Goal: Information Seeking & Learning: Learn about a topic

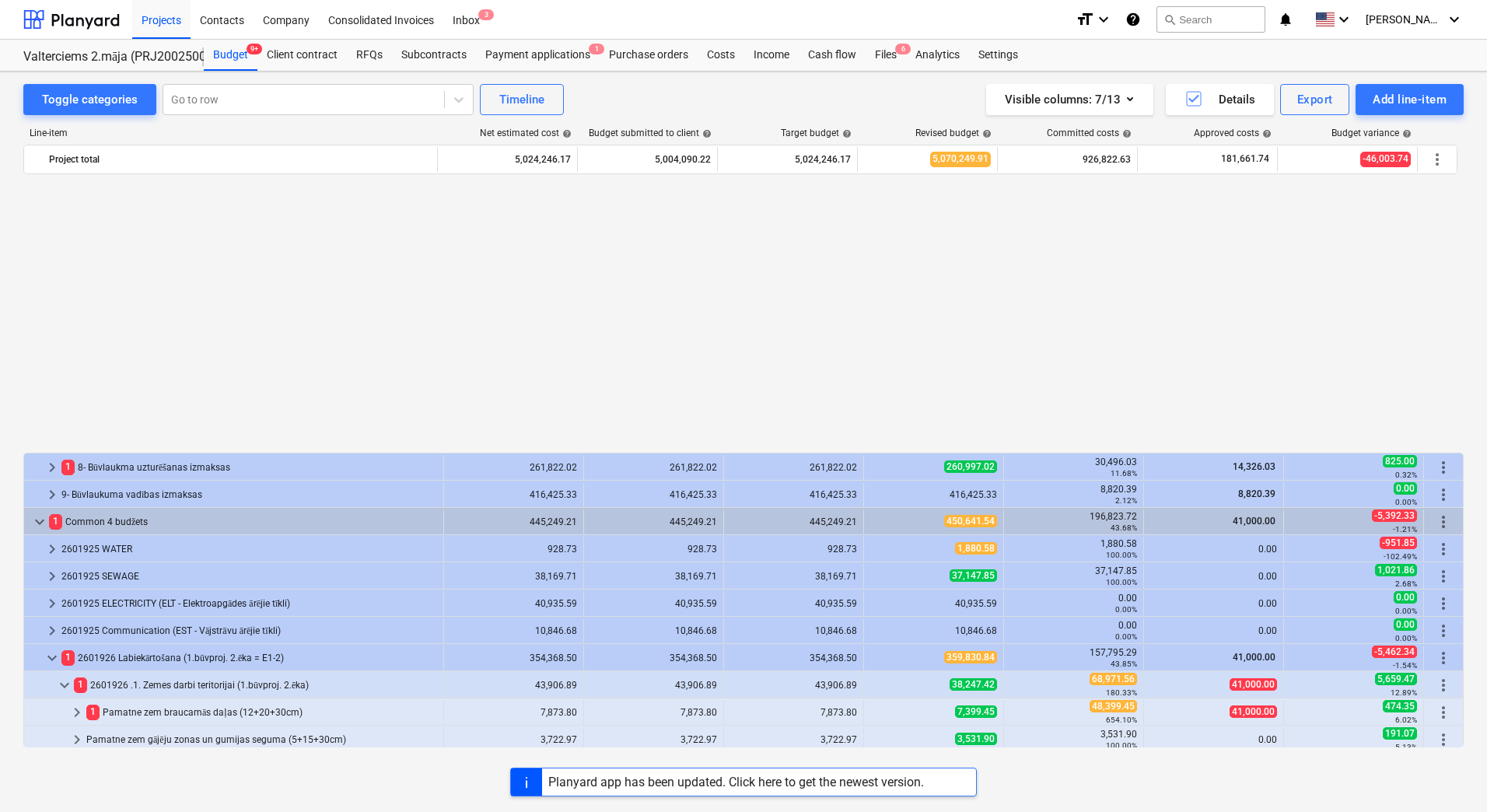
scroll to position [821, 0]
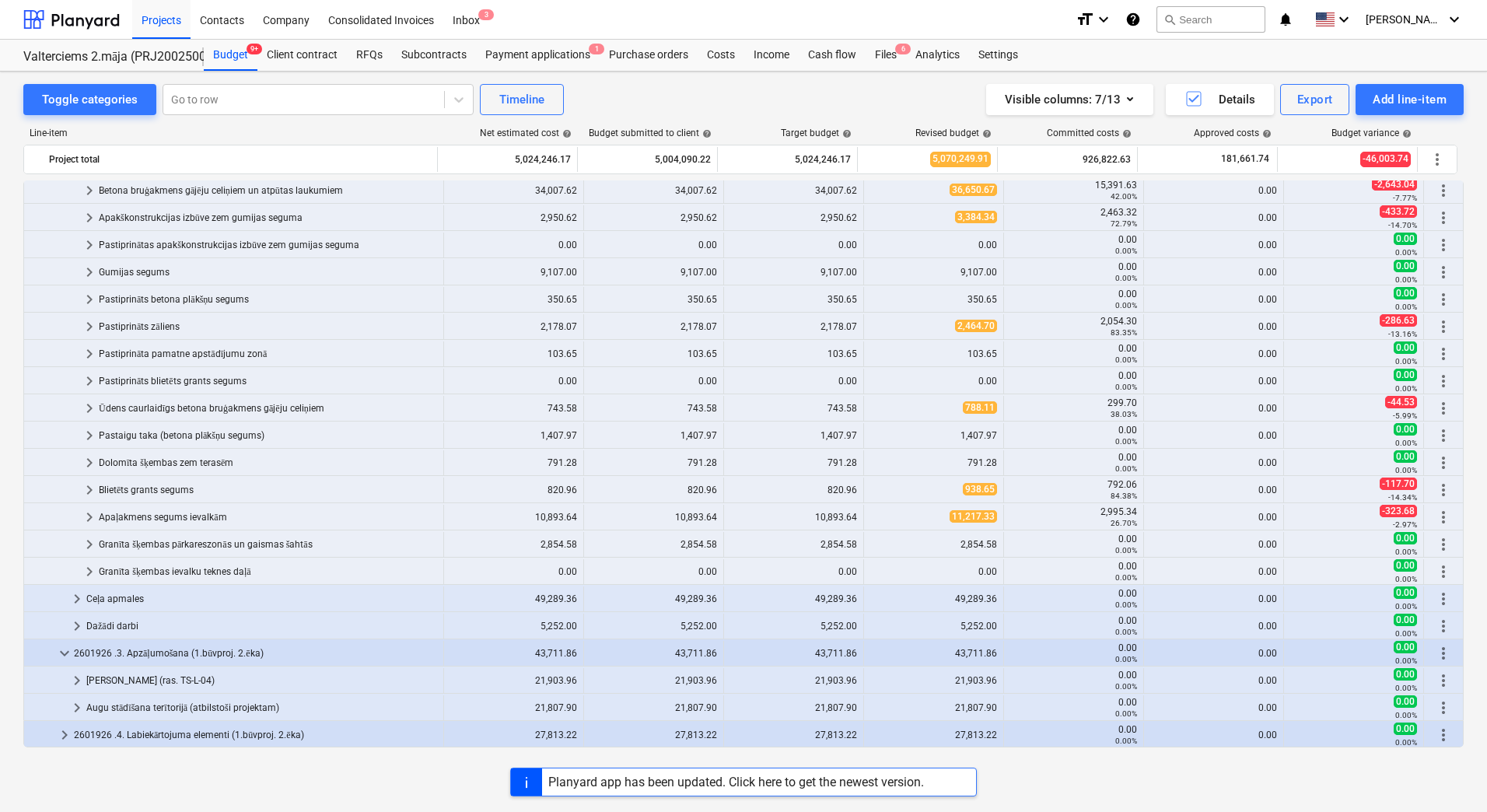
click at [643, 107] on div "Toggle categories Go to row Timeline Visible columns : 7/13 Details Export Add …" at bounding box center [744, 99] width 1441 height 31
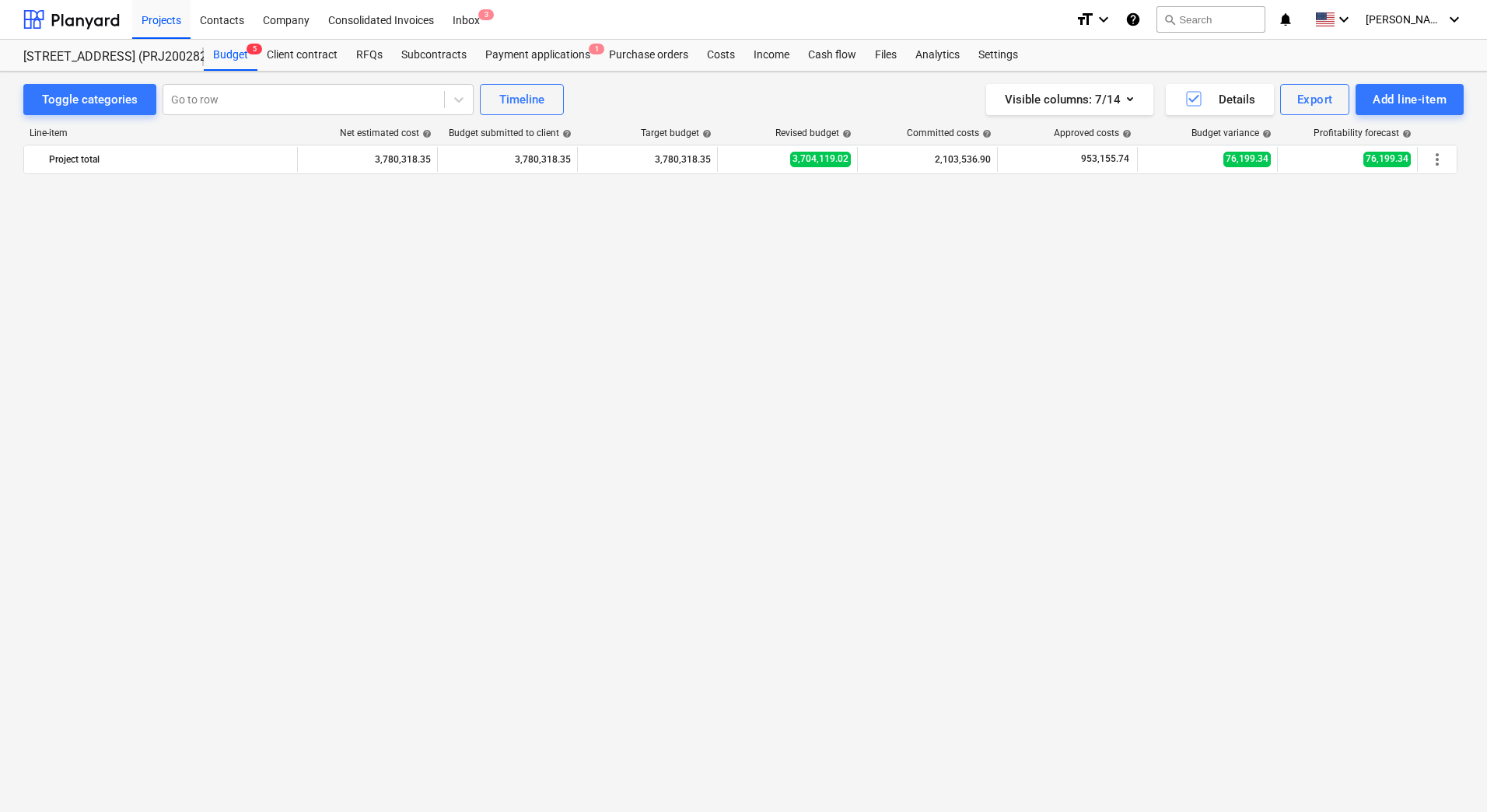
scroll to position [7841, 0]
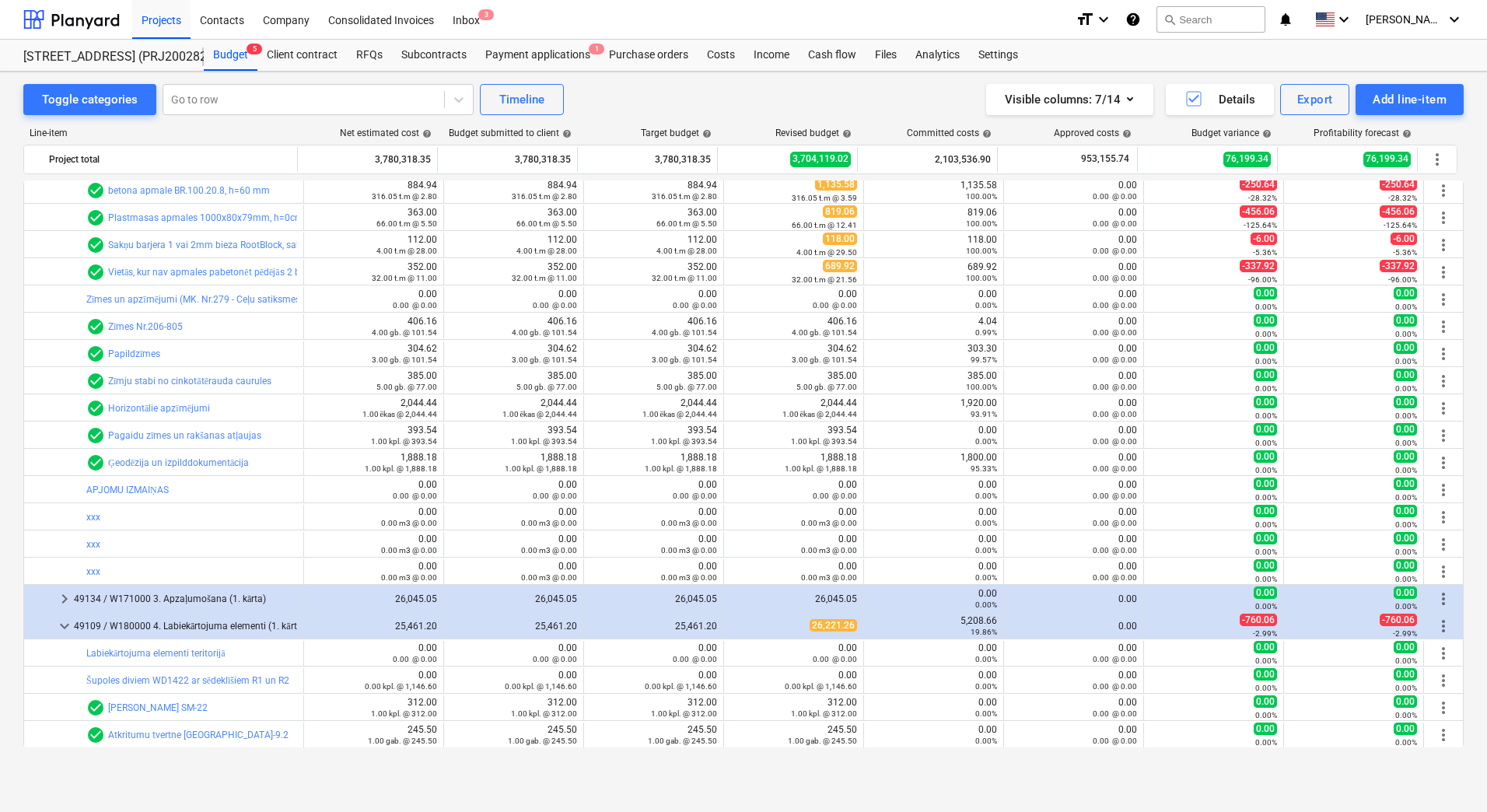
click at [17, 312] on div "Toggle categories Go to row Timeline Visible columns : 7/14 Details Export Add …" at bounding box center [744, 425] width 1487 height 707
click at [13, 357] on div "Toggle categories Go to row Timeline Visible columns : 7/14 Details Export Add …" at bounding box center [744, 425] width 1487 height 707
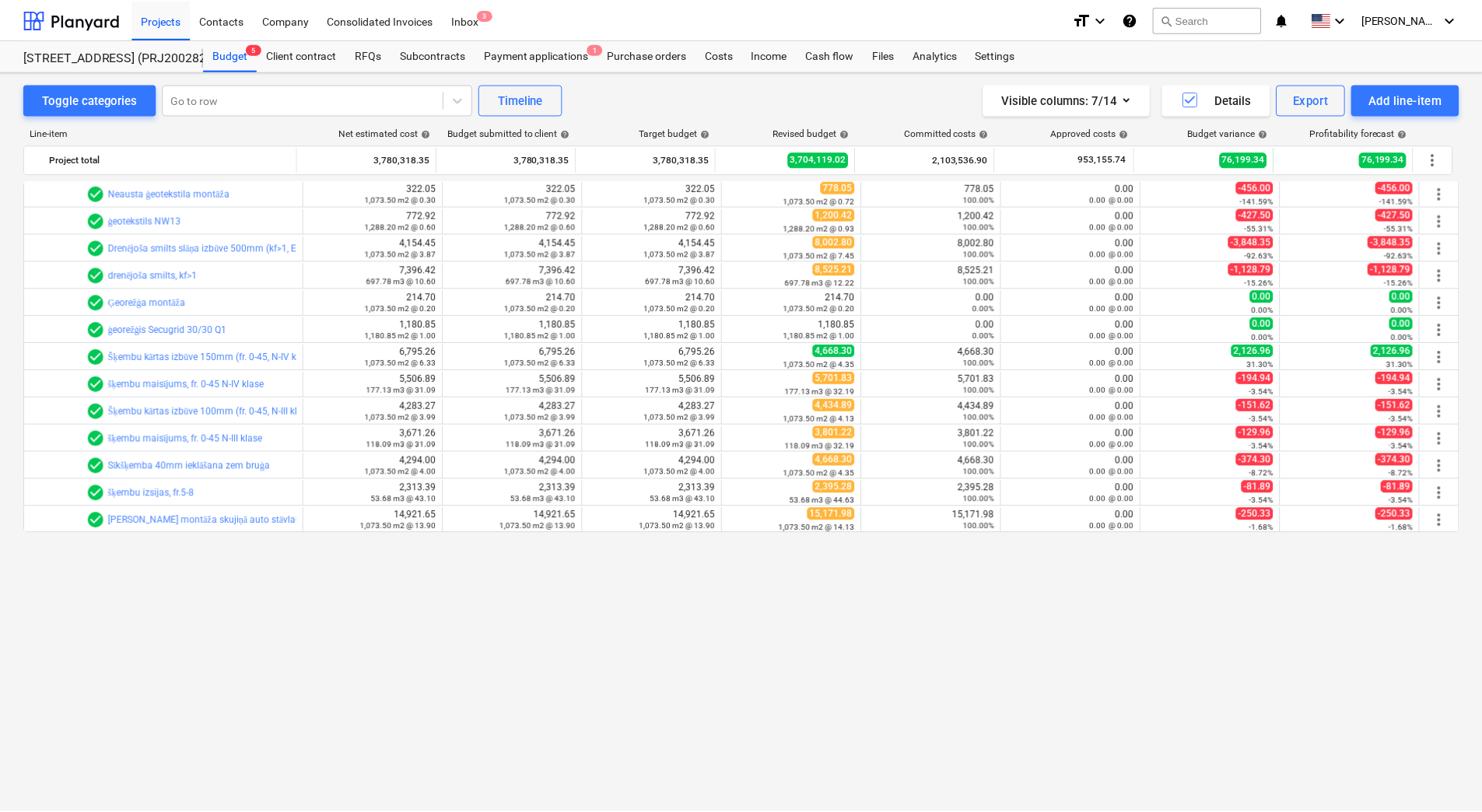
scroll to position [844, 0]
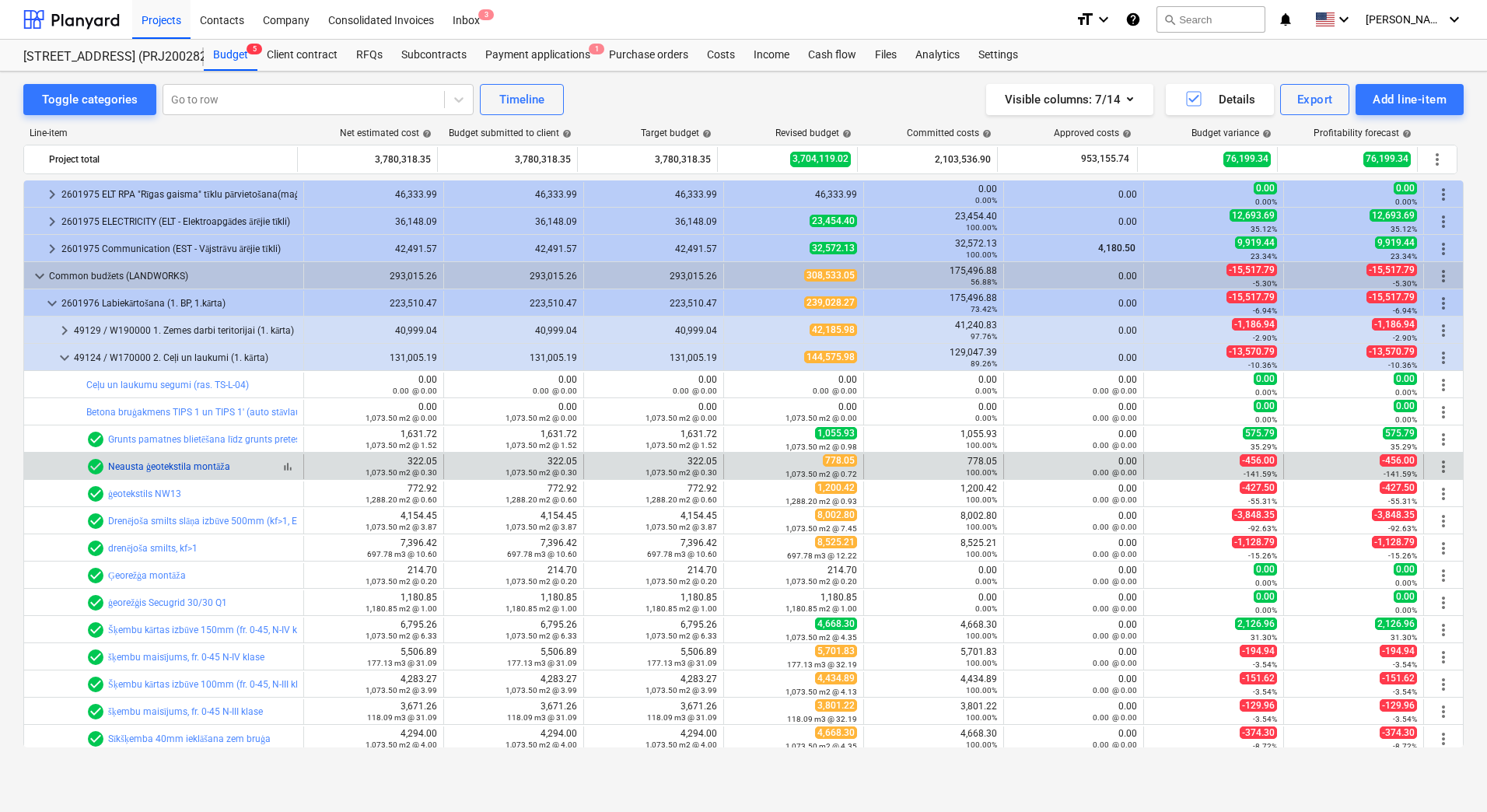
click at [168, 466] on link "Neausta ģeotekstila montāža" at bounding box center [169, 466] width 122 height 11
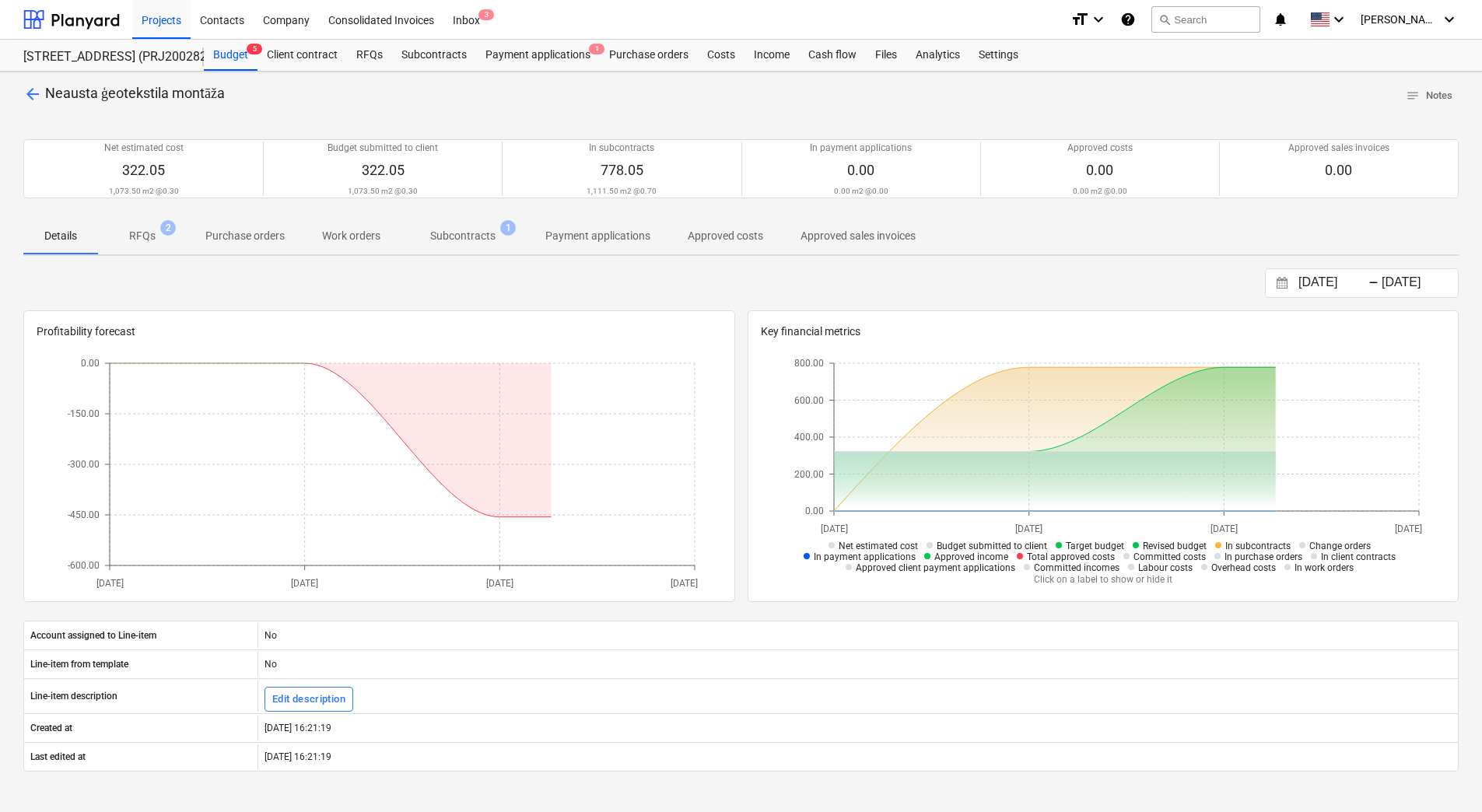
click at [460, 241] on p "Subcontracts" at bounding box center [463, 235] width 66 height 16
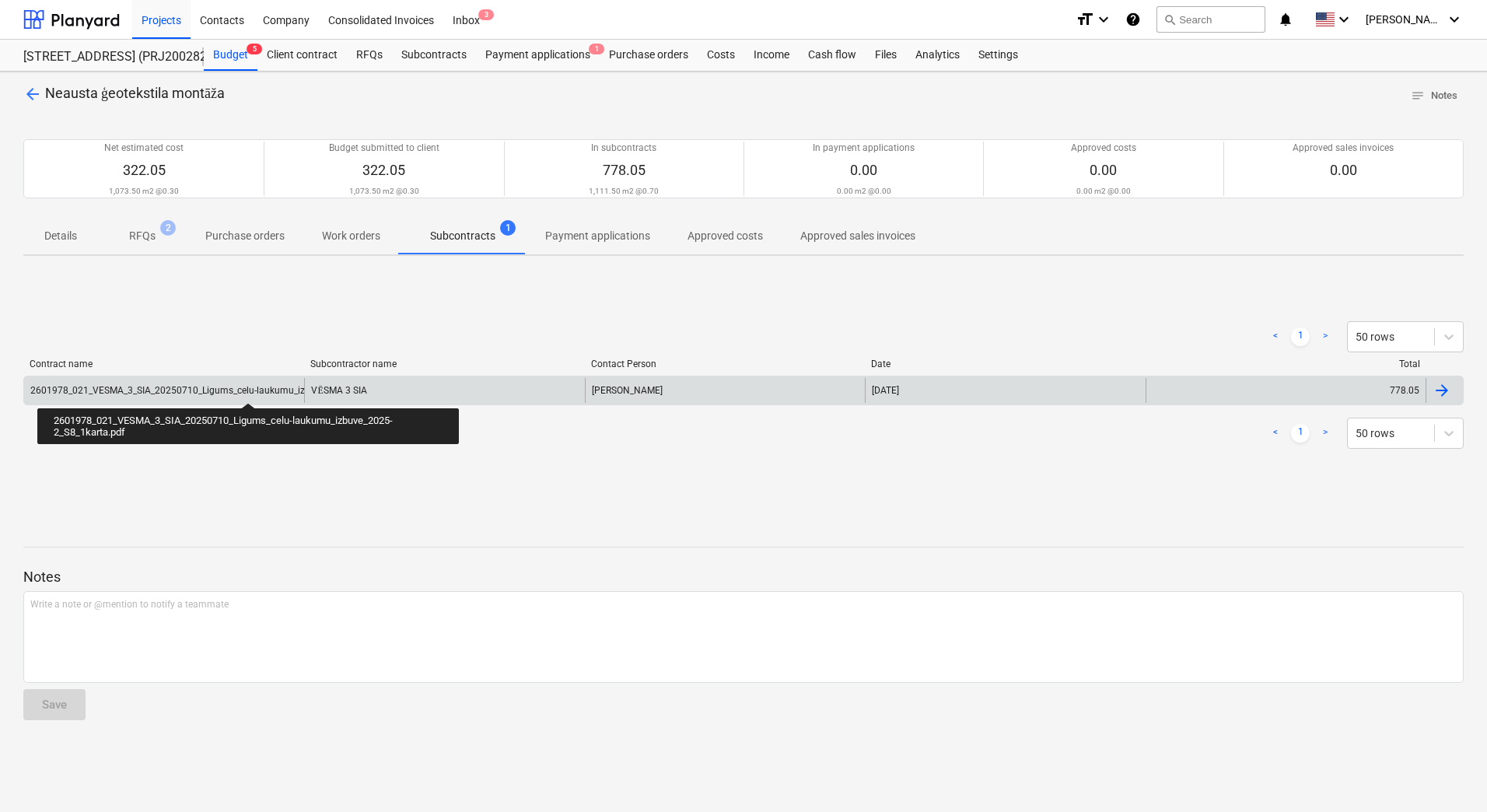
click at [247, 389] on div "2601978_021_VESMA_3_SIA_20250710_Ligums_celu-laukumu_izbuve_2025-2_S8_1karta.pdf" at bounding box center [225, 390] width 391 height 11
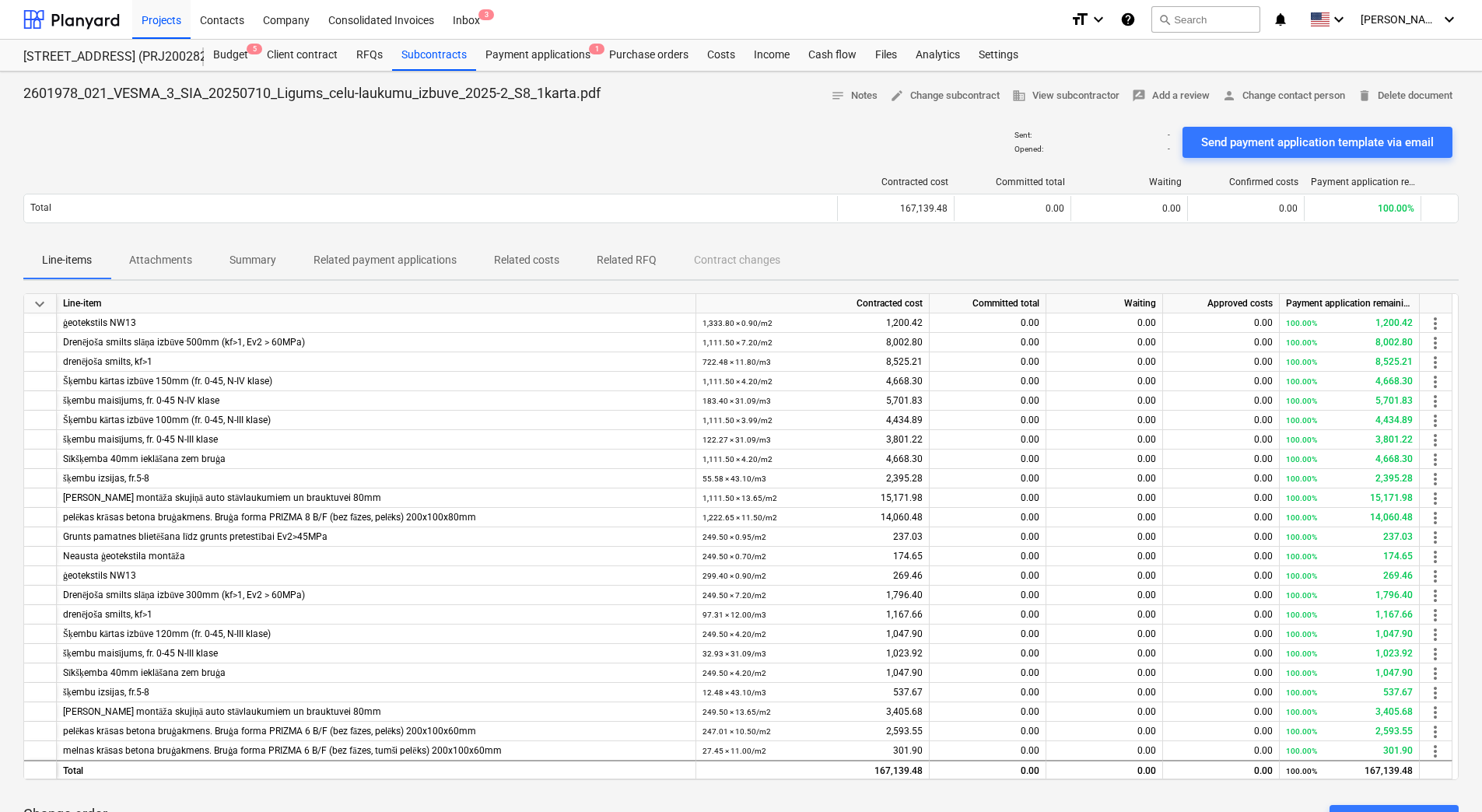
scroll to position [233, 0]
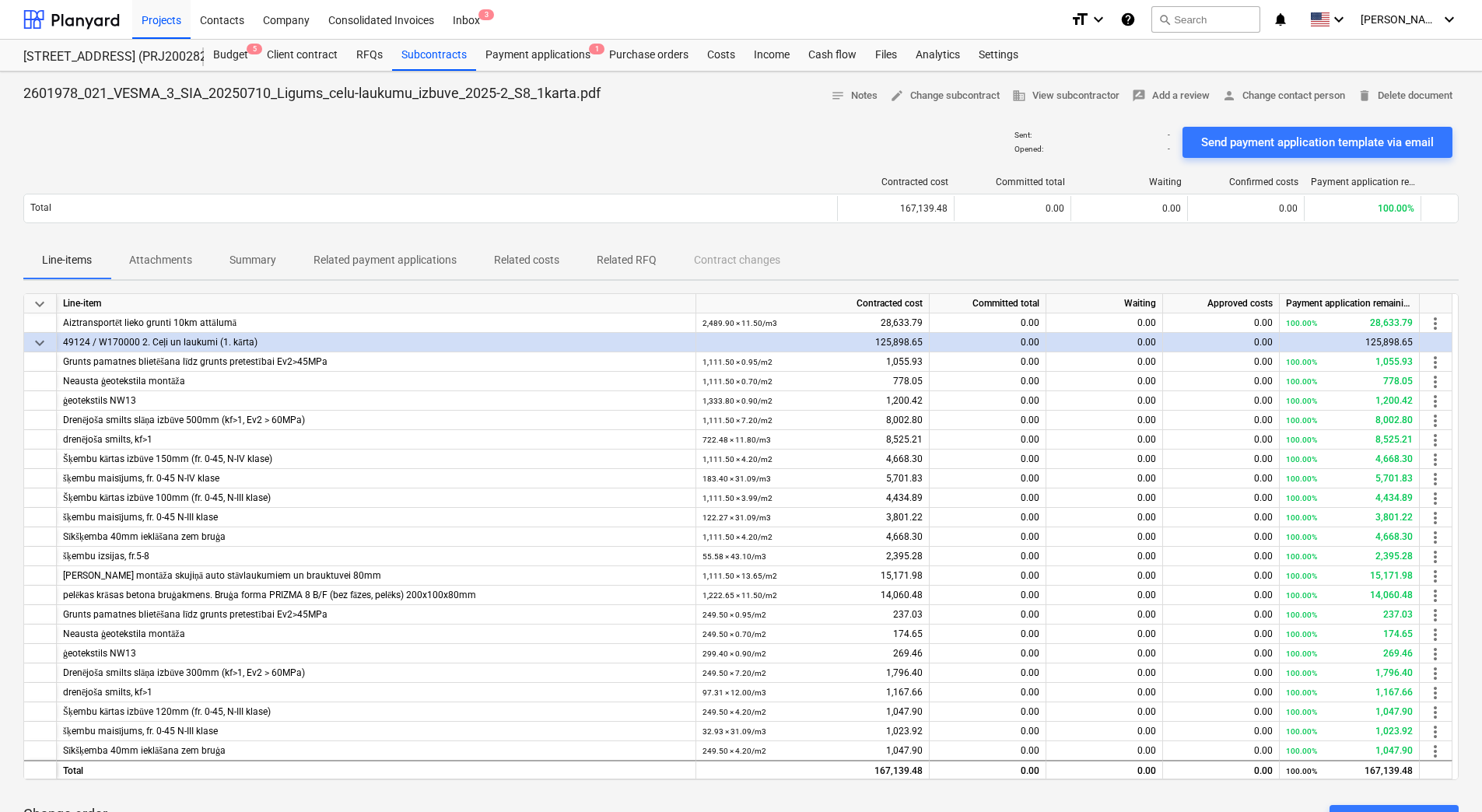
click at [65, 144] on div "Sent : - Opened : - Send payment application template via email" at bounding box center [741, 142] width 1435 height 44
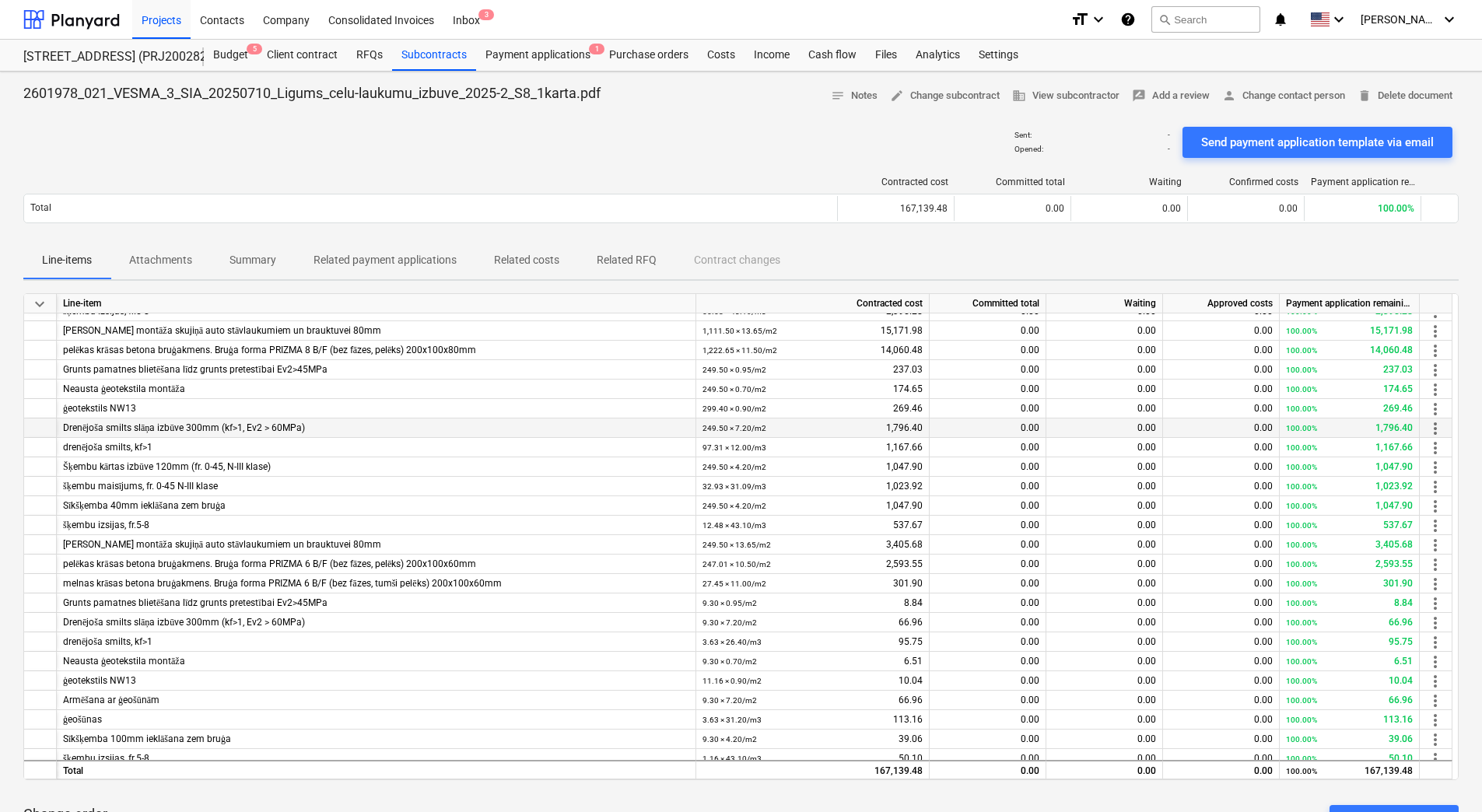
scroll to position [544, 0]
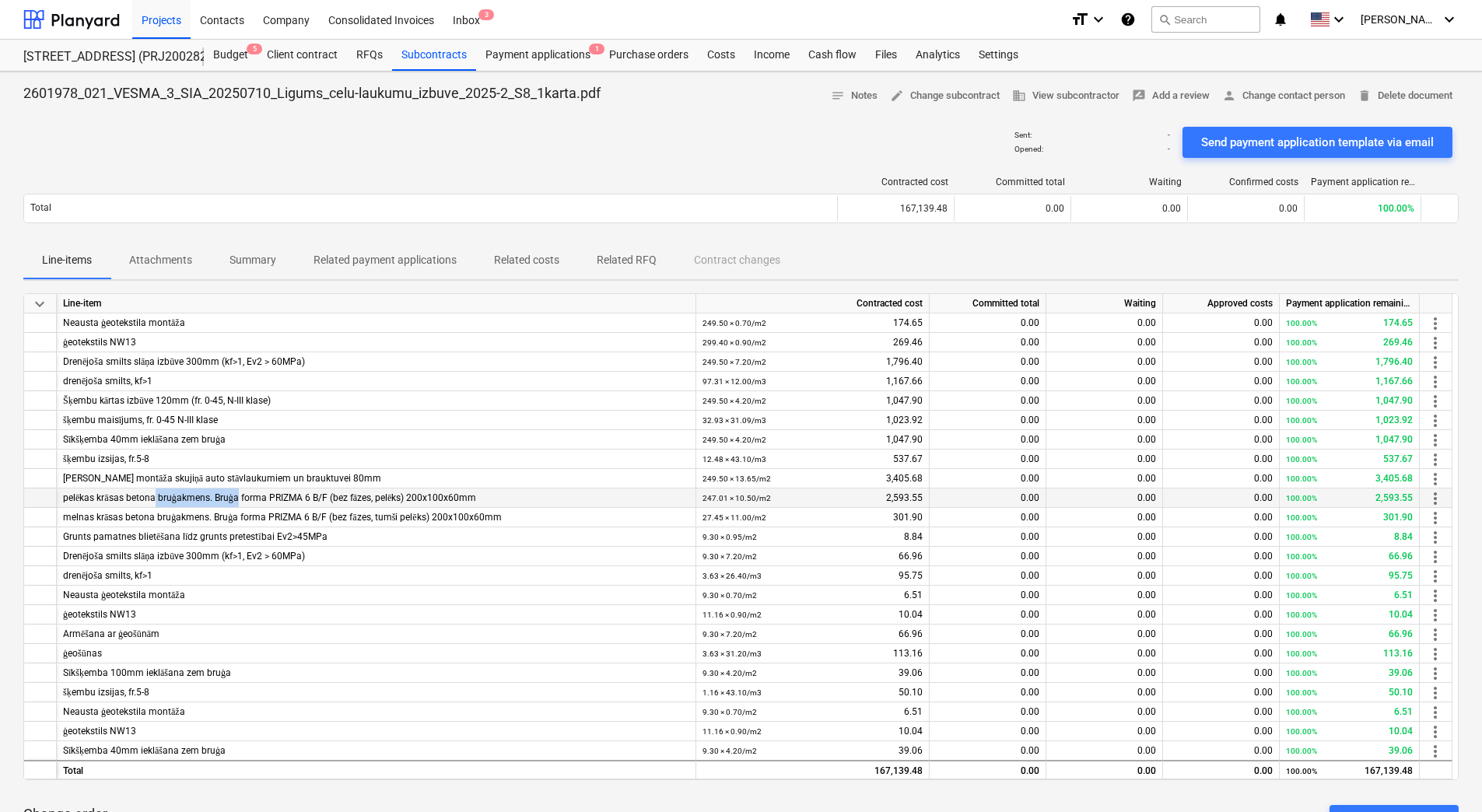
drag, startPoint x: 150, startPoint y: 496, endPoint x: 234, endPoint y: 496, distance: 84.0
click at [234, 496] on div "pelēkas krāsas betona bruģakmens. Bruģa forma PRIZMA 6 B/F (bez fāzes, pelēks) …" at bounding box center [376, 497] width 626 height 19
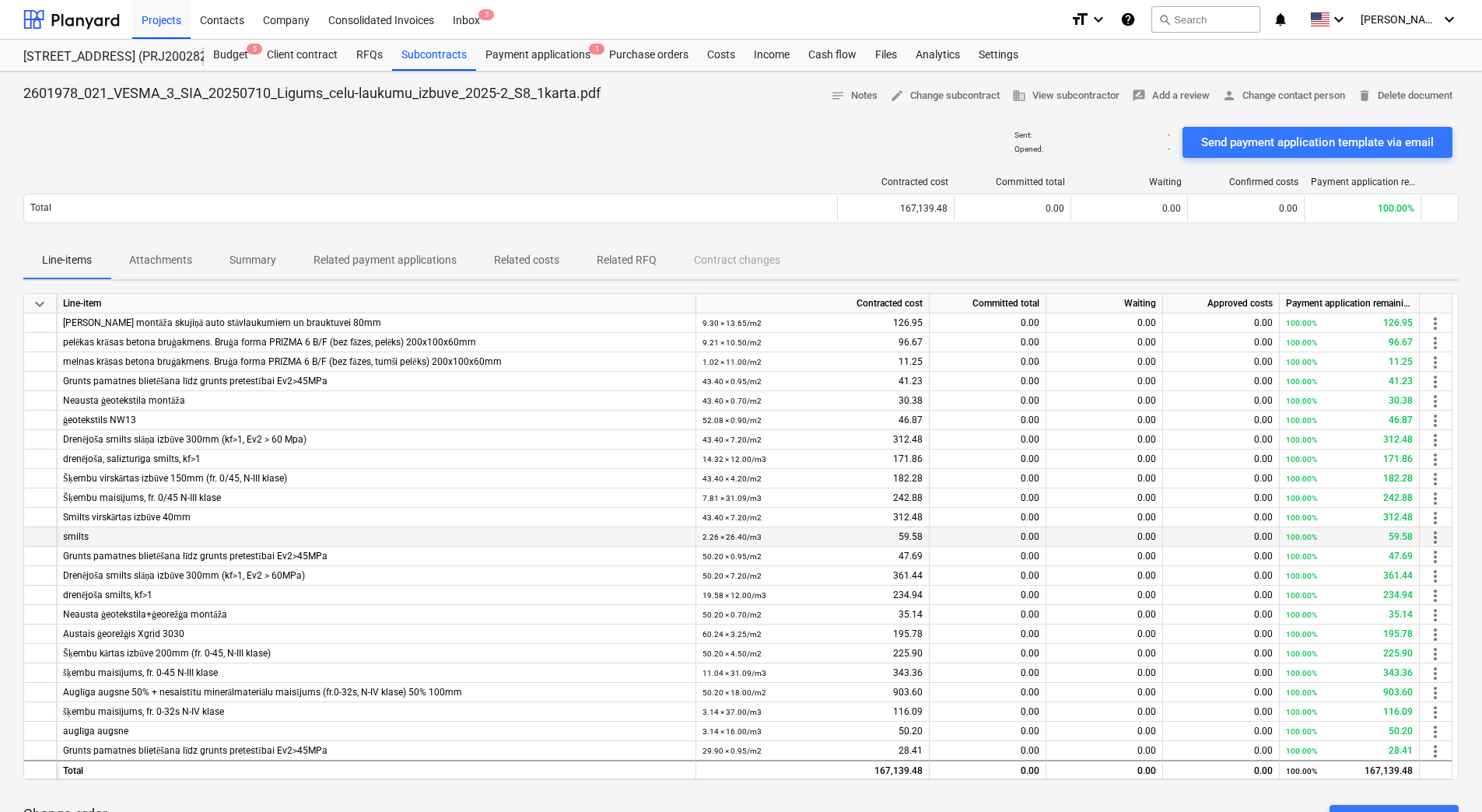
scroll to position [933, 0]
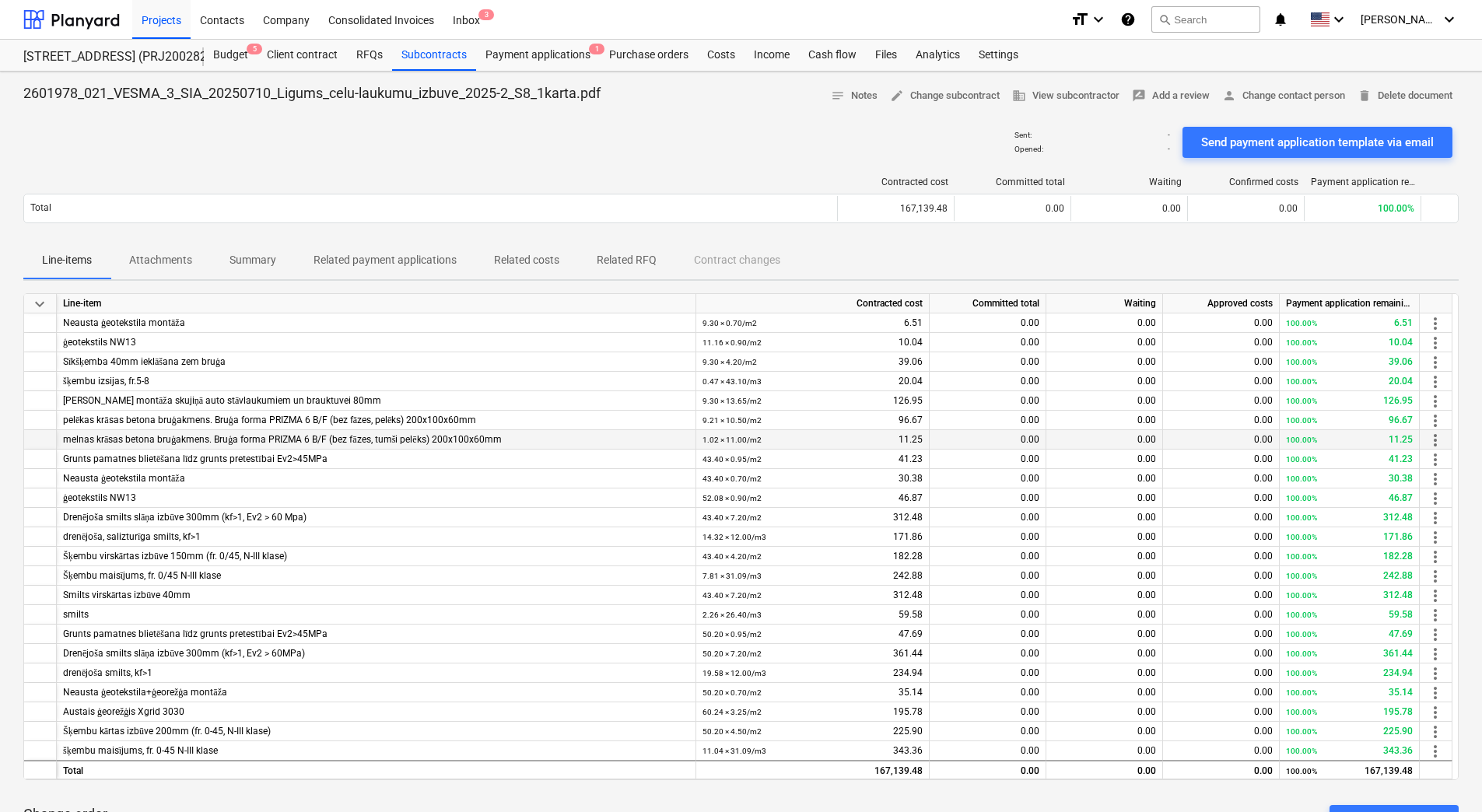
click at [239, 436] on div "melnas krāsas betona bruģakmens. Bruģa forma PRIZMA 6 B/F (bez fāzes, tumši pel…" at bounding box center [376, 439] width 626 height 19
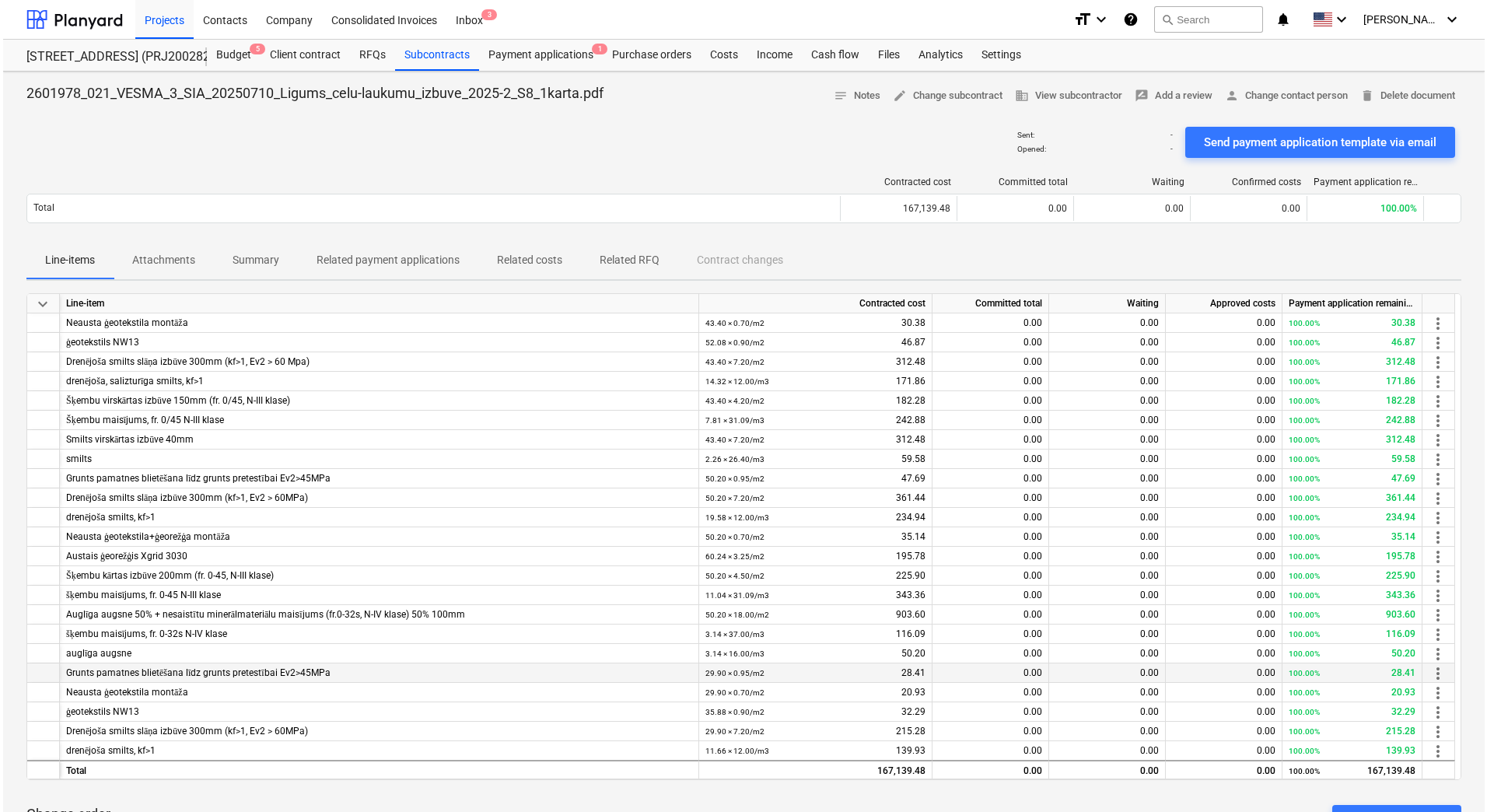
scroll to position [1011, 0]
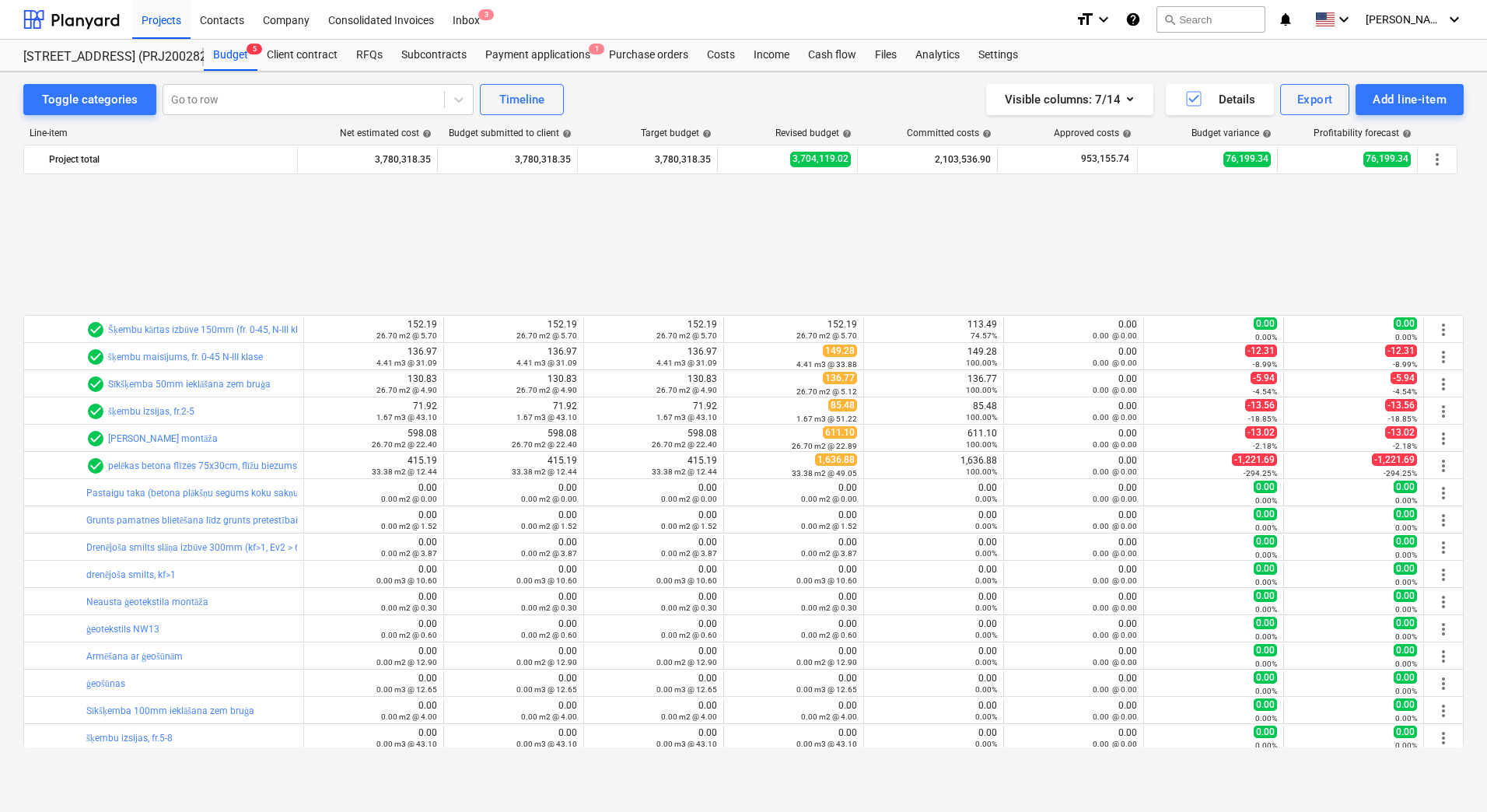
scroll to position [5509, 0]
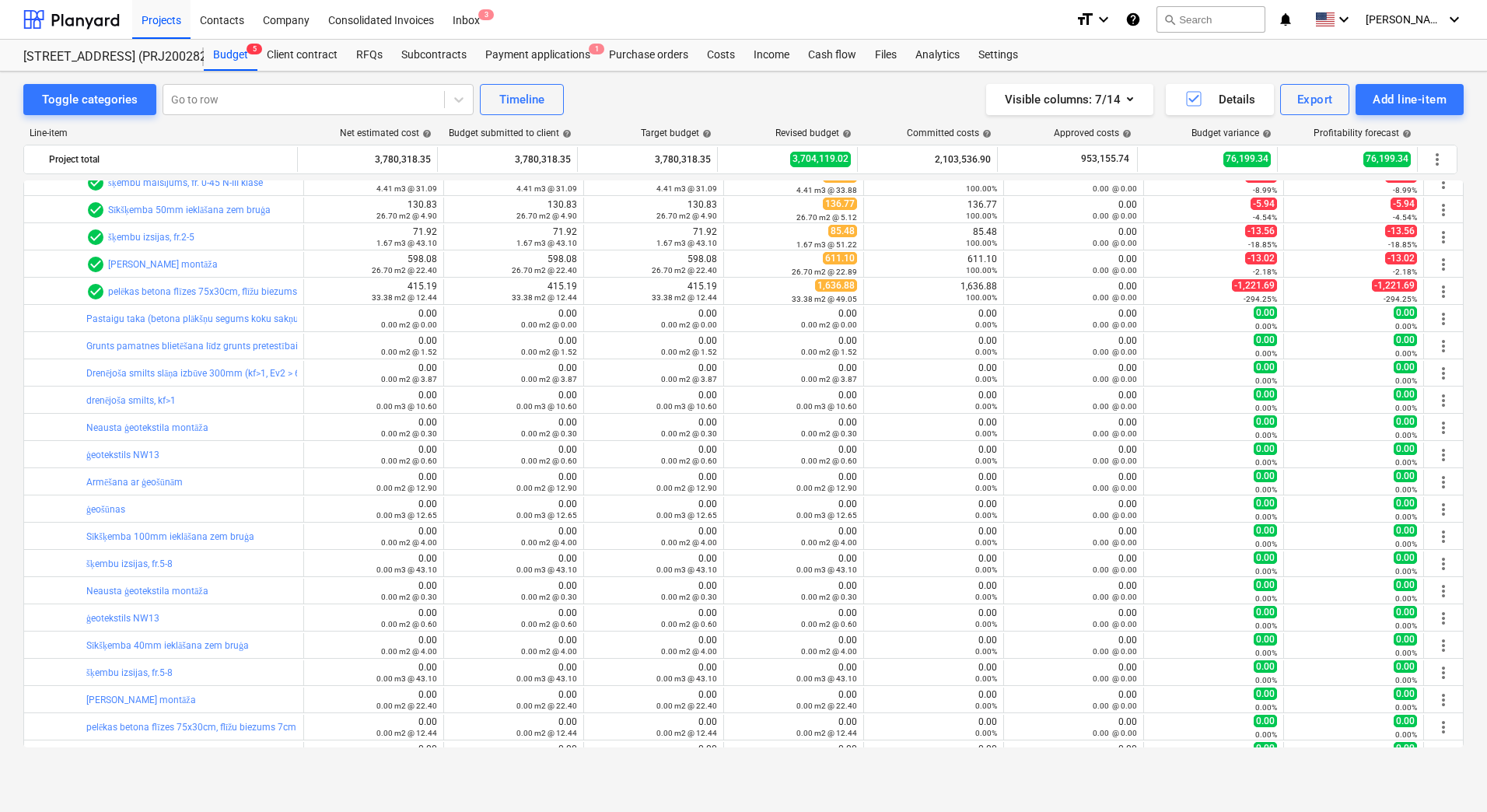
click at [13, 235] on div "Toggle categories Go to row Timeline Visible columns : 7/14 Details Export Add …" at bounding box center [744, 425] width 1487 height 707
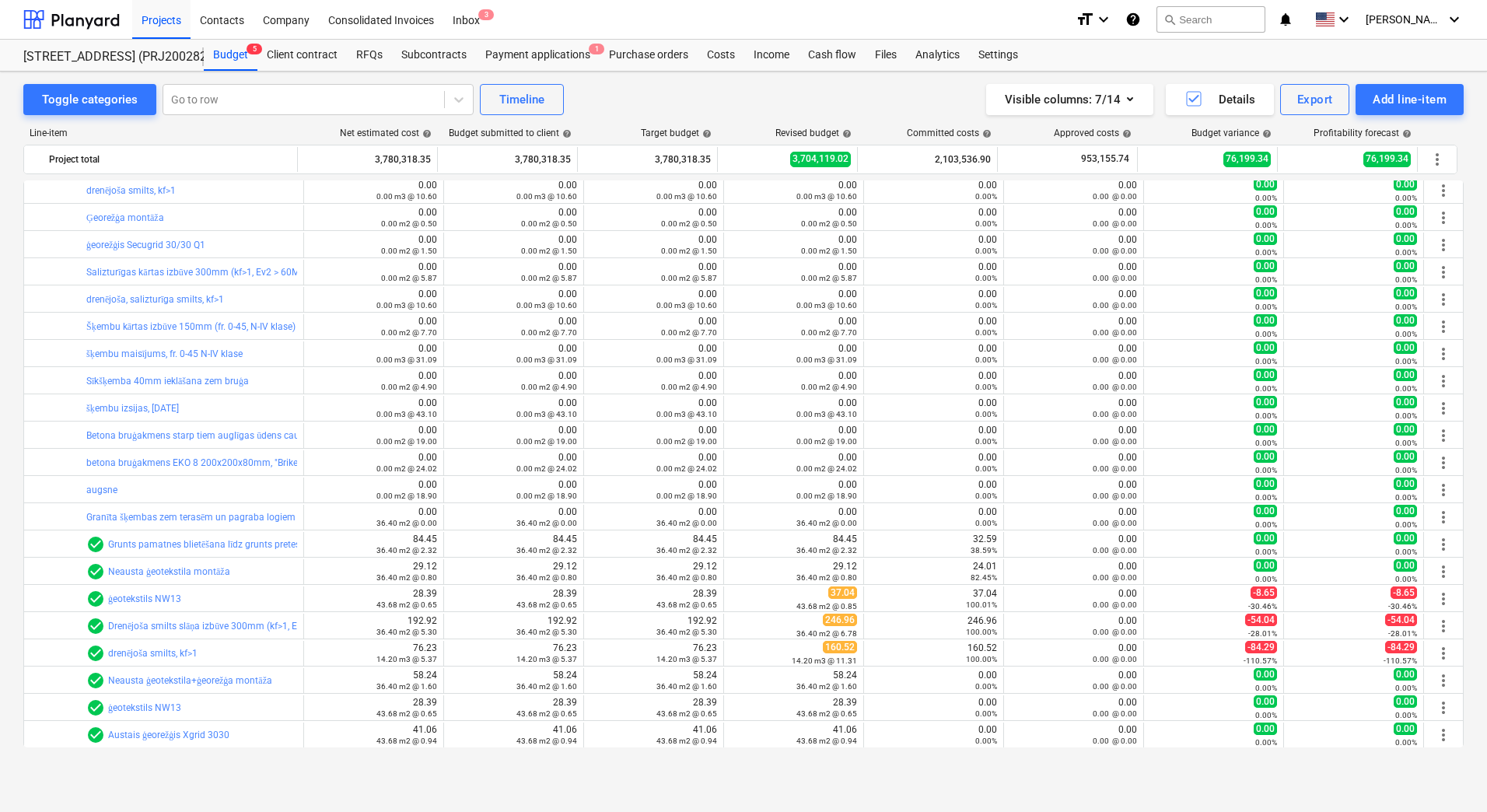
scroll to position [6364, 0]
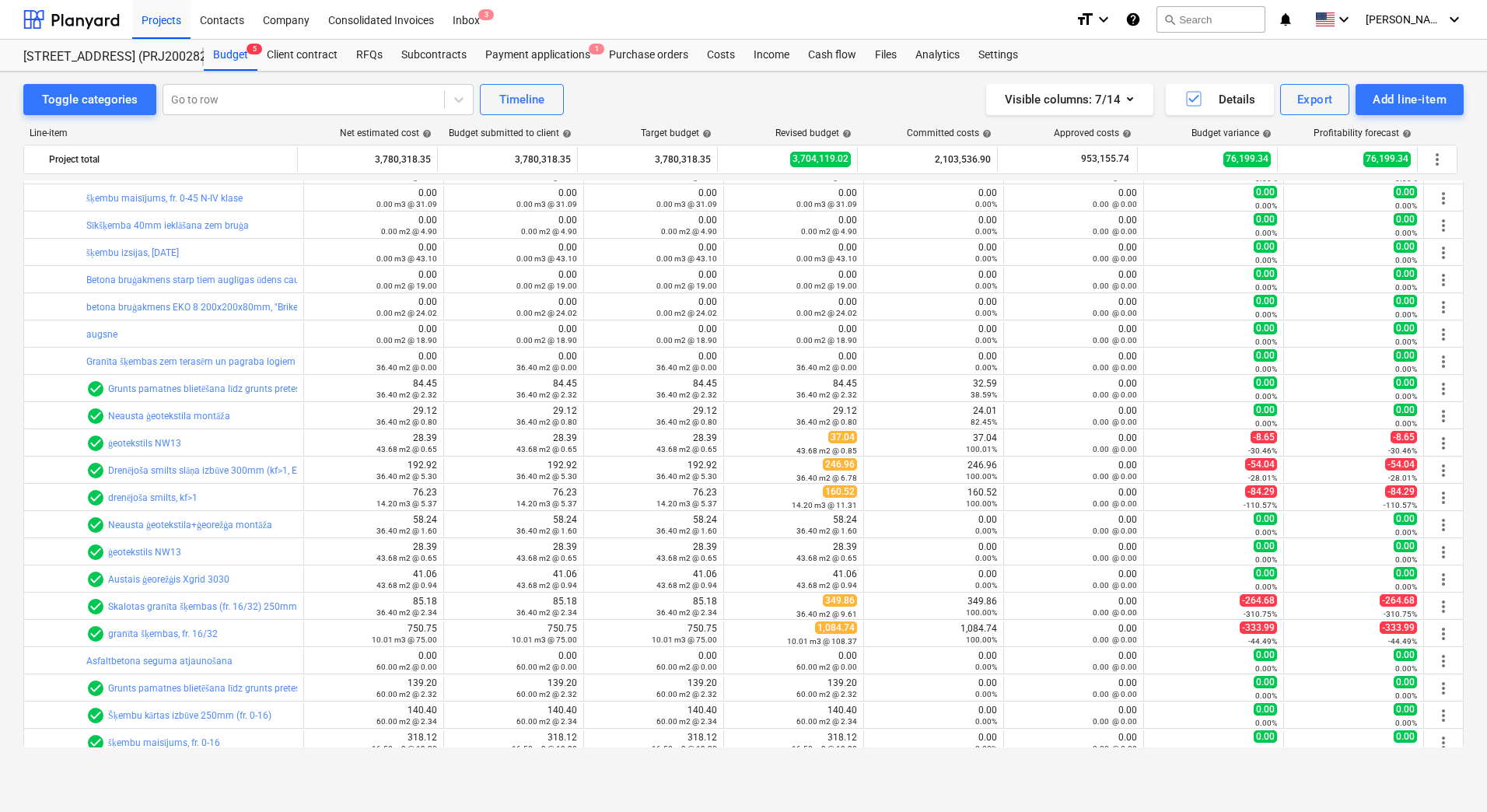
click at [175, 605] on link "Skalotas granīta šķembas (fr. 16/32) 250mm" at bounding box center [202, 606] width 189 height 11
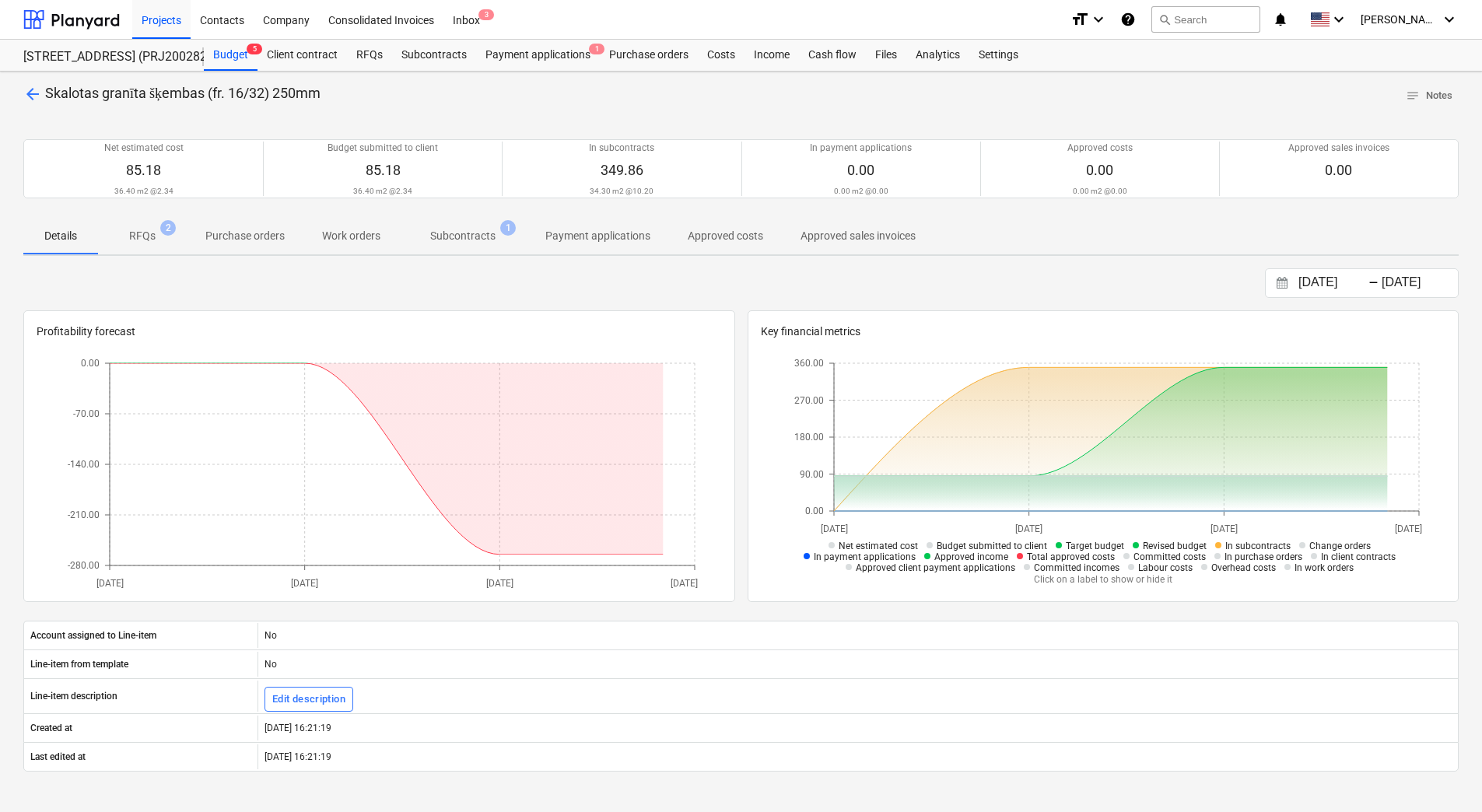
click at [476, 240] on p "Subcontracts" at bounding box center [463, 235] width 66 height 16
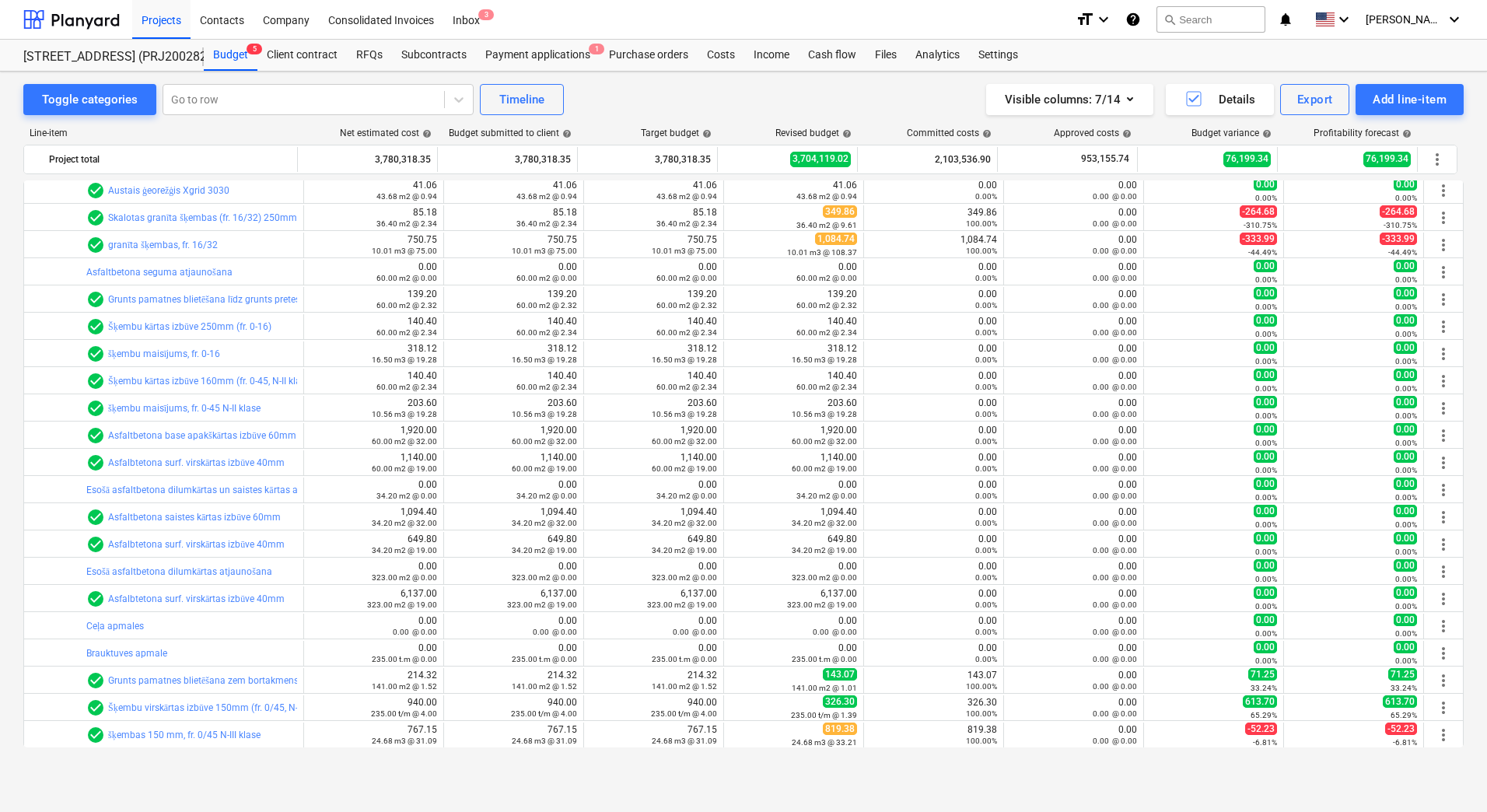
scroll to position [7064, 0]
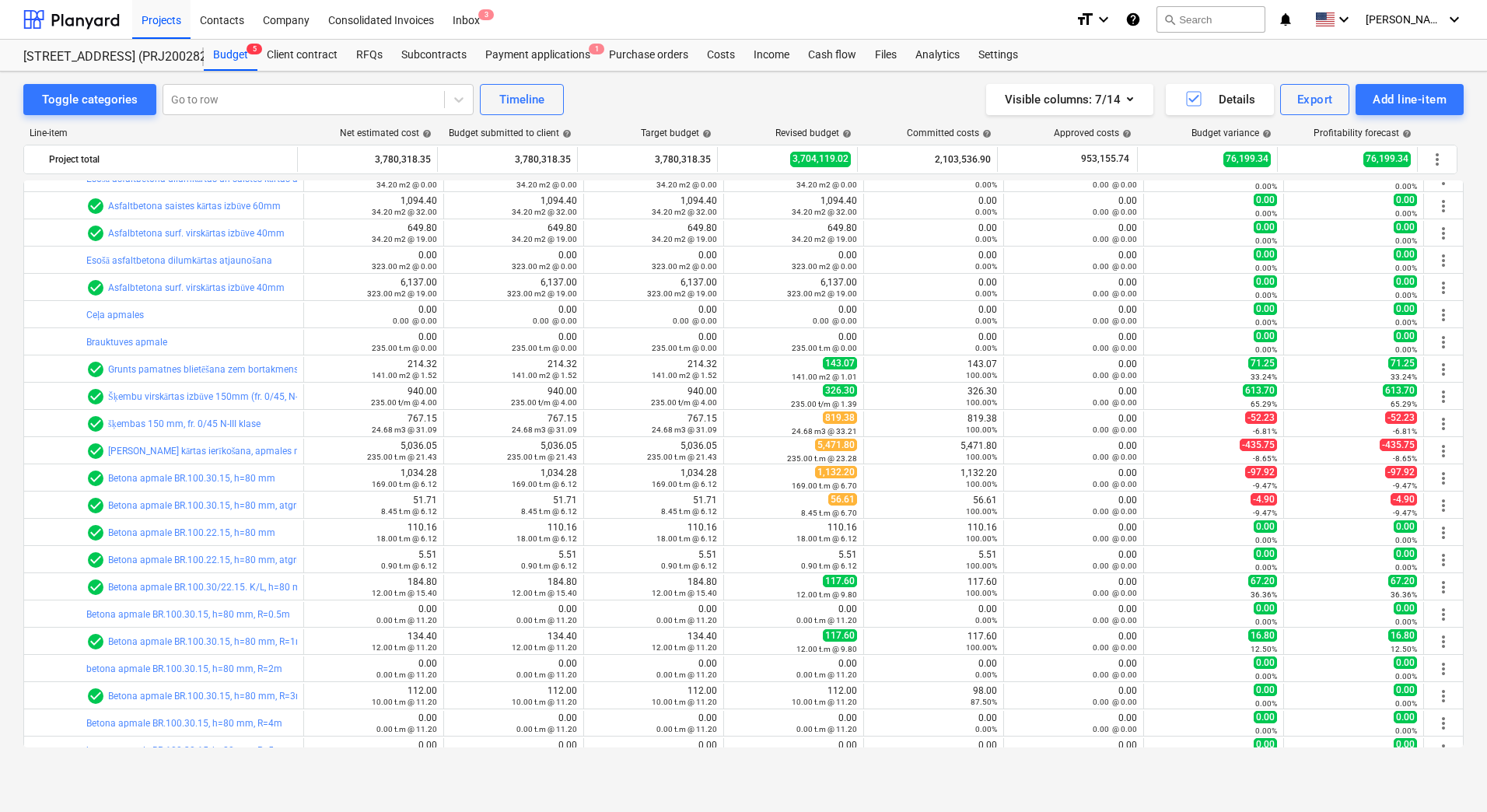
click at [6, 368] on div "Toggle categories Go to row Timeline Visible columns : 7/14 Details Export Add …" at bounding box center [744, 425] width 1487 height 707
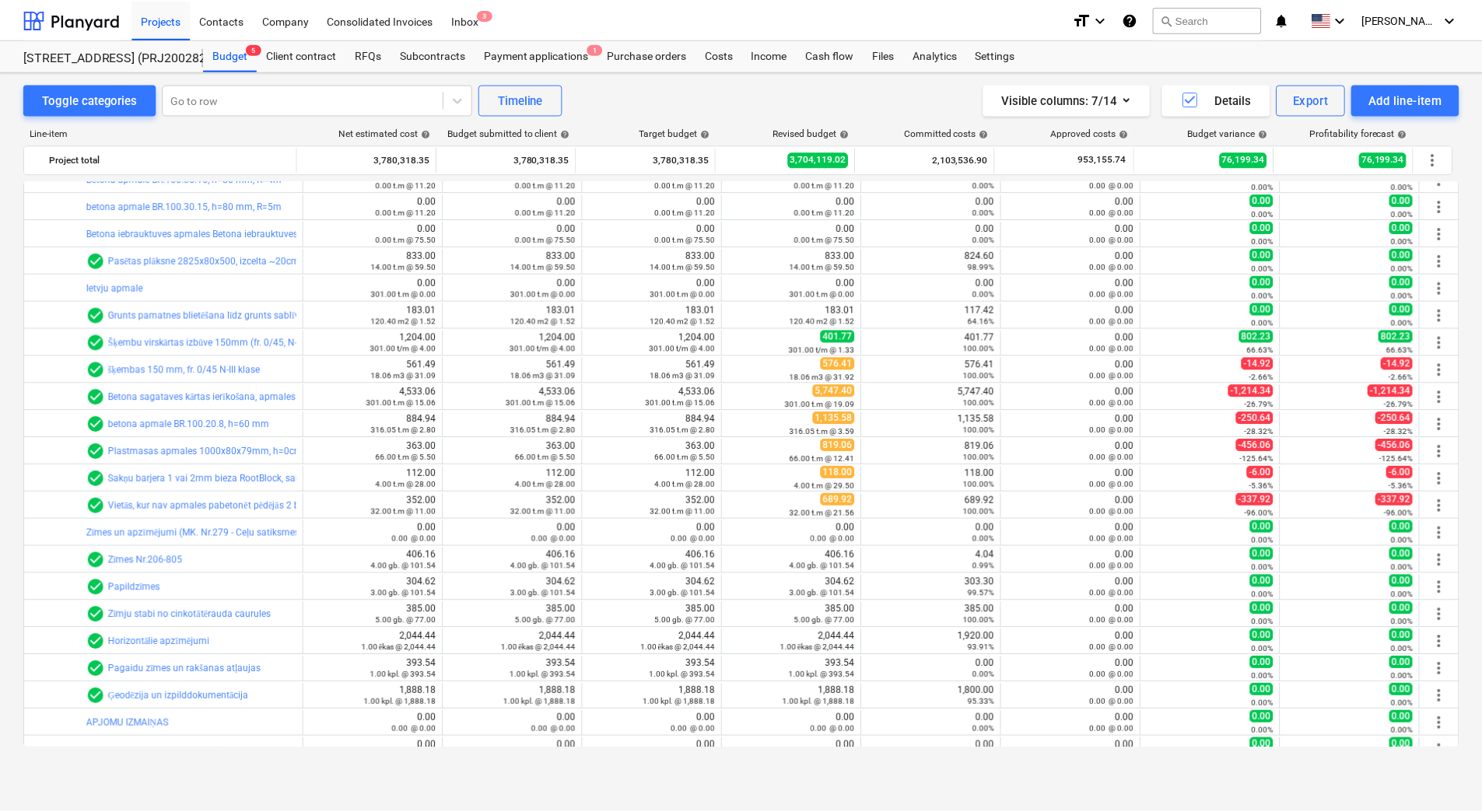
scroll to position [7685, 0]
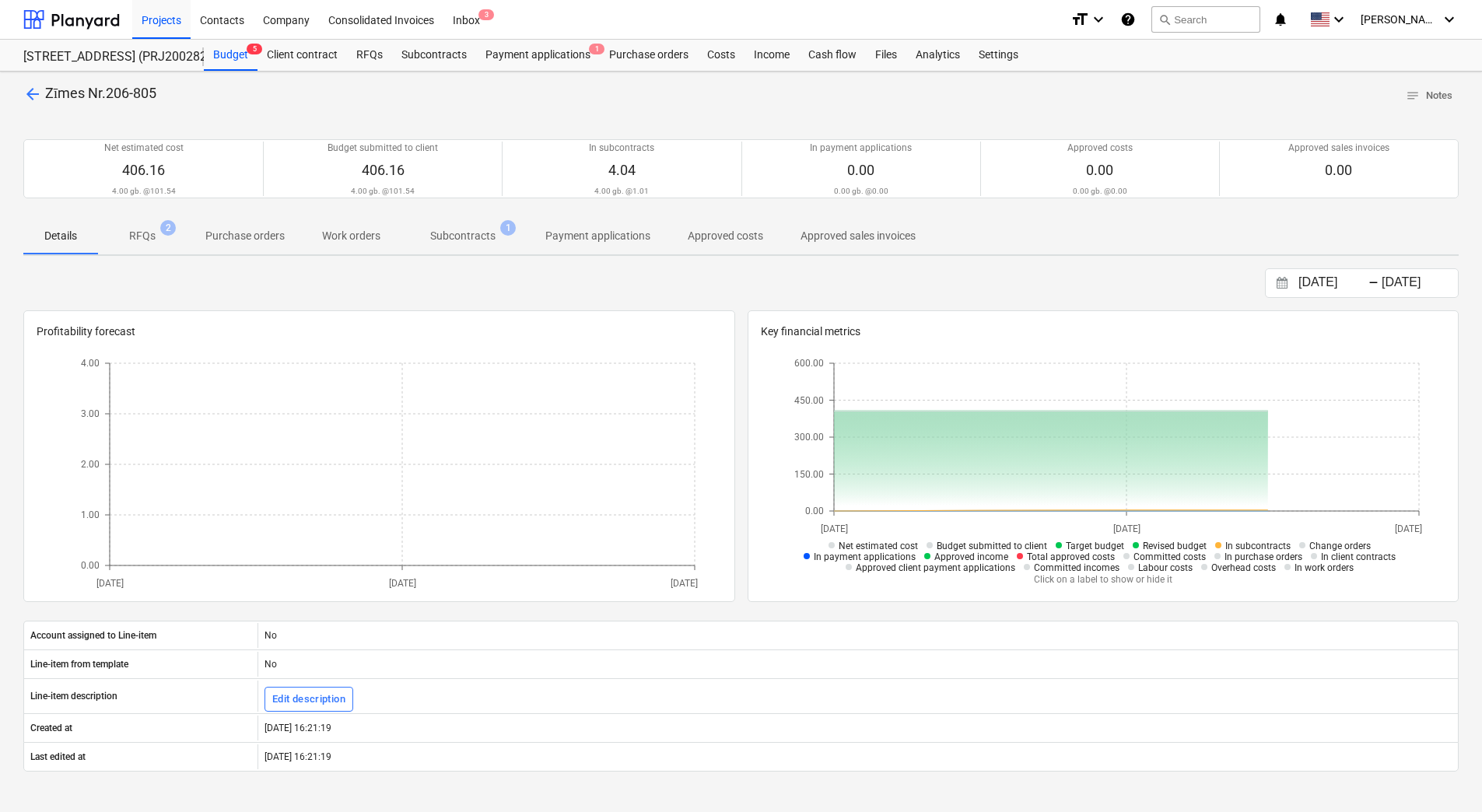
click at [471, 238] on p "Subcontracts" at bounding box center [463, 235] width 66 height 16
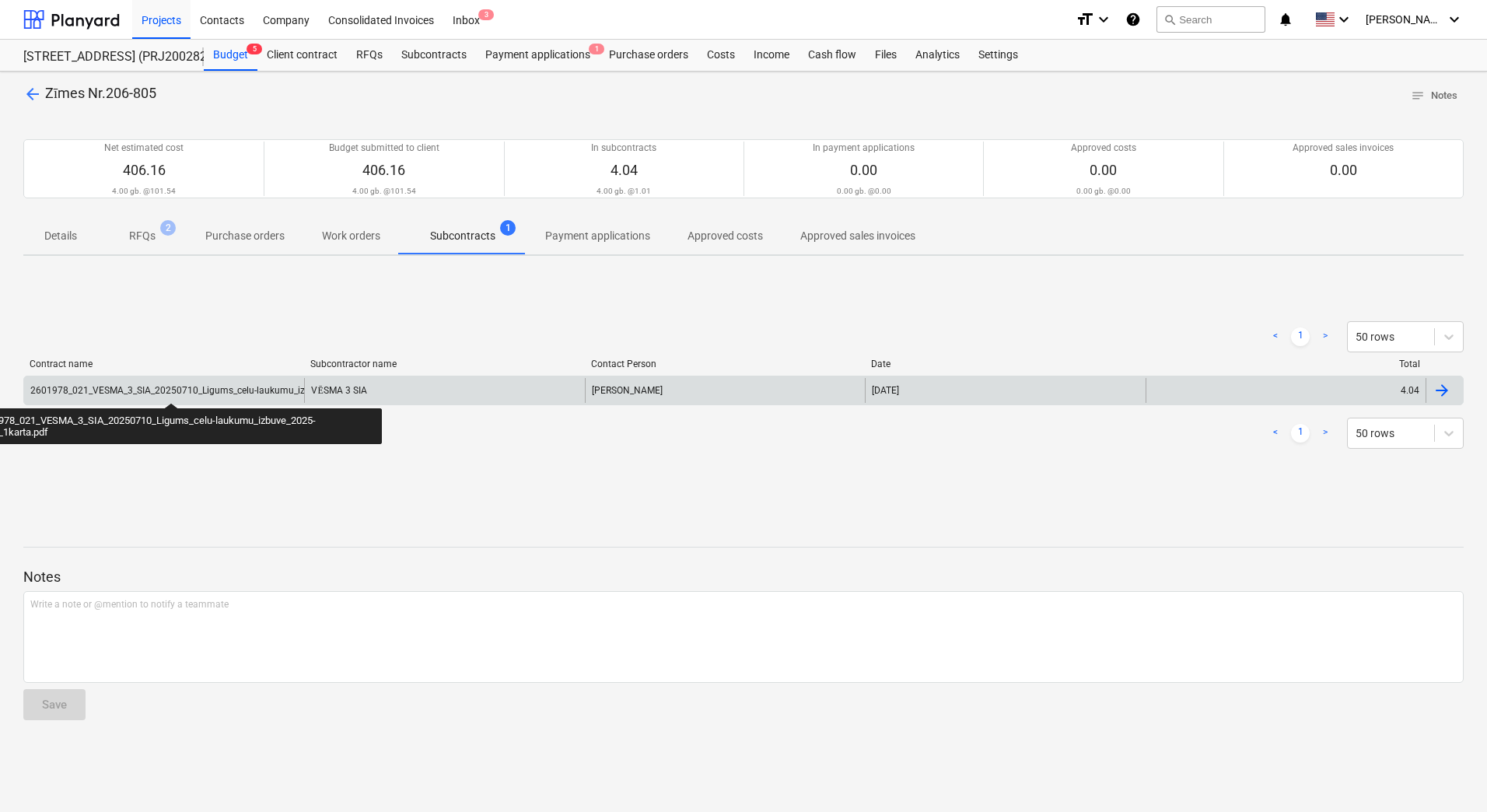
click at [171, 389] on div "2601978_021_VESMA_3_SIA_20250710_Ligums_celu-laukumu_izbuve_2025-2_S8_1karta.pdf" at bounding box center [225, 390] width 391 height 11
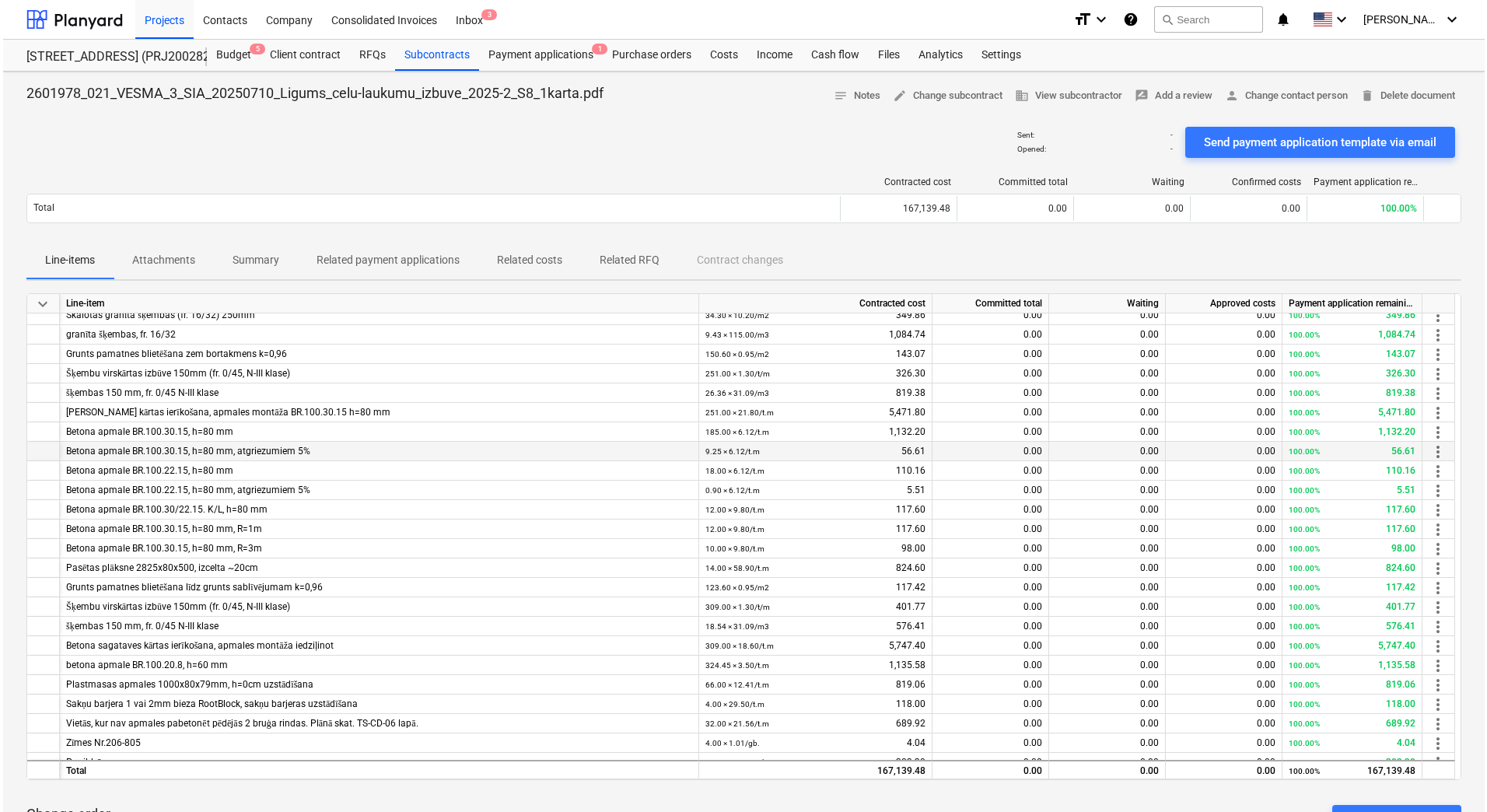
scroll to position [2236, 0]
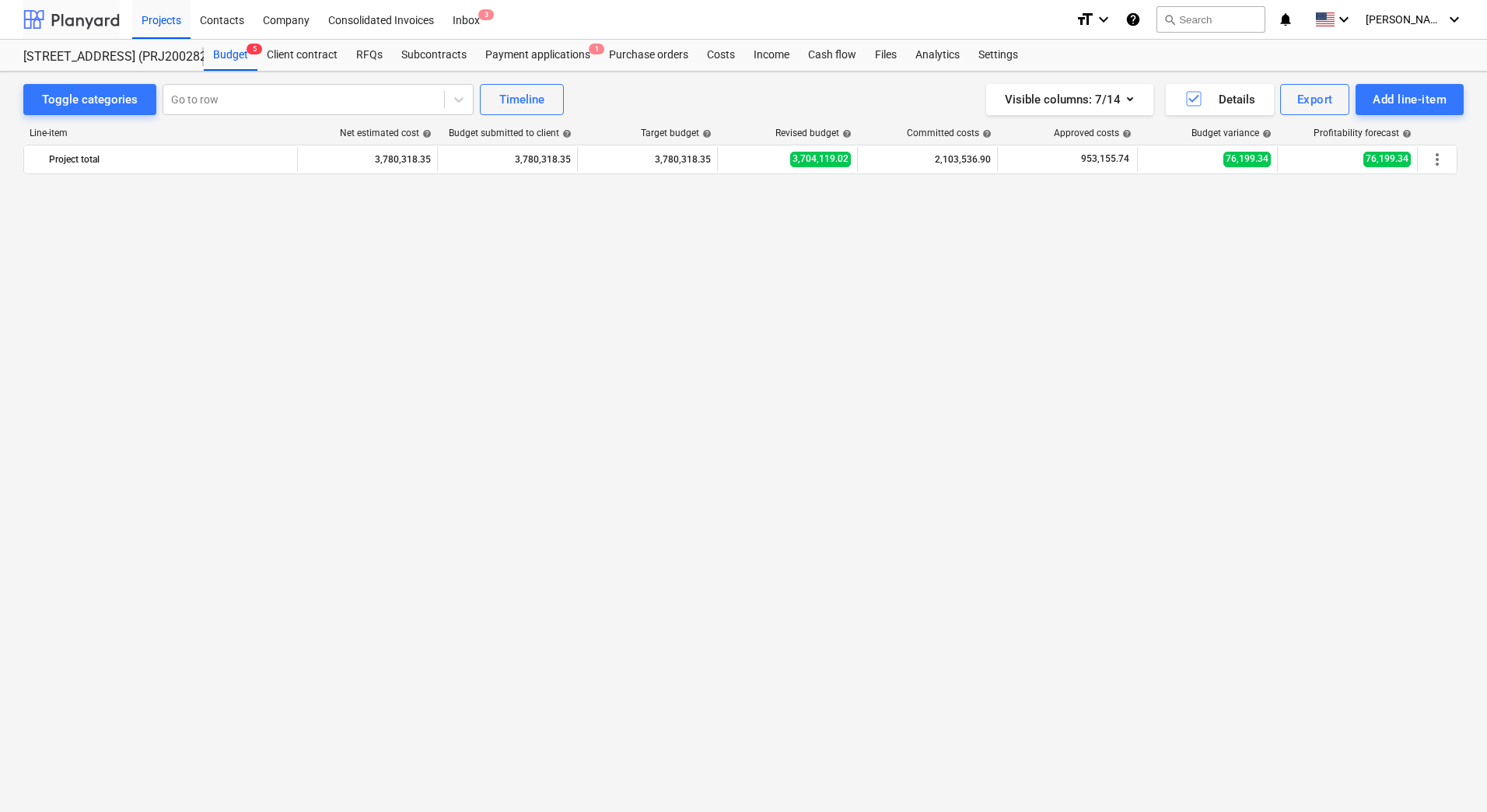
scroll to position [7685, 0]
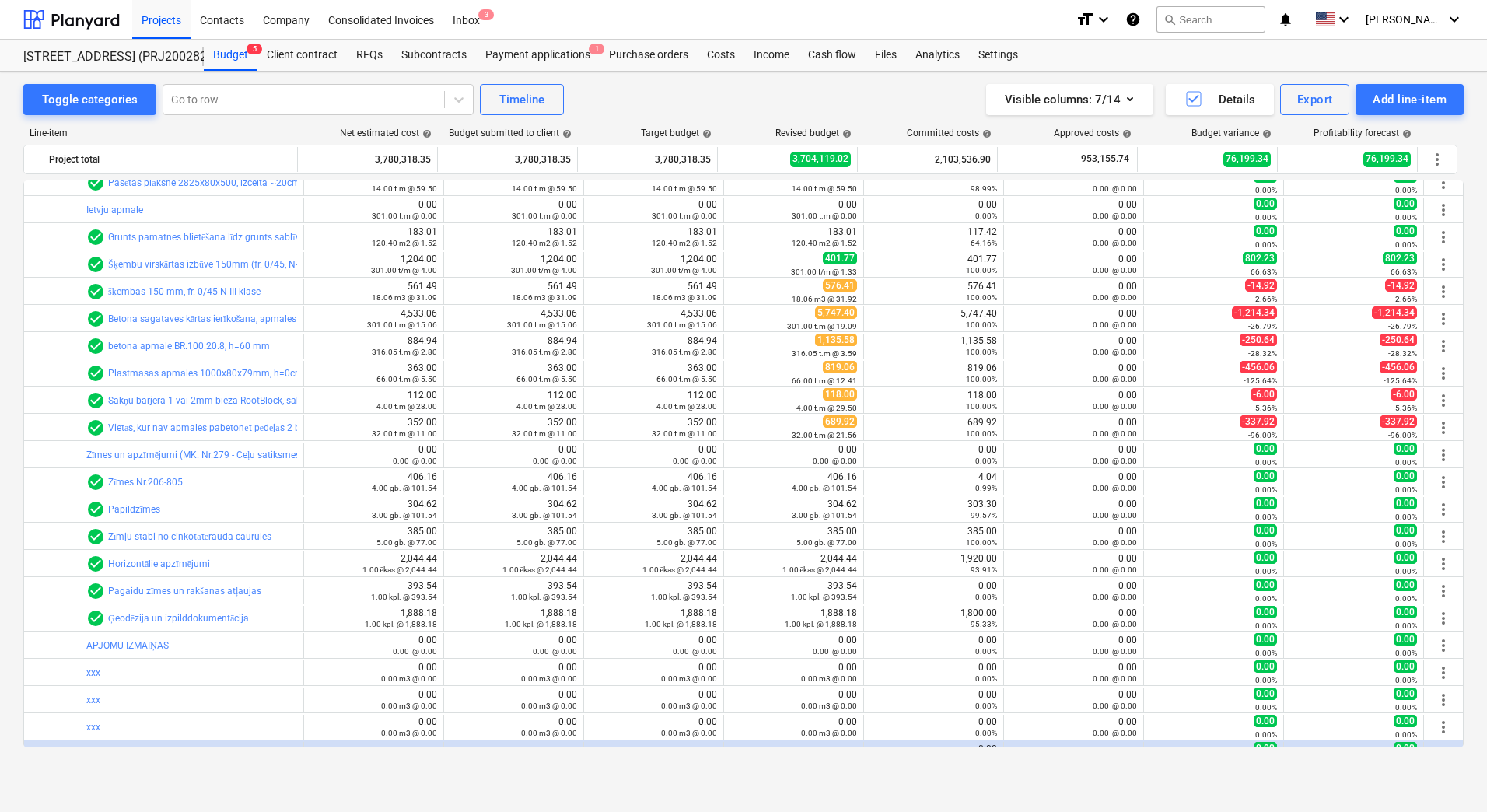
drag, startPoint x: 66, startPoint y: 2, endPoint x: 12, endPoint y: 471, distance: 472.1
click at [12, 471] on div "Toggle categories Go to row Timeline Visible columns : 7/14 Details Export Add …" at bounding box center [744, 425] width 1487 height 707
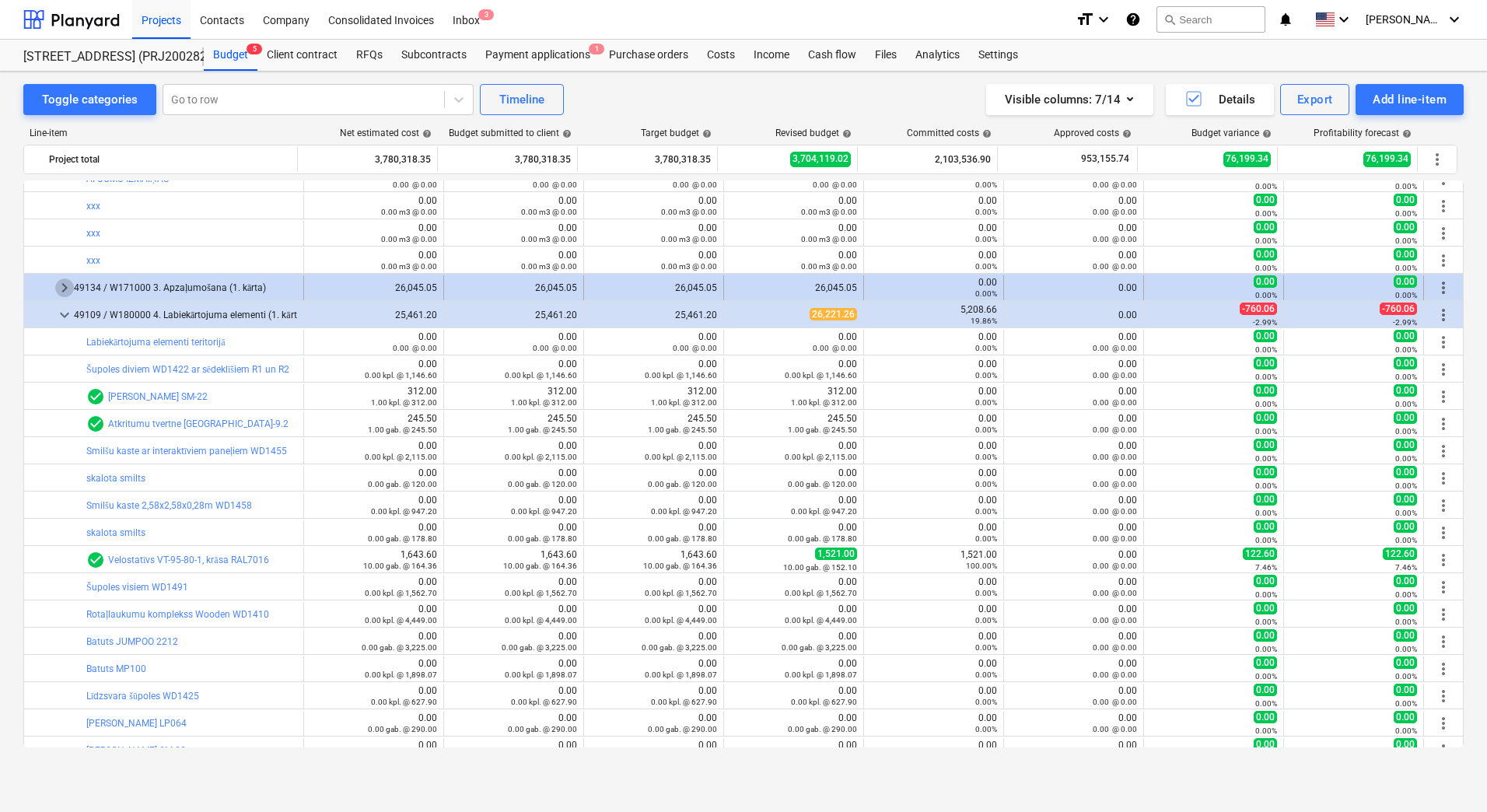
click at [59, 280] on span "keyboard_arrow_right" at bounding box center [65, 287] width 18 height 18
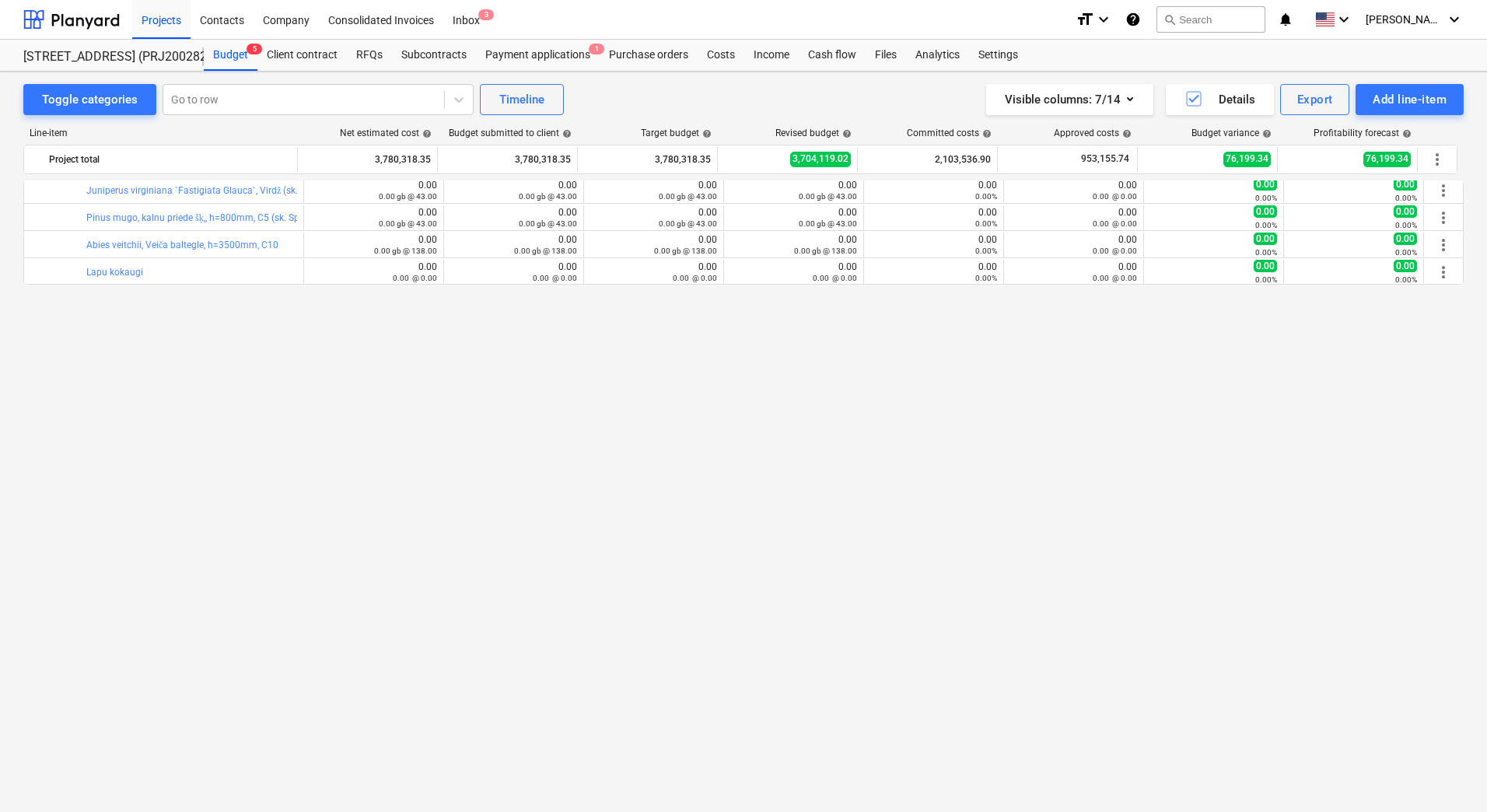
scroll to position [7918, 0]
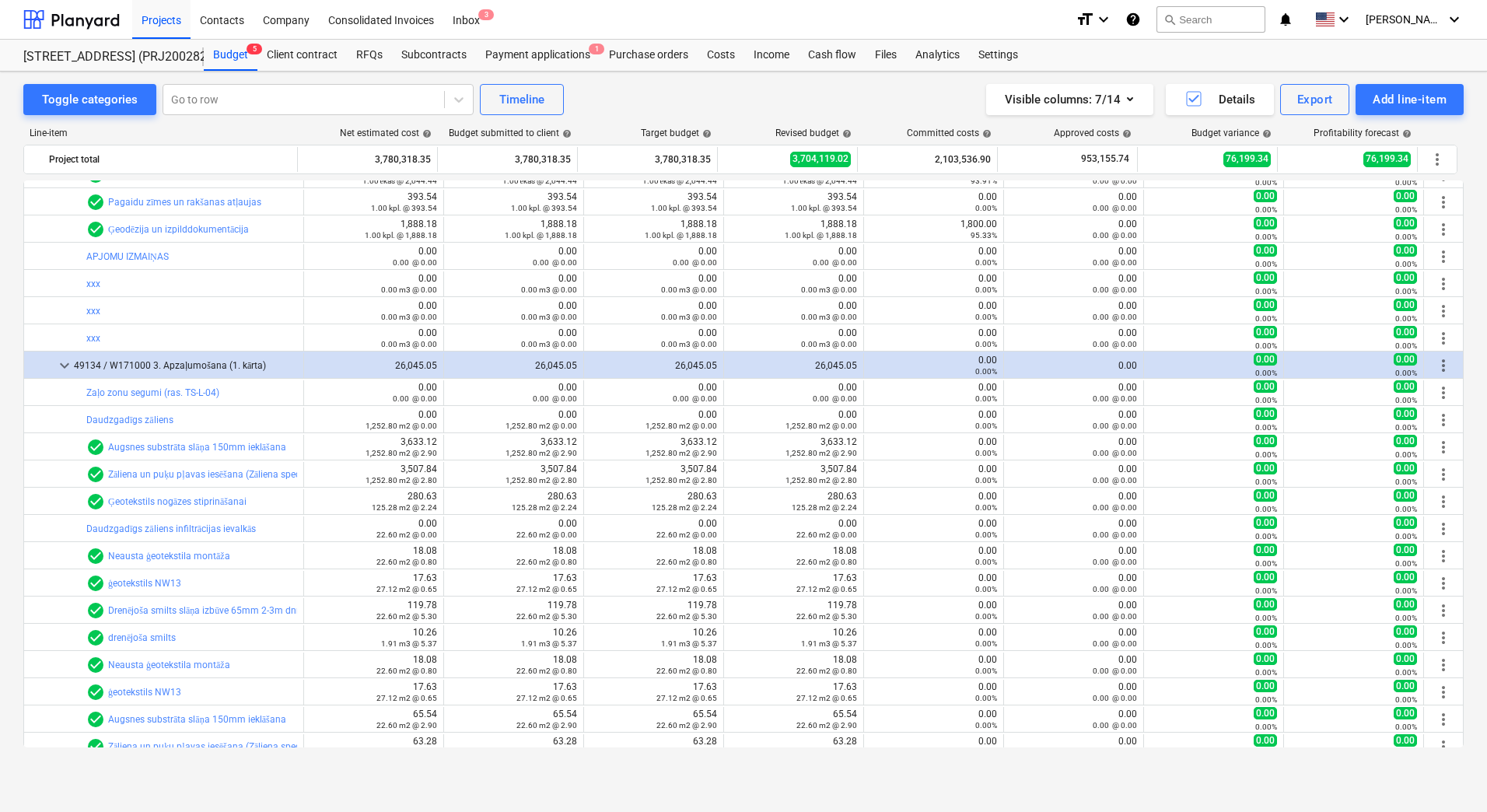
scroll to position [8385, 0]
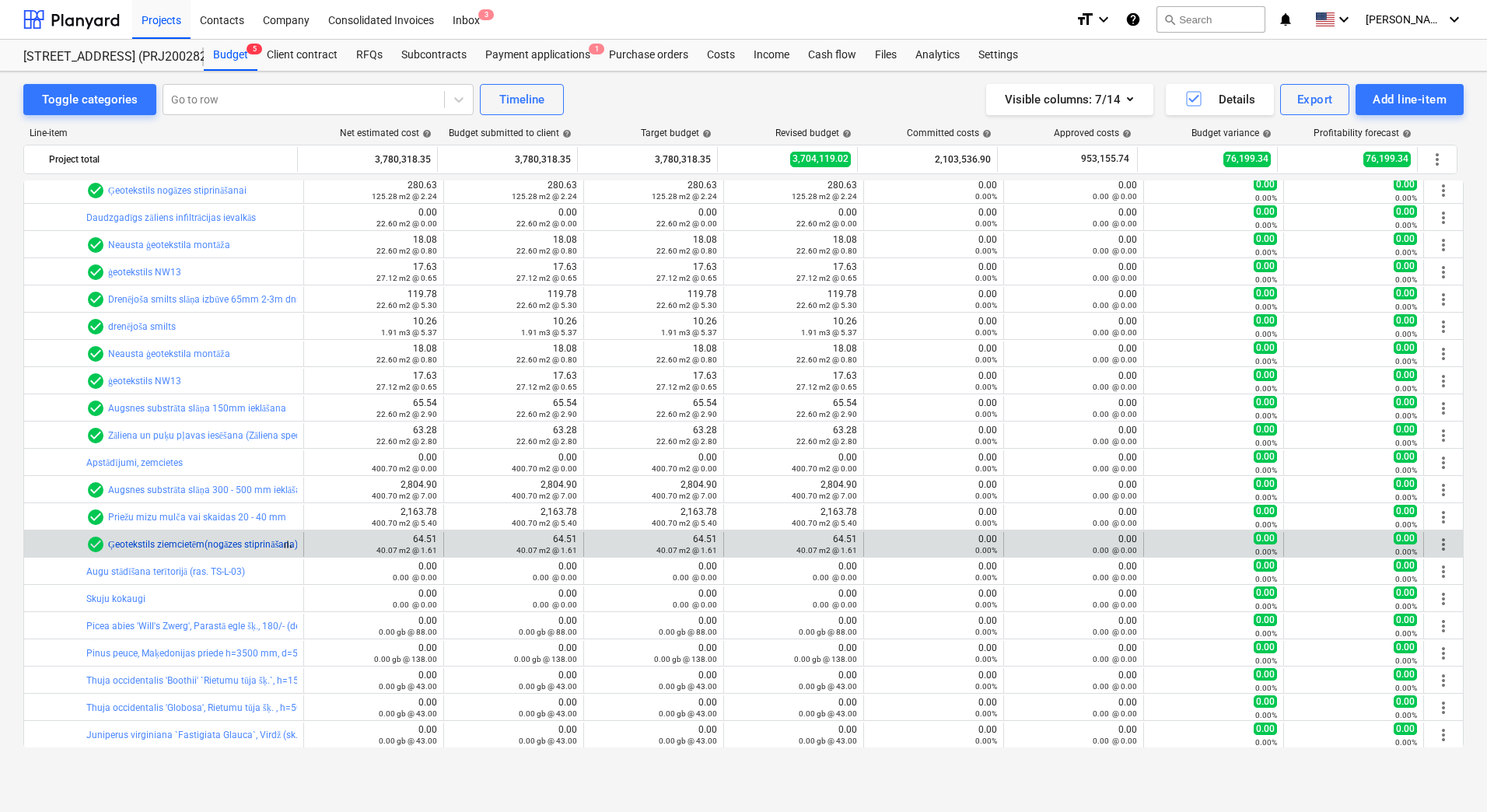
click at [241, 547] on link "Ģeotekstils ziemcietēm(nogāzes stiprināšana)" at bounding box center [203, 544] width 190 height 11
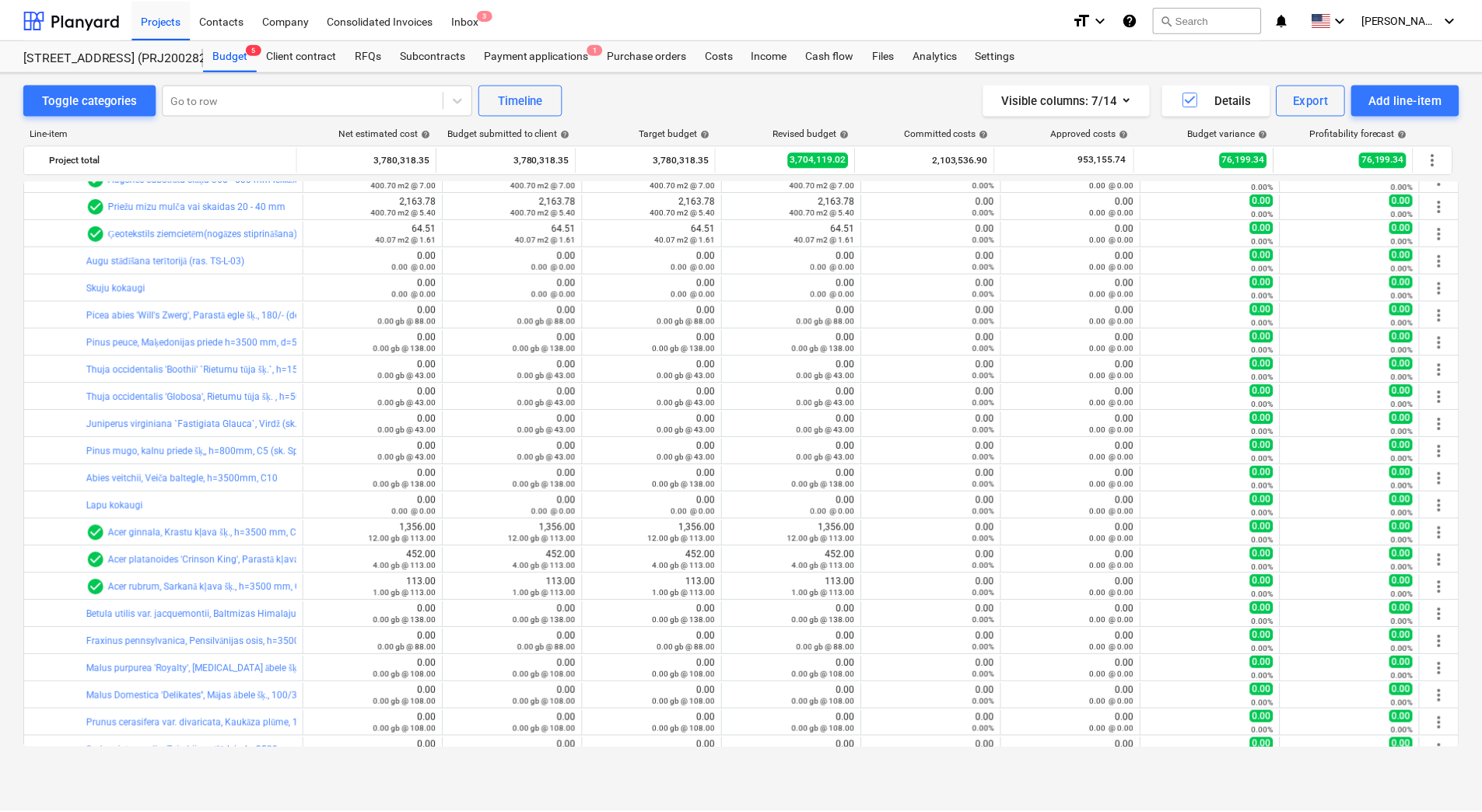
scroll to position [8385, 0]
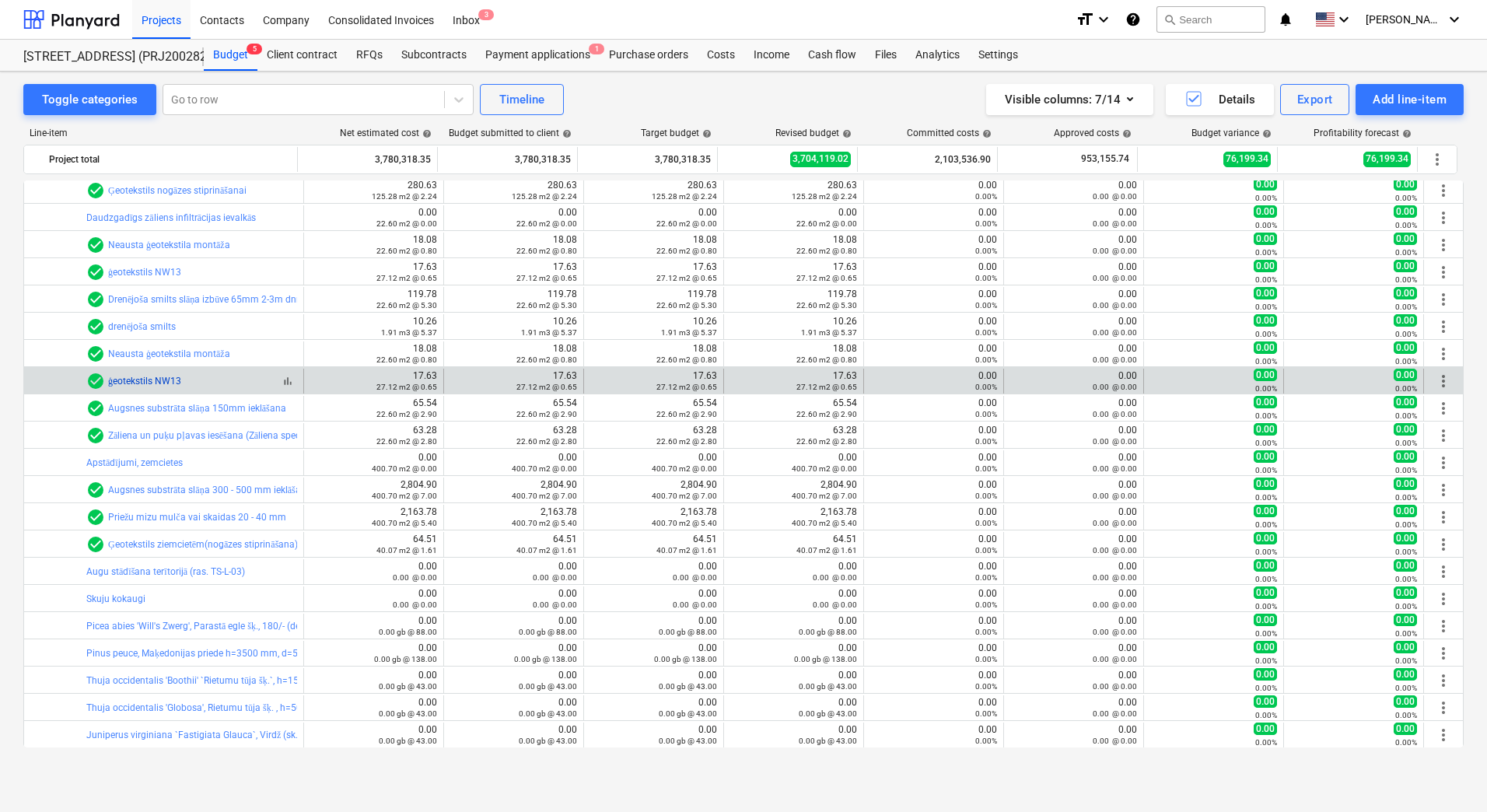
click at [127, 380] on link "ģeotekstils NW13" at bounding box center [144, 380] width 73 height 11
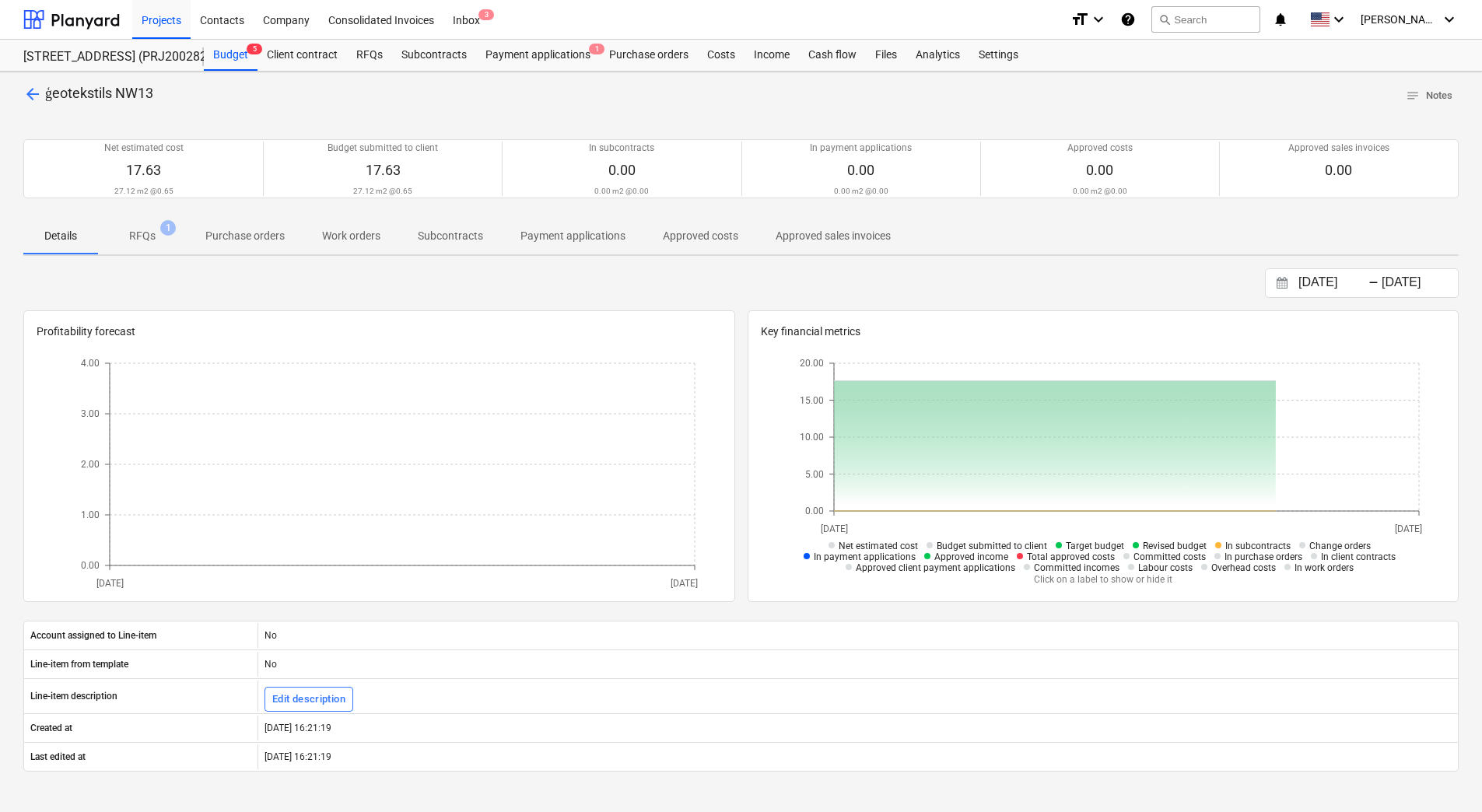
click at [170, 235] on span "1" at bounding box center [168, 228] width 16 height 16
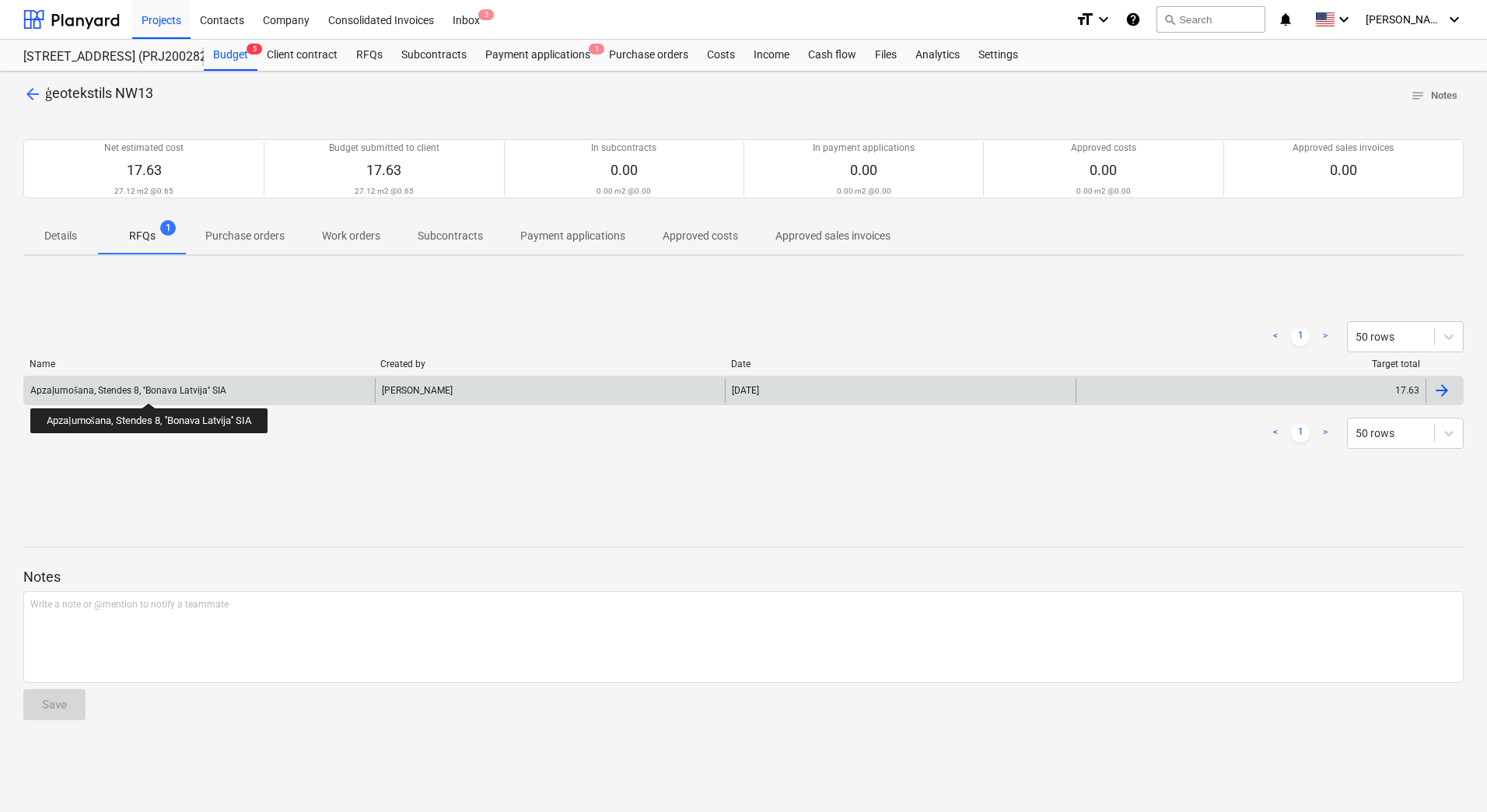
click at [152, 389] on div "Apzaļumošana, Stendes 8, ''Bonava Latvija'' SIA" at bounding box center [128, 390] width 196 height 12
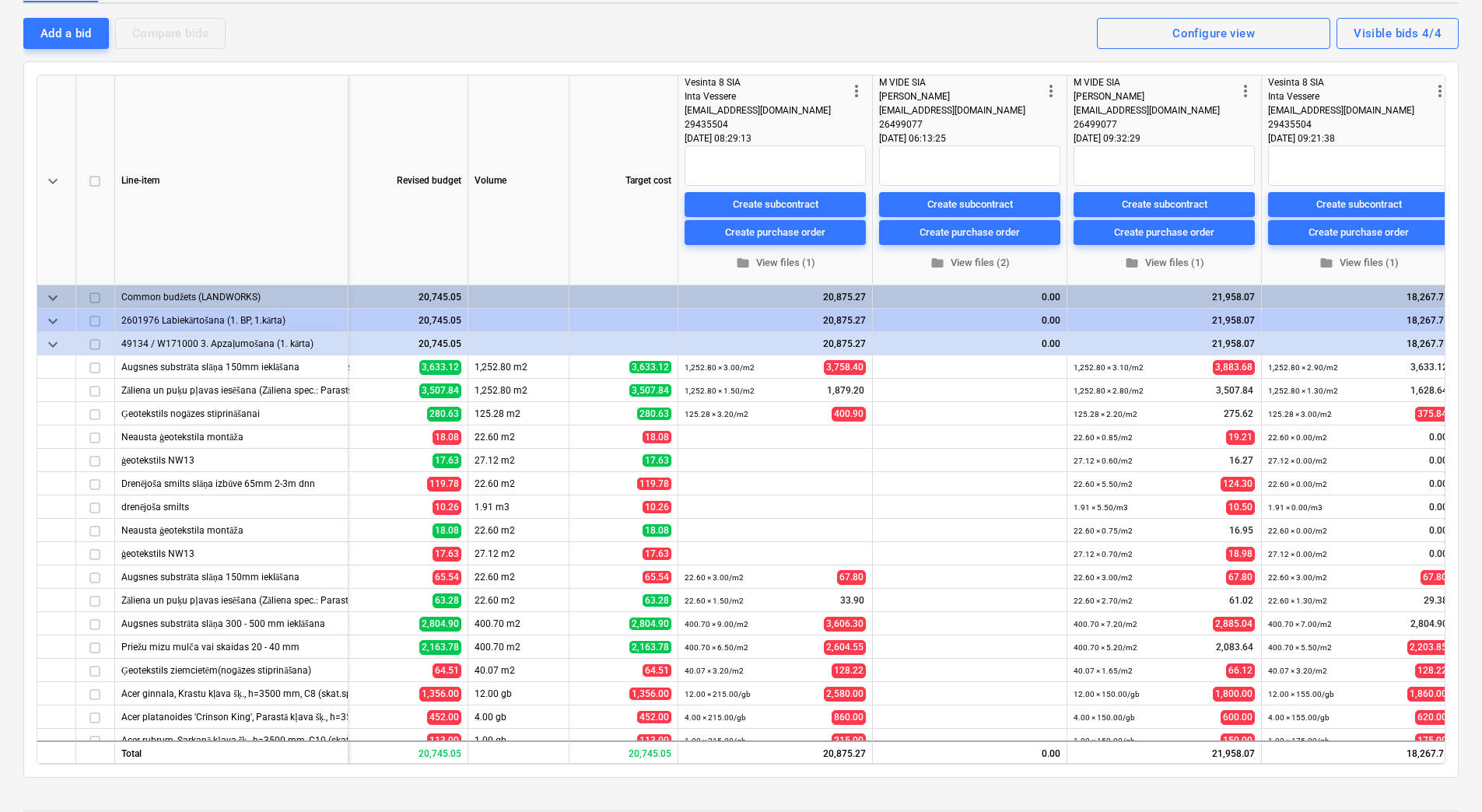
scroll to position [0, 92]
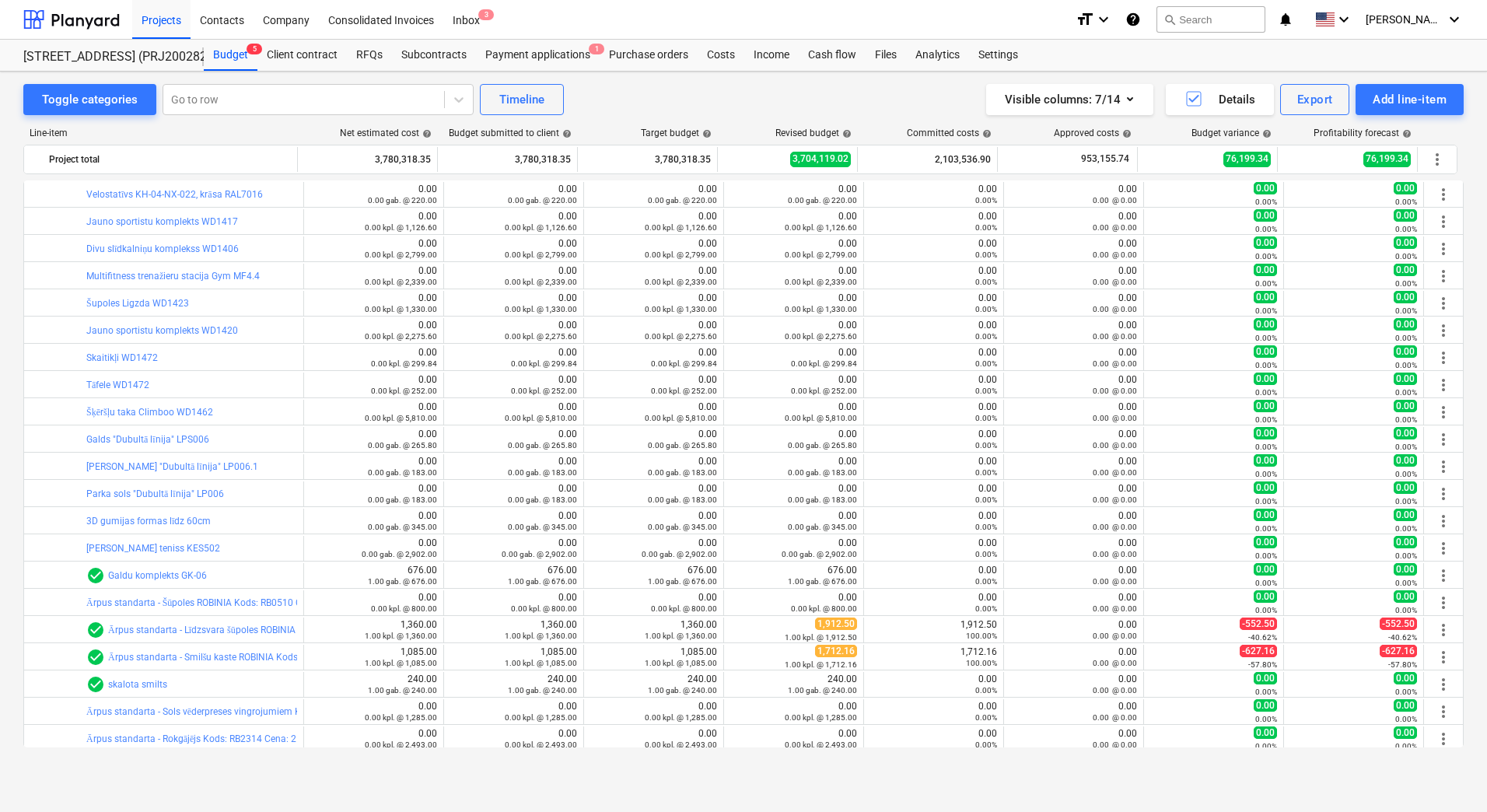
scroll to position [11805, 0]
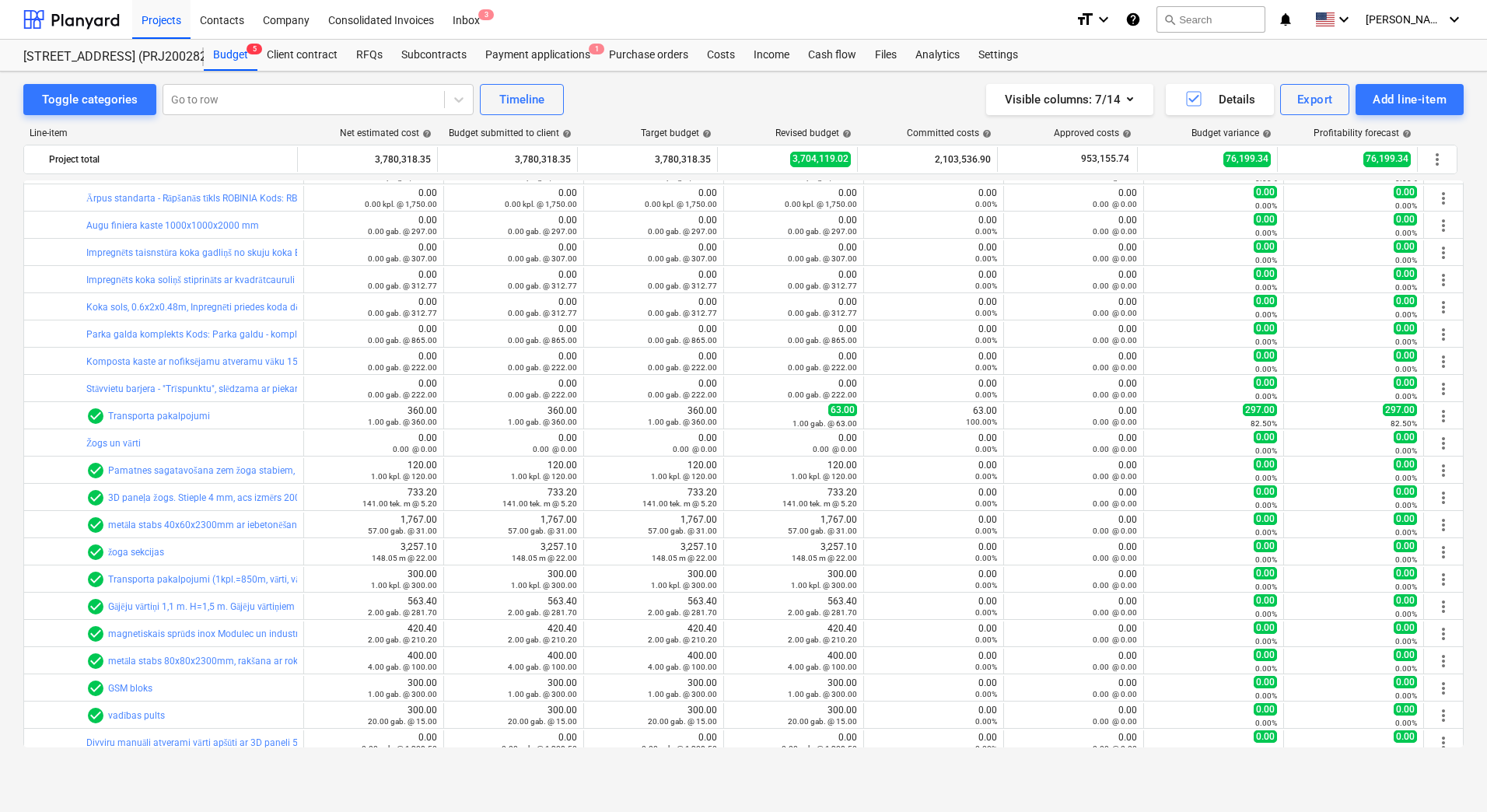
scroll to position [12428, 0]
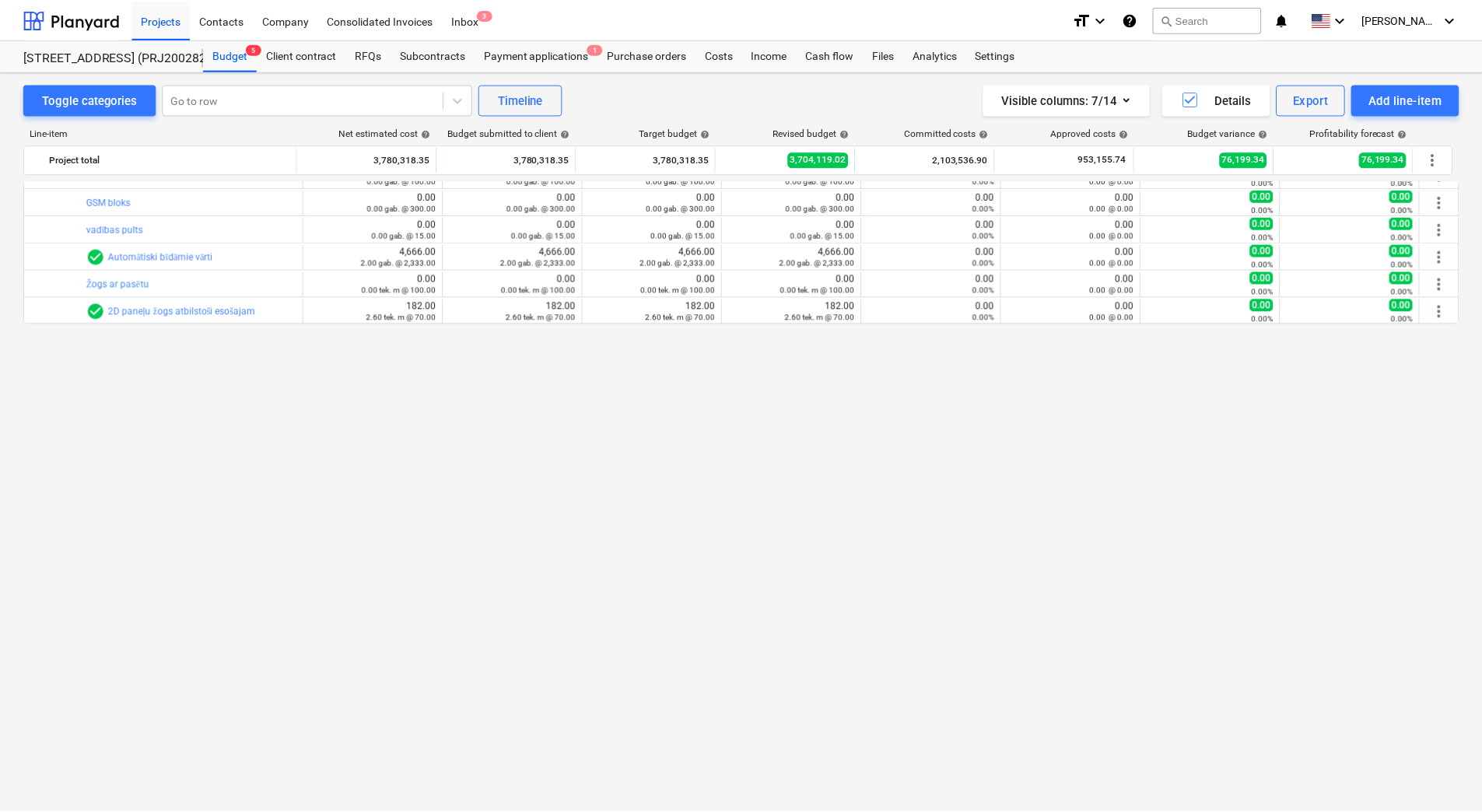
scroll to position [12505, 0]
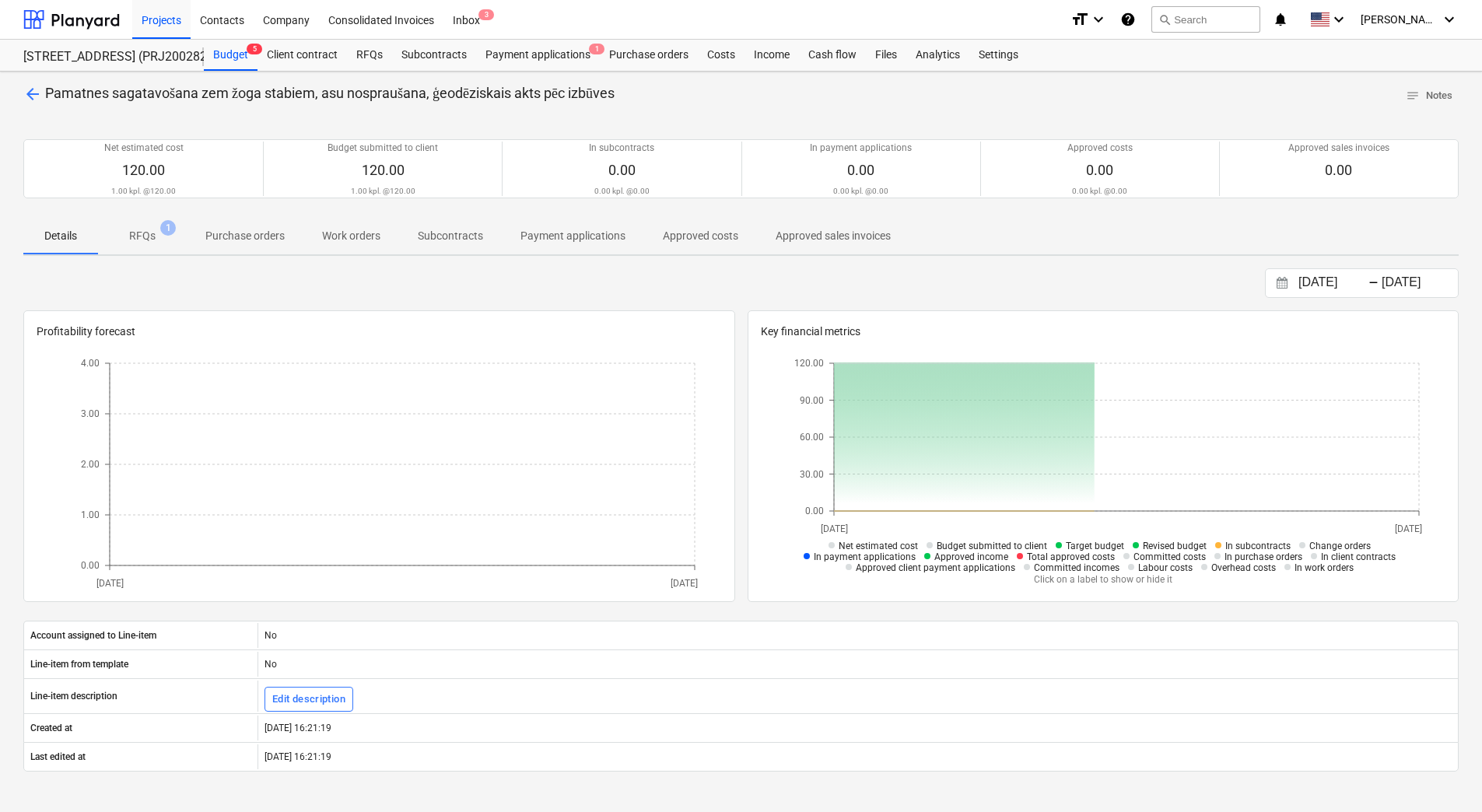
click at [145, 228] on p "RFQs" at bounding box center [142, 235] width 26 height 16
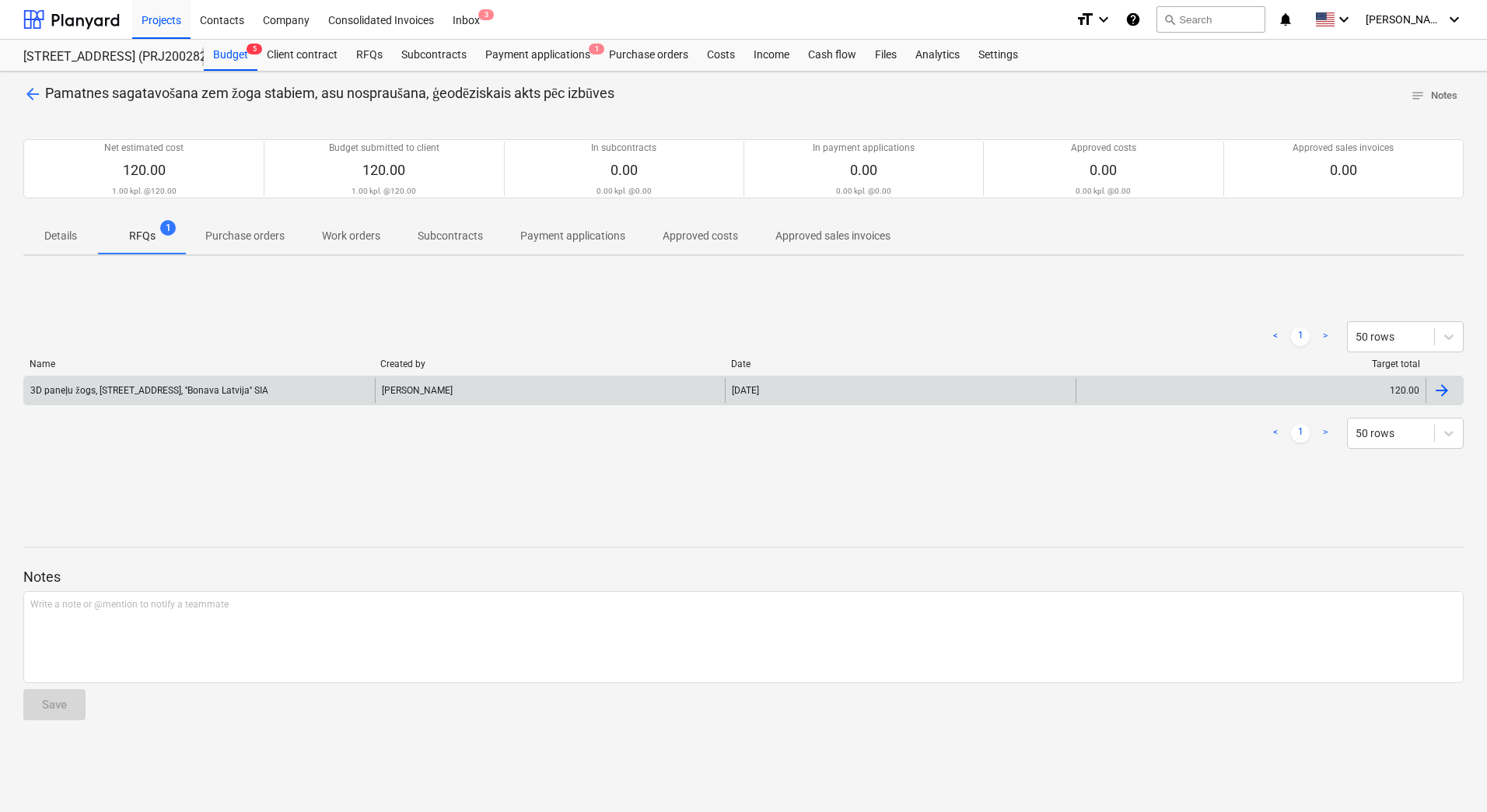
click at [280, 384] on div "3D paneļu žogs, [STREET_ADDRESS], ''Bonava Latvija'' SIA" at bounding box center [200, 390] width 351 height 25
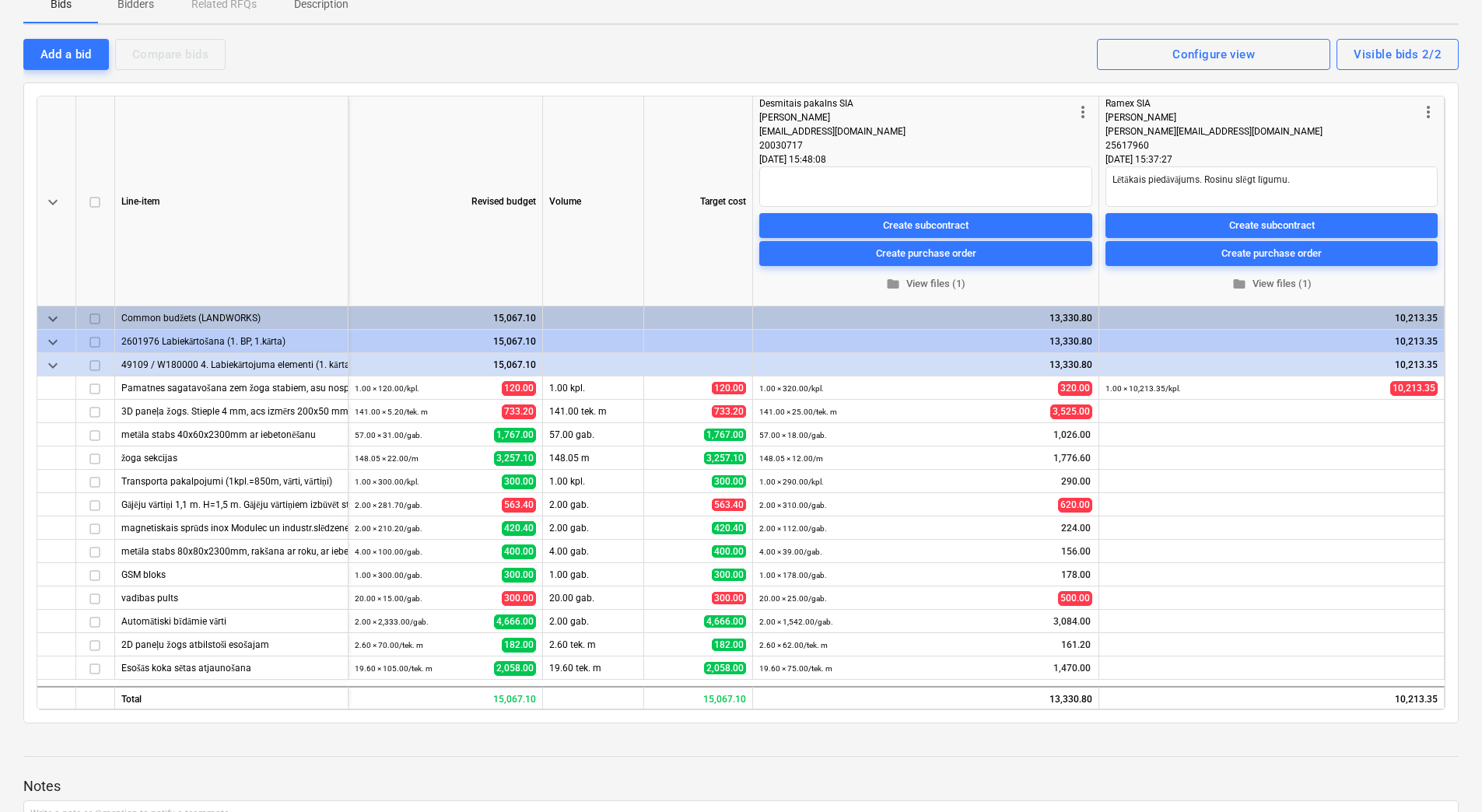
scroll to position [233, 0]
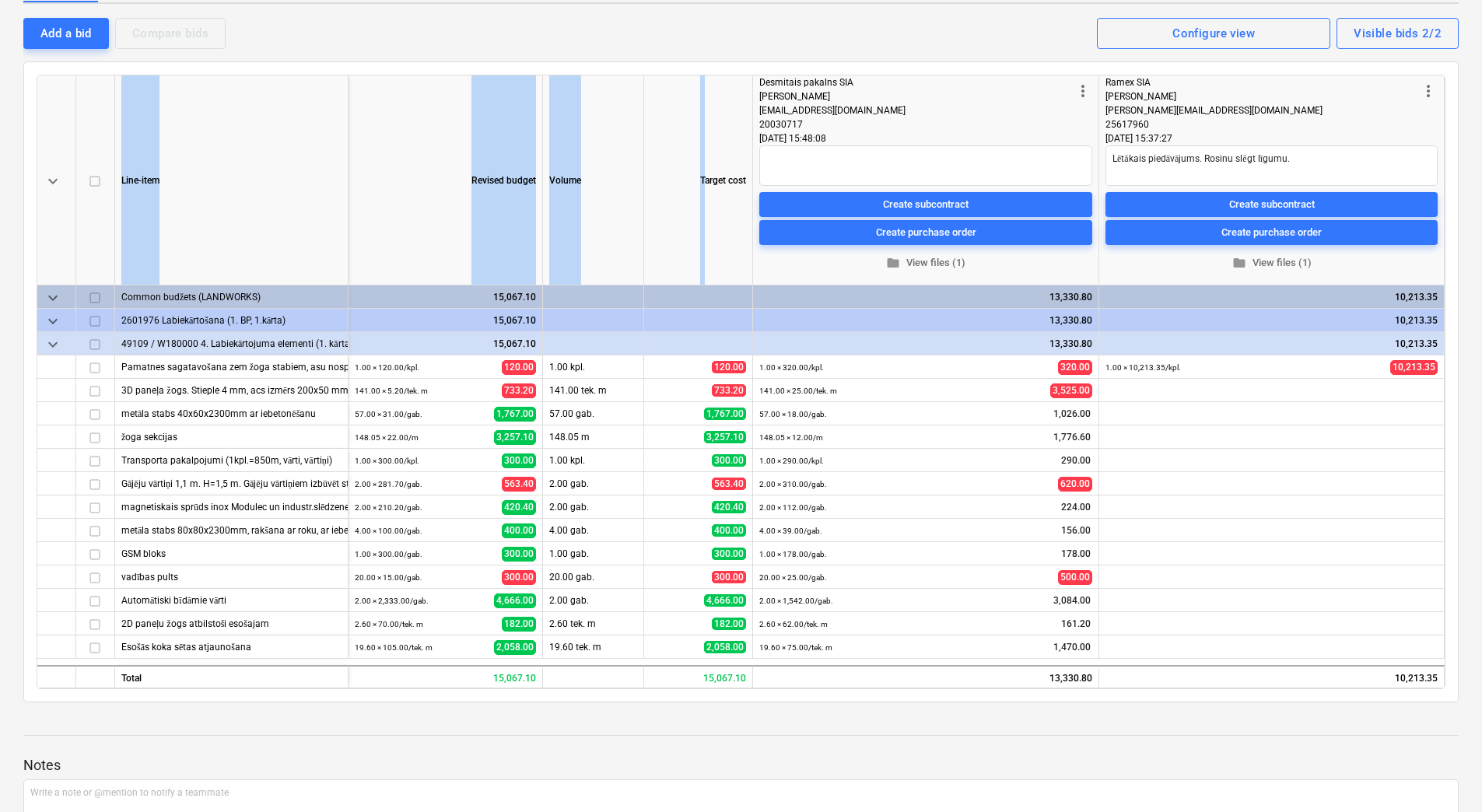
drag, startPoint x: 703, startPoint y: 131, endPoint x: 708, endPoint y: 68, distance: 63.2
click at [708, 68] on div "keyboard_arrow_down Line-item Revised budget Volume Target cost more_vert Desmi…" at bounding box center [741, 381] width 1435 height 641
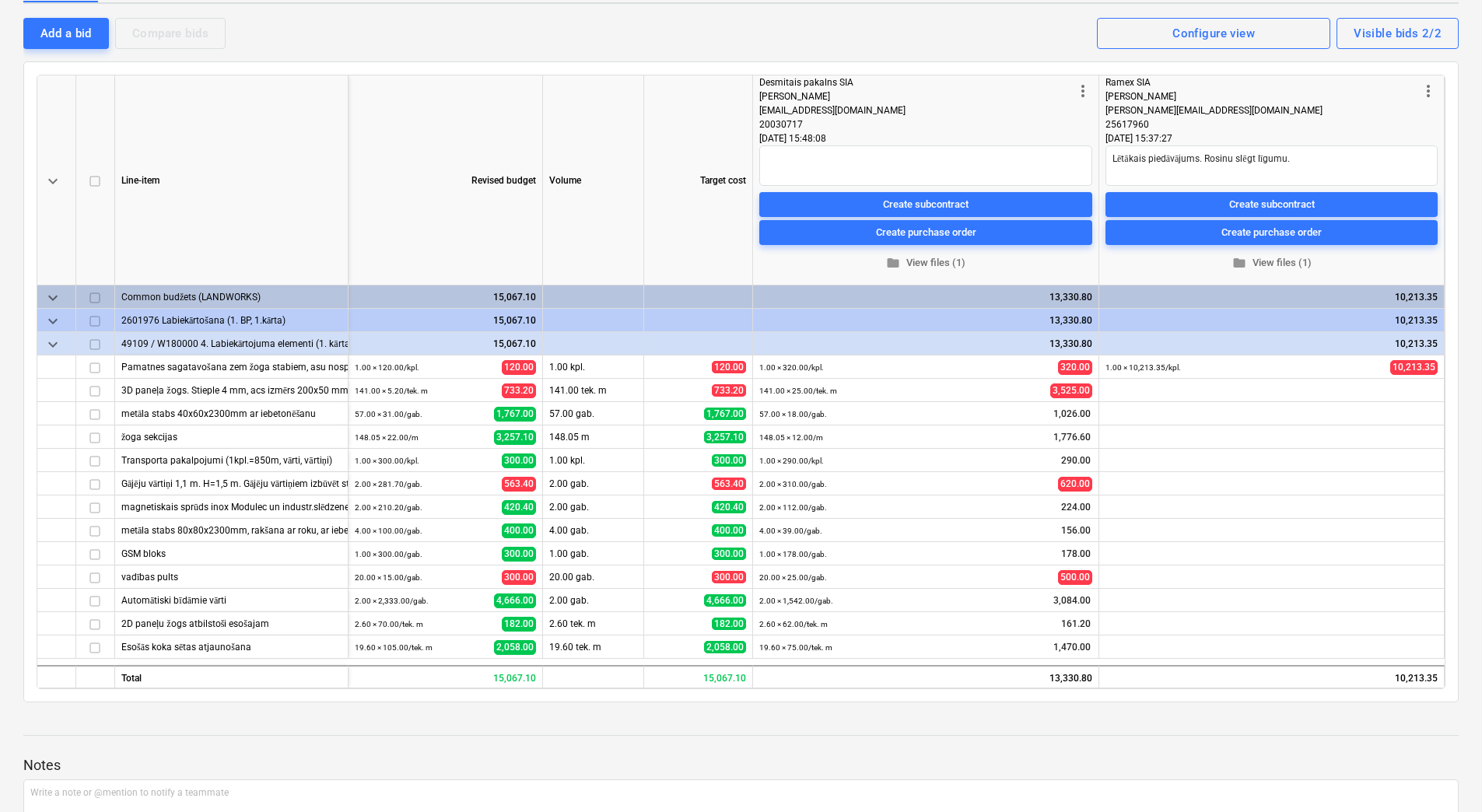
click at [708, 68] on div "keyboard_arrow_down Line-item Revised budget Volume Target cost more_vert Desmi…" at bounding box center [741, 381] width 1435 height 641
type textarea "x"
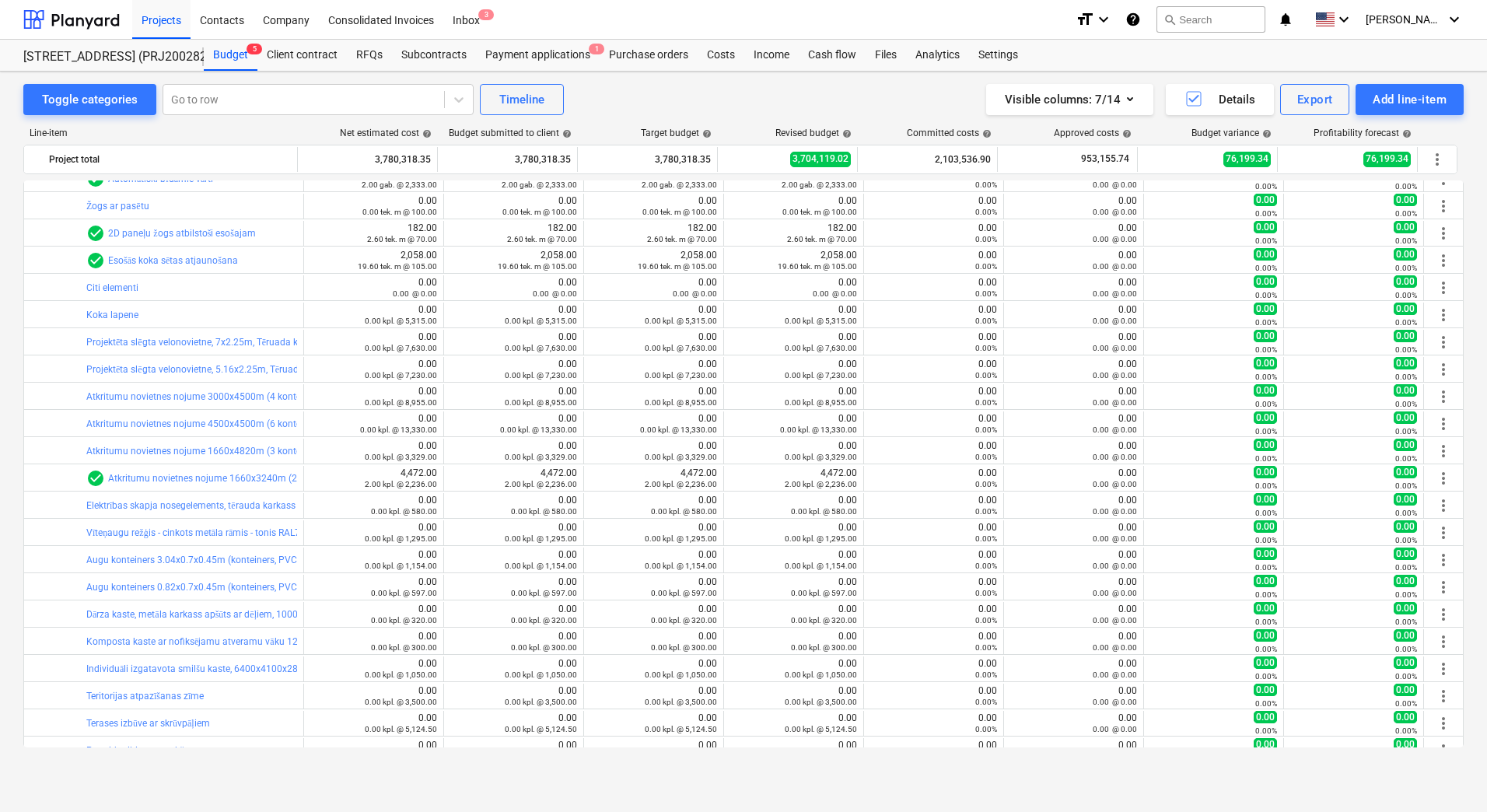
scroll to position [13283, 0]
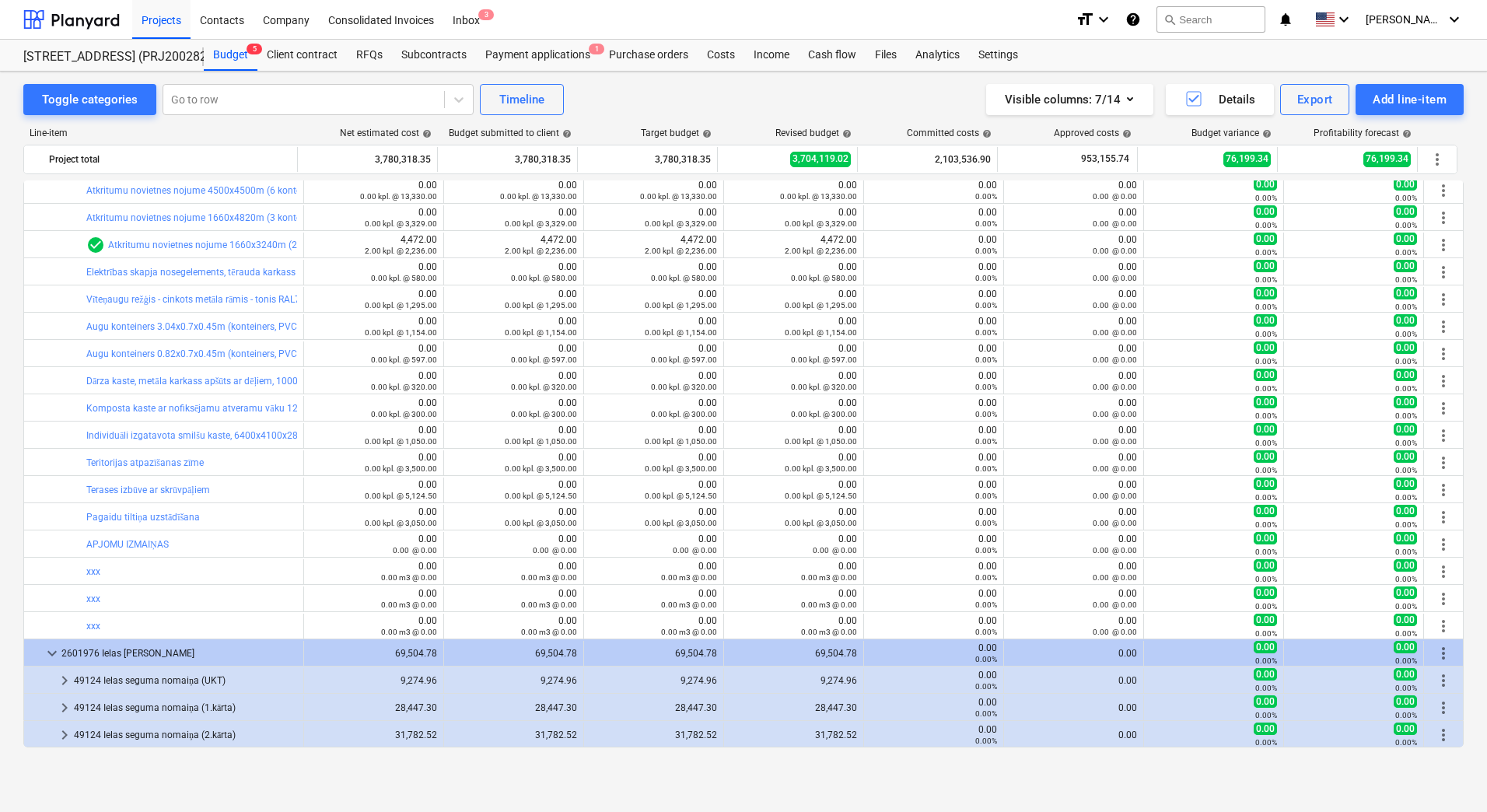
click at [11, 591] on div "Toggle categories Go to row Timeline Visible columns : 7/14 Details Export Add …" at bounding box center [744, 425] width 1487 height 707
click at [5, 422] on div "Toggle categories Go to row Timeline Visible columns : 7/14 Details Export Add …" at bounding box center [744, 425] width 1487 height 707
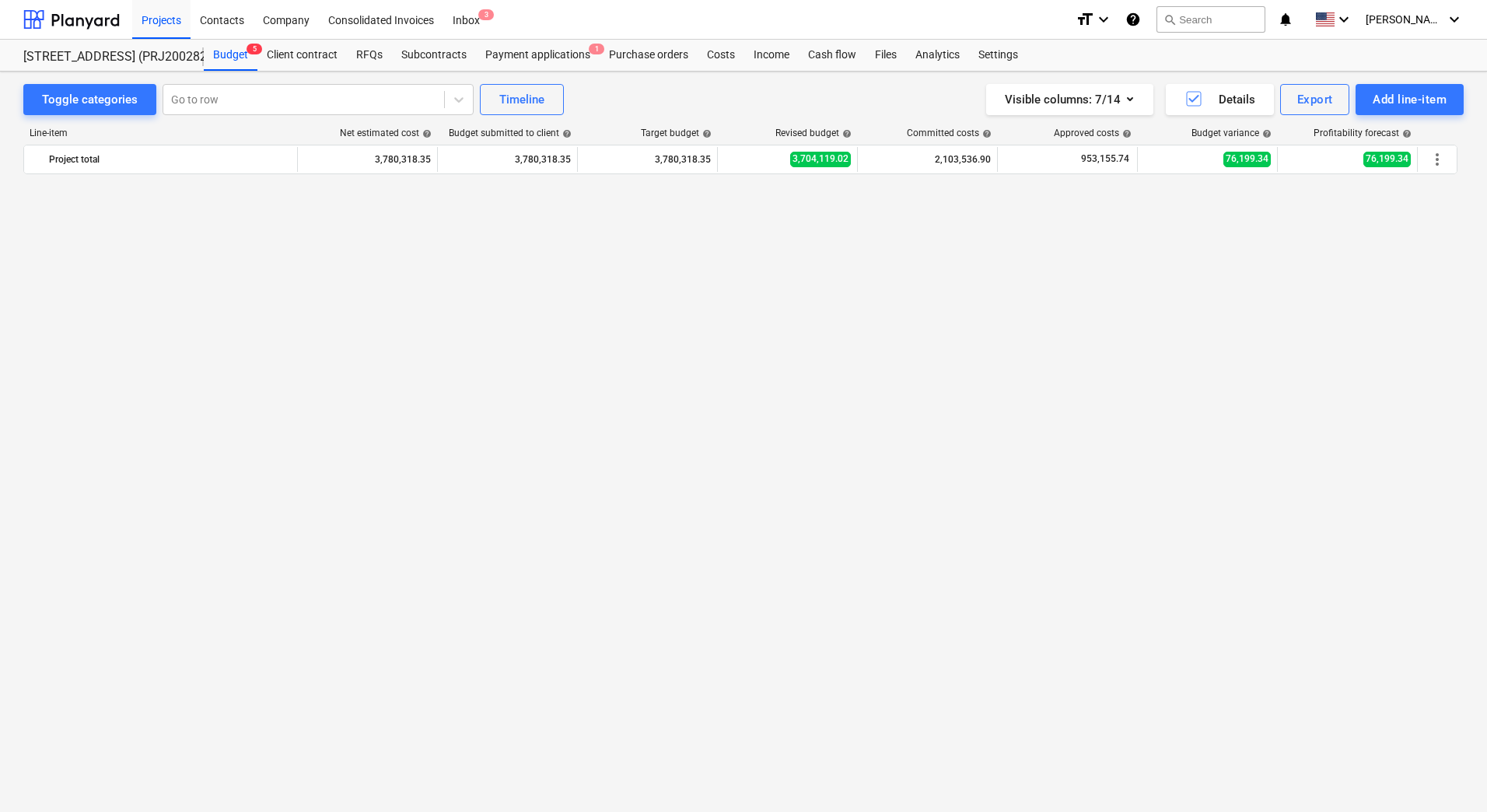
scroll to position [10951, 0]
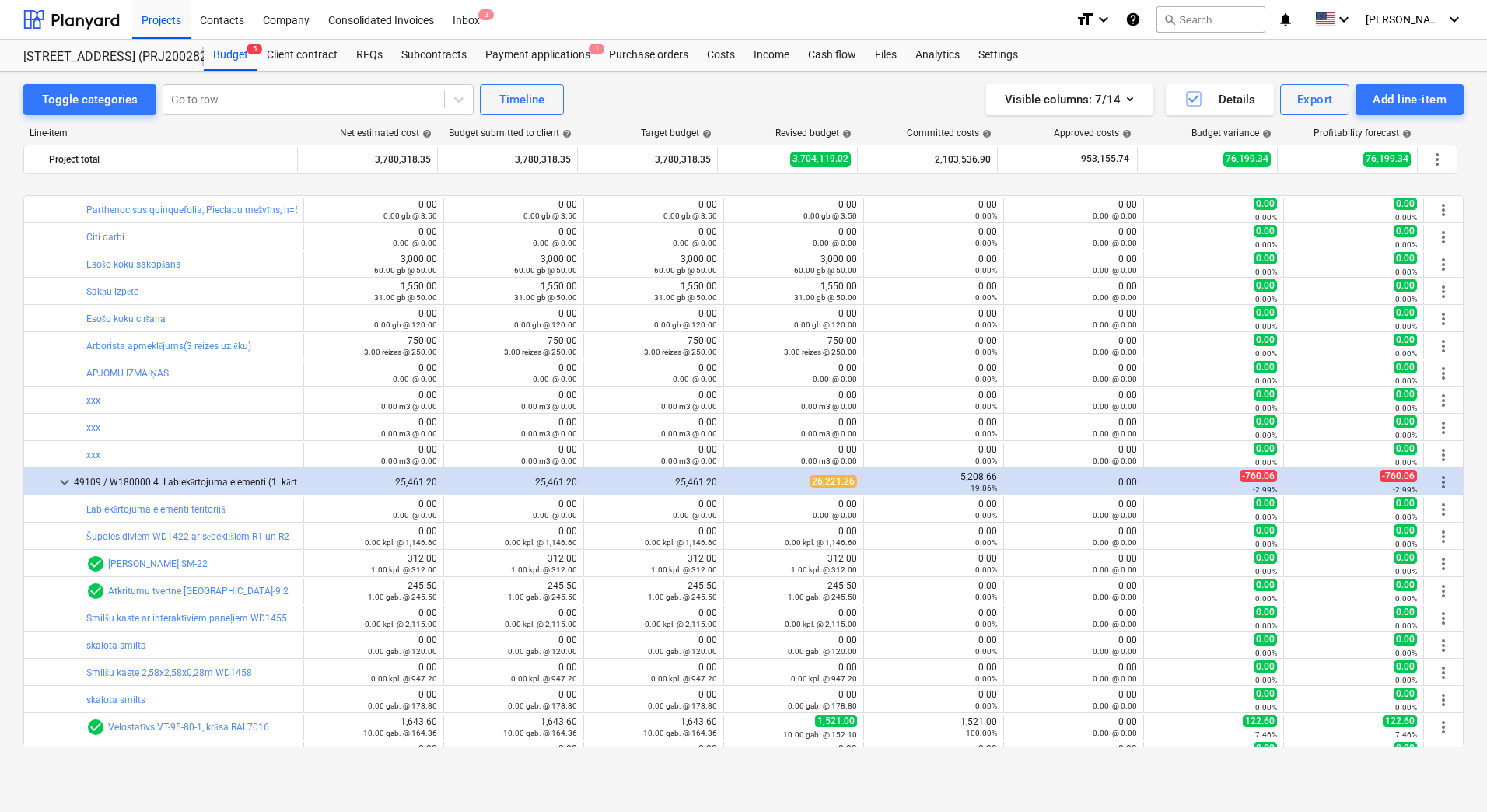
click at [57, 477] on div "bar_chart Parthenocisus quinquefolia, Pieclapu mežvīns, h=500 mm, C3, (sk.spec)…" at bounding box center [744, 464] width 1441 height 567
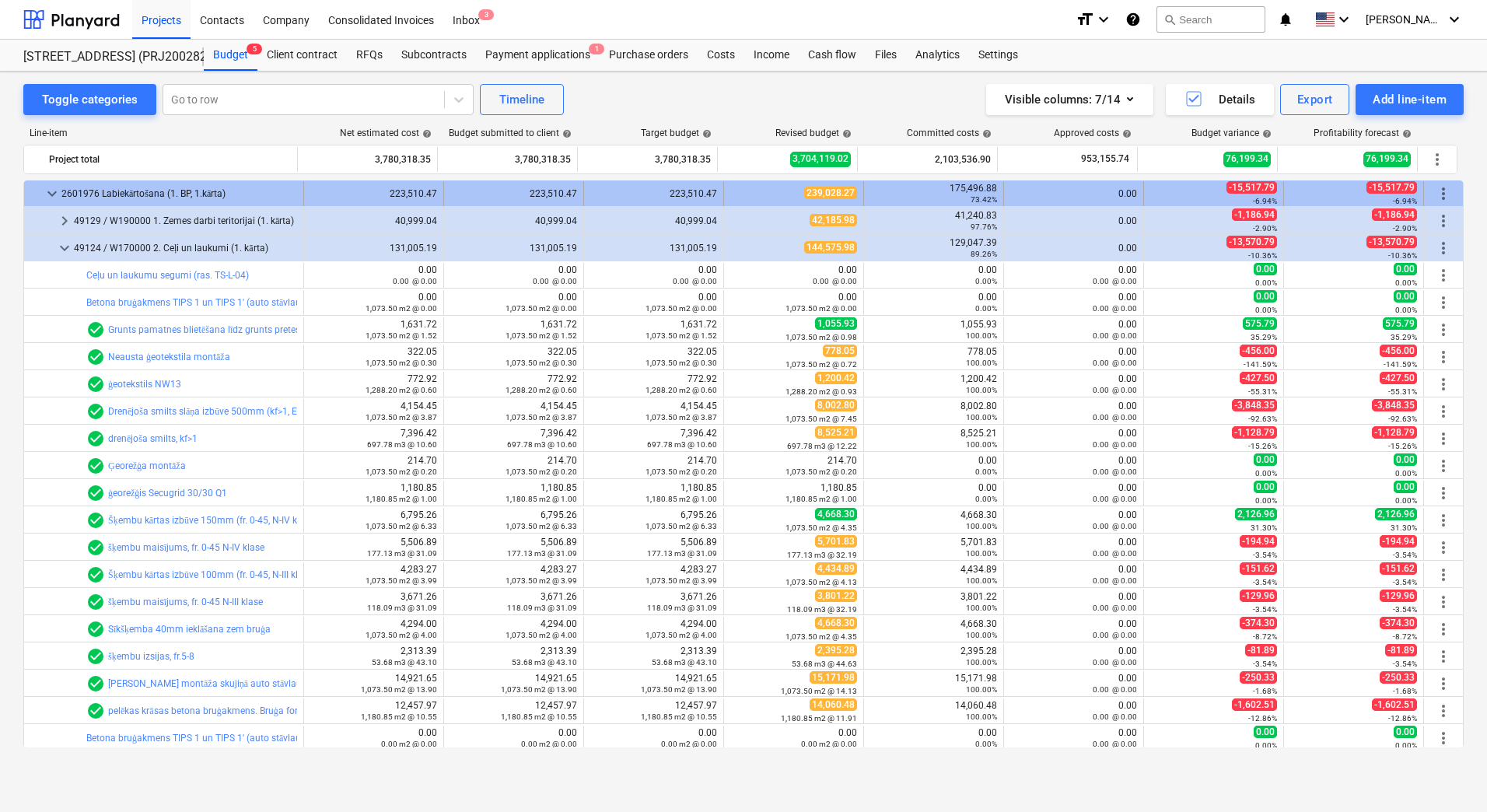
scroll to position [778, 0]
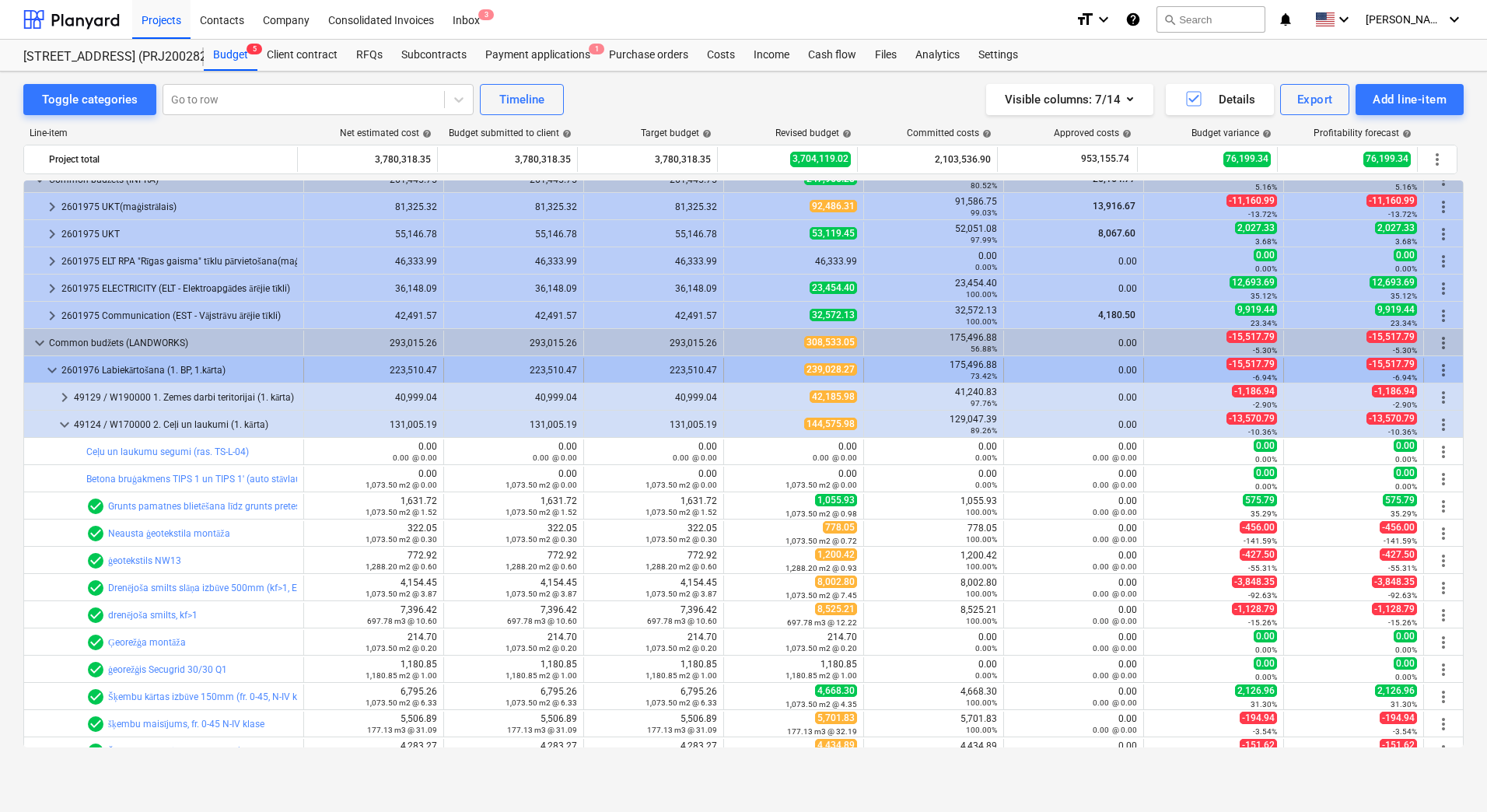
click at [52, 371] on span "keyboard_arrow_down" at bounding box center [52, 370] width 18 height 18
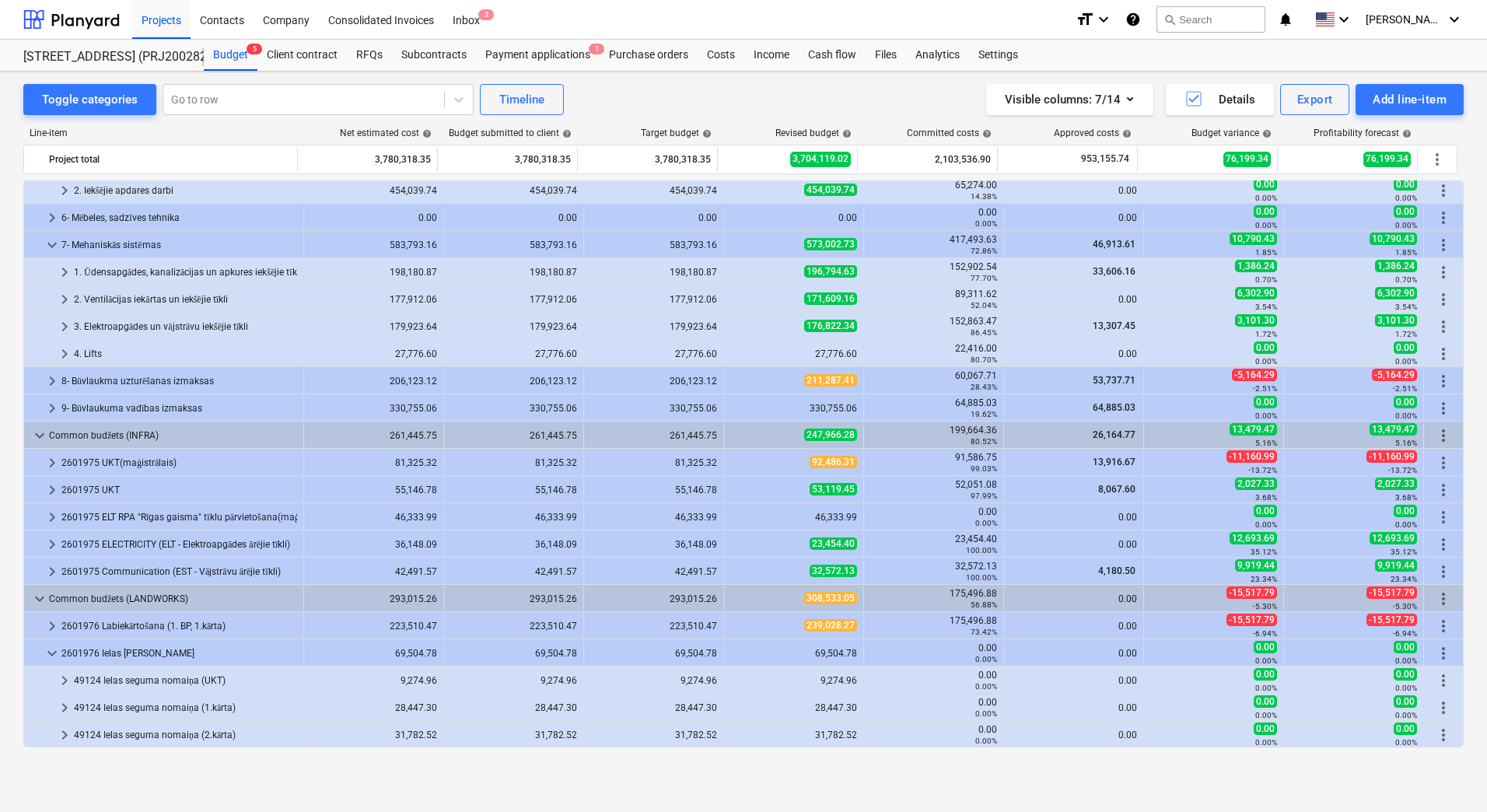
scroll to position [521, 0]
click at [13, 389] on div "Toggle categories Go to row Timeline Visible columns : 7/14 Details Export Add …" at bounding box center [744, 425] width 1487 height 707
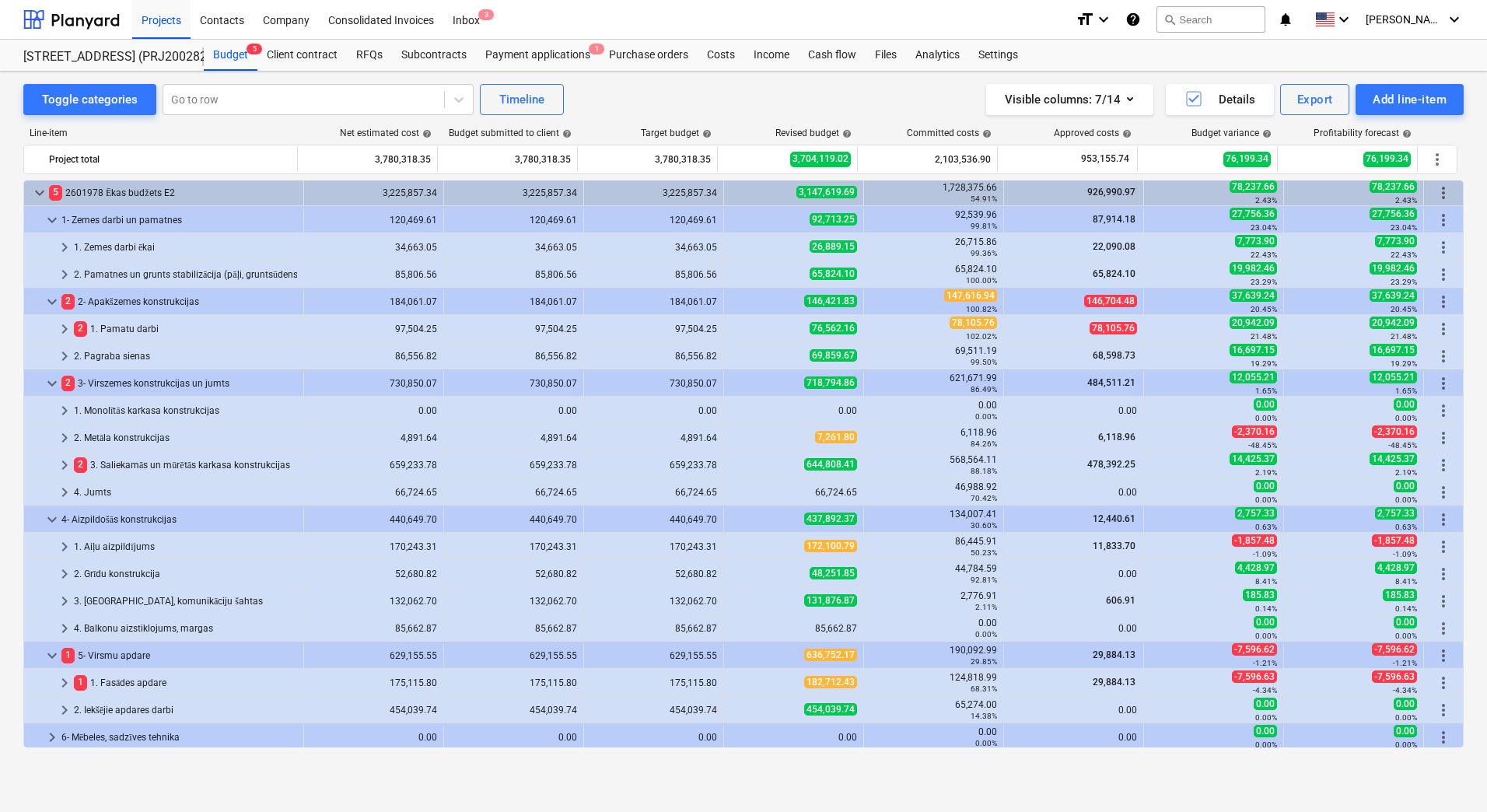
scroll to position [0, 0]
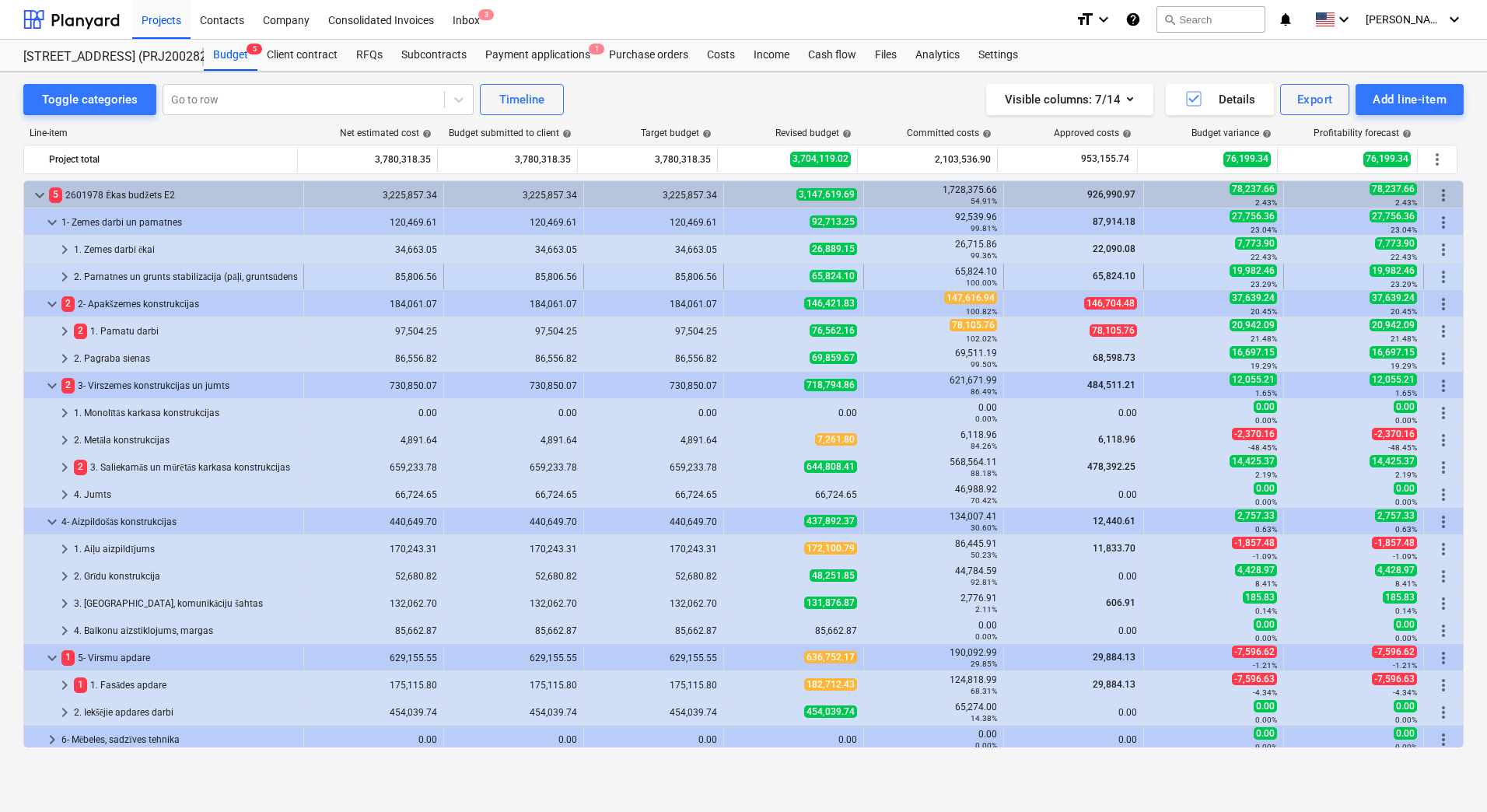
click at [155, 277] on div "2. Pamatnes un grunts stabilizācija (pāļi, gruntsūdens pazemināšana)" at bounding box center [186, 277] width 223 height 25
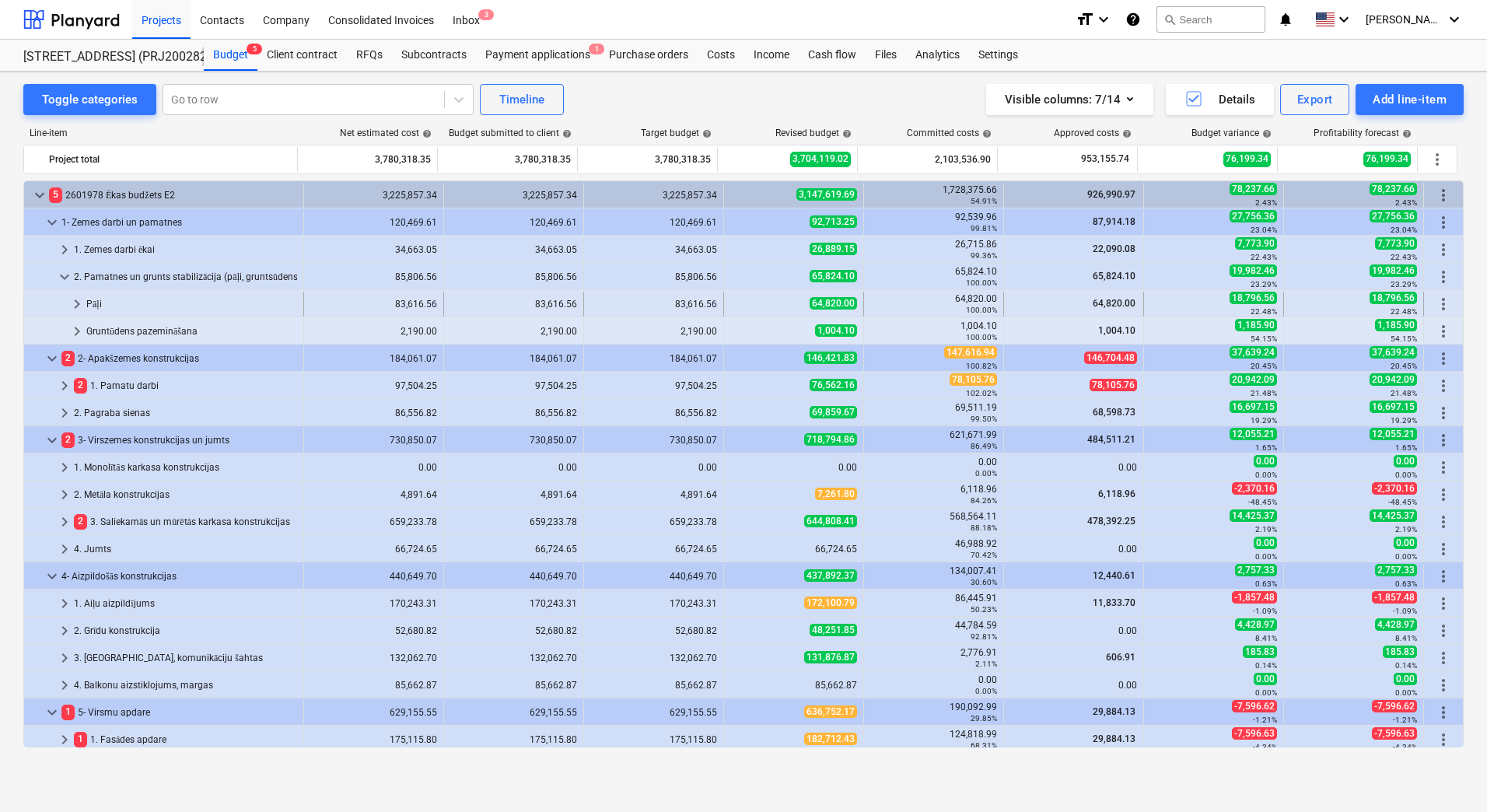
click at [141, 298] on div "Pāļi" at bounding box center [192, 304] width 211 height 25
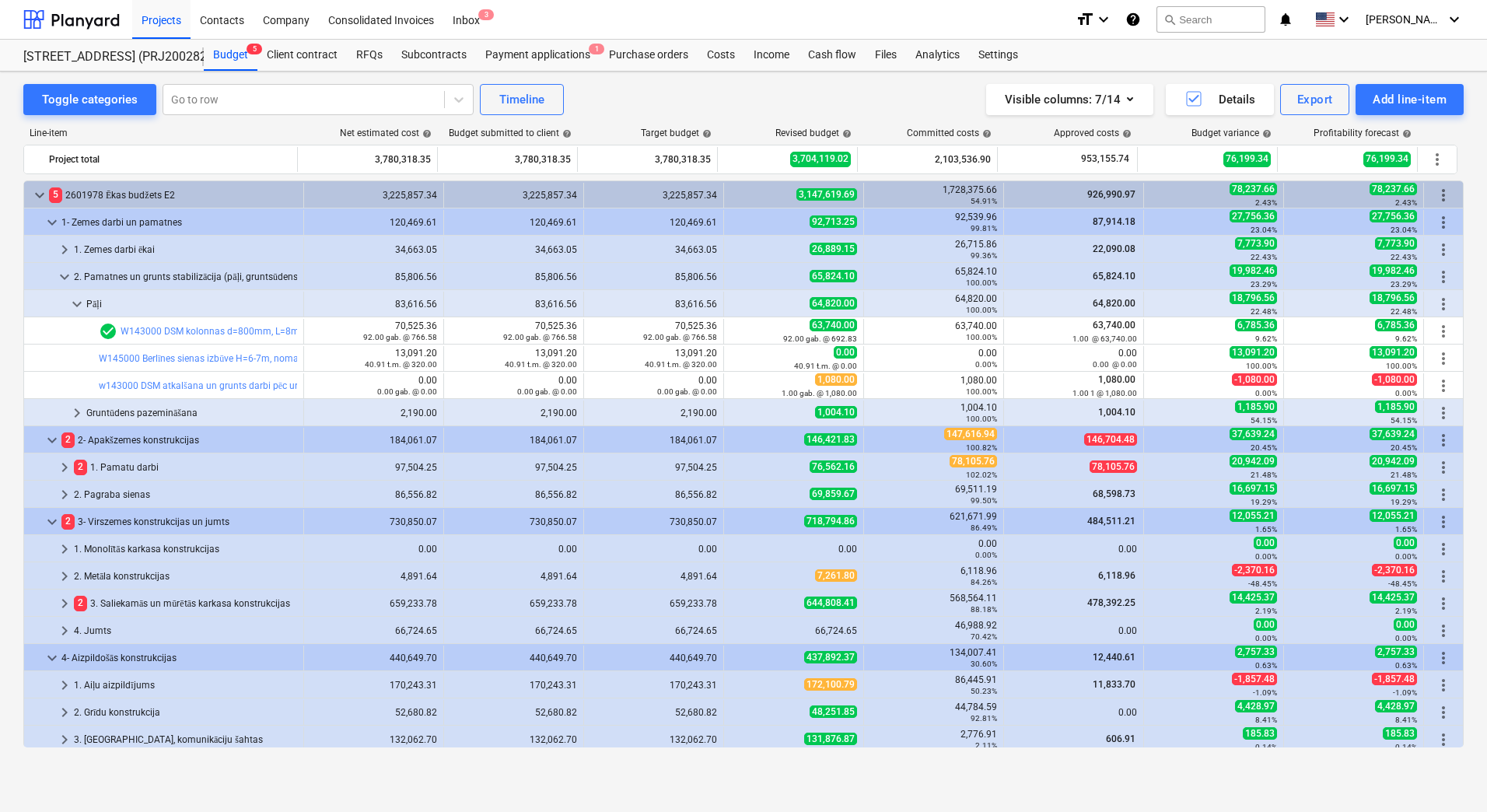
click at [141, 298] on div "Pāļi" at bounding box center [192, 304] width 211 height 25
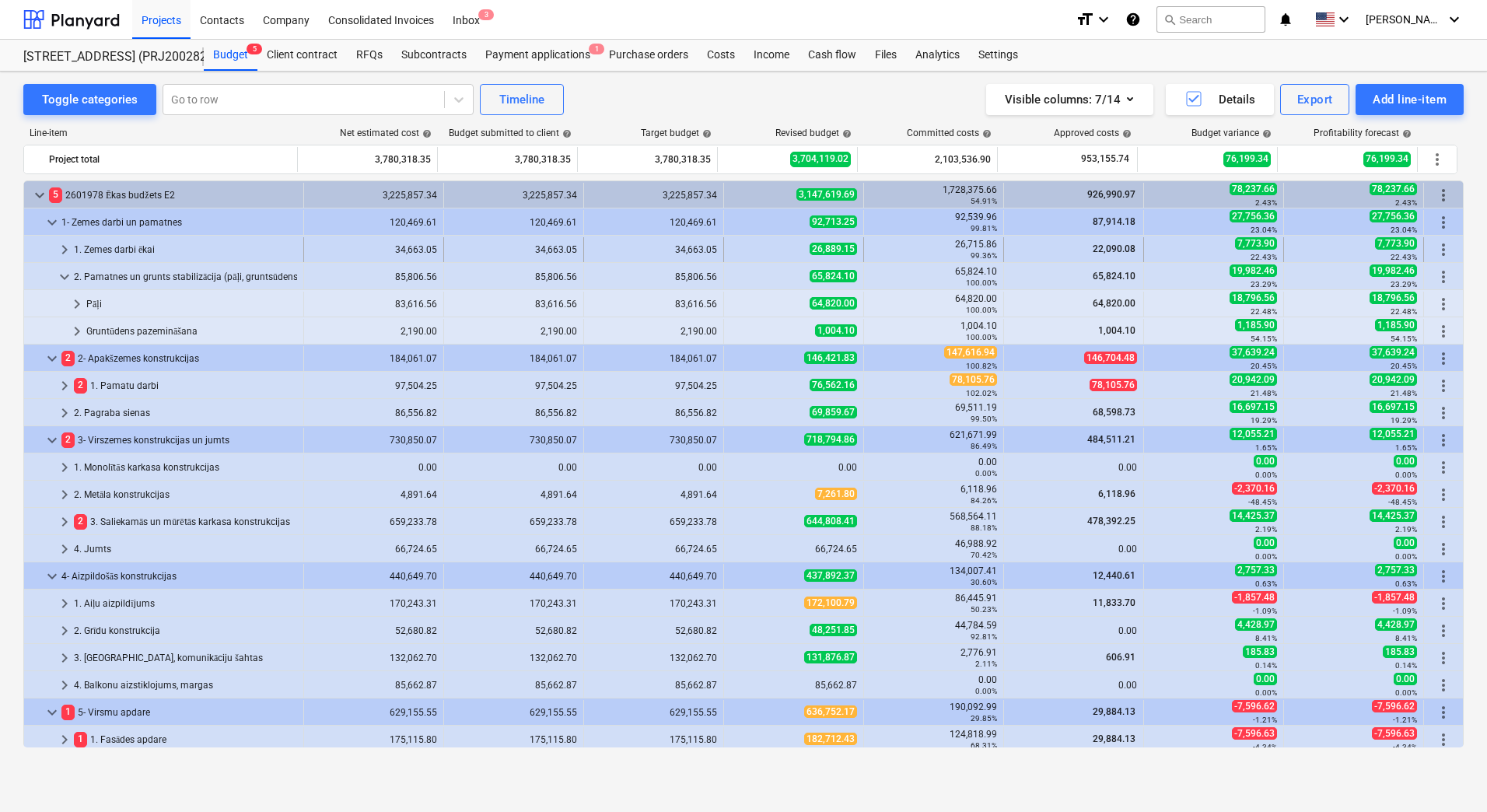
click at [126, 252] on div "1. Zemes darbi ēkai" at bounding box center [186, 249] width 223 height 25
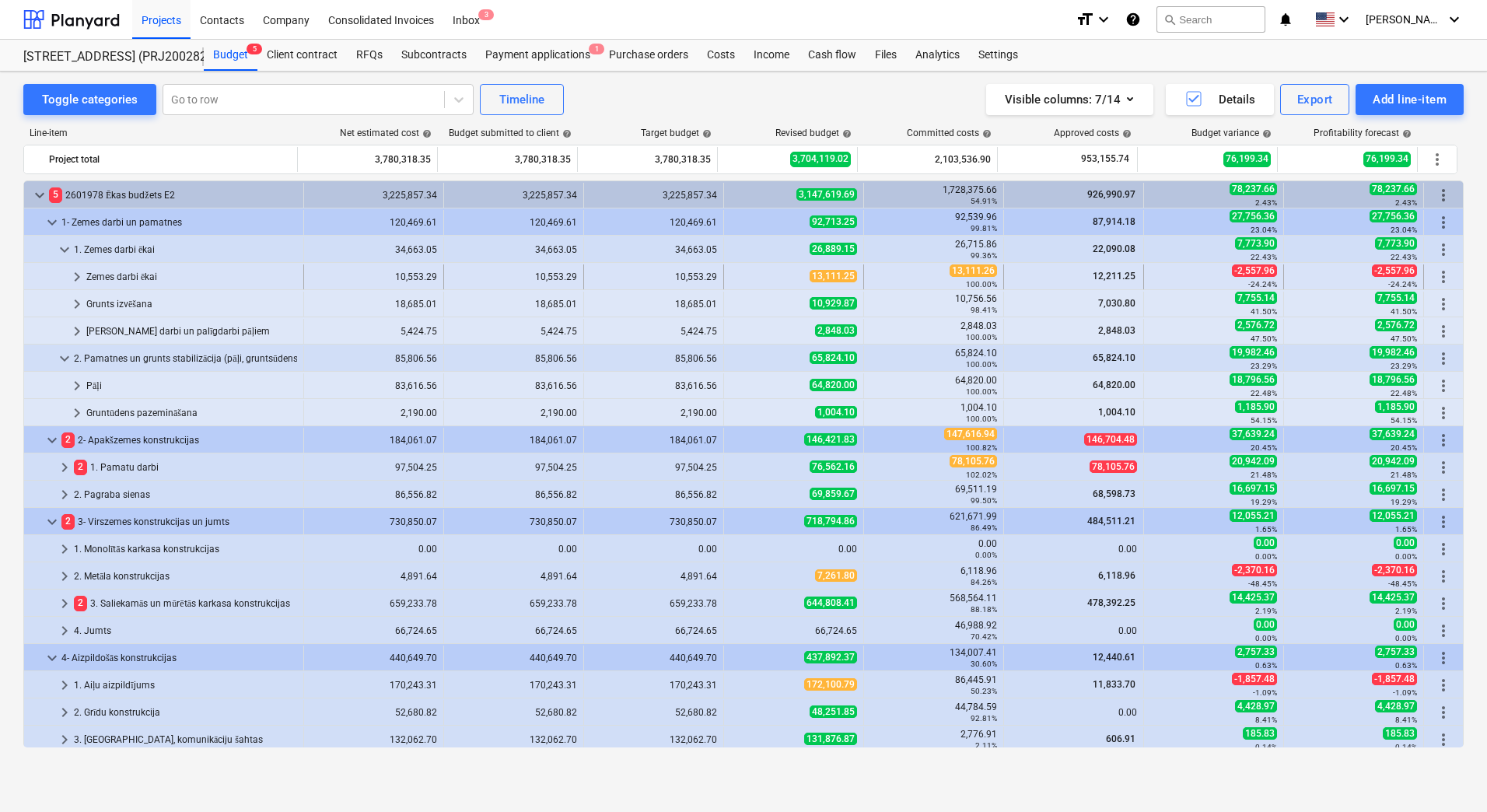
click at [125, 278] on div "Zemes darbi ēkai" at bounding box center [192, 277] width 211 height 25
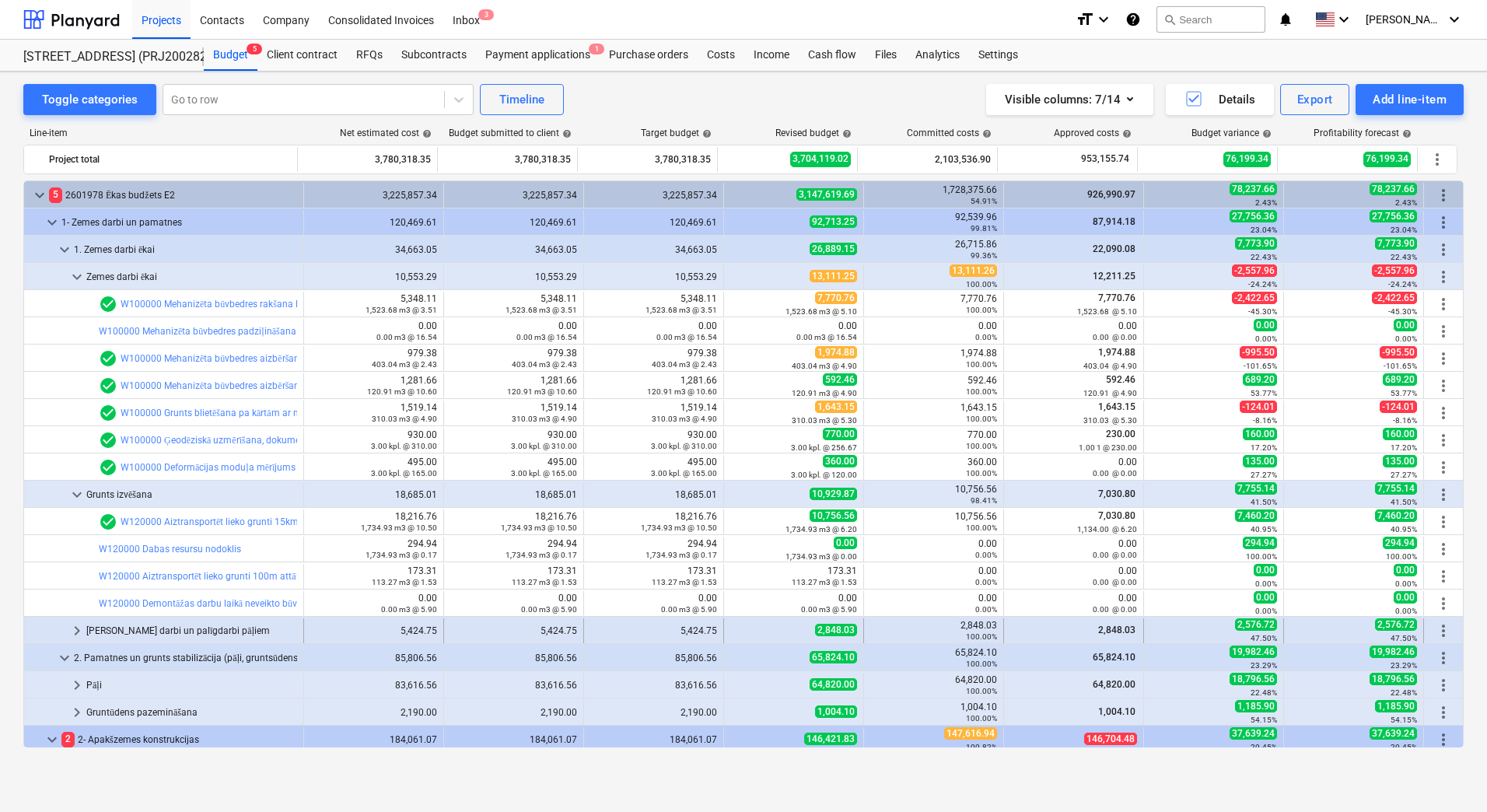
click at [138, 620] on div "Zemes darbi un palīgdarbi pāļiem" at bounding box center [192, 631] width 211 height 25
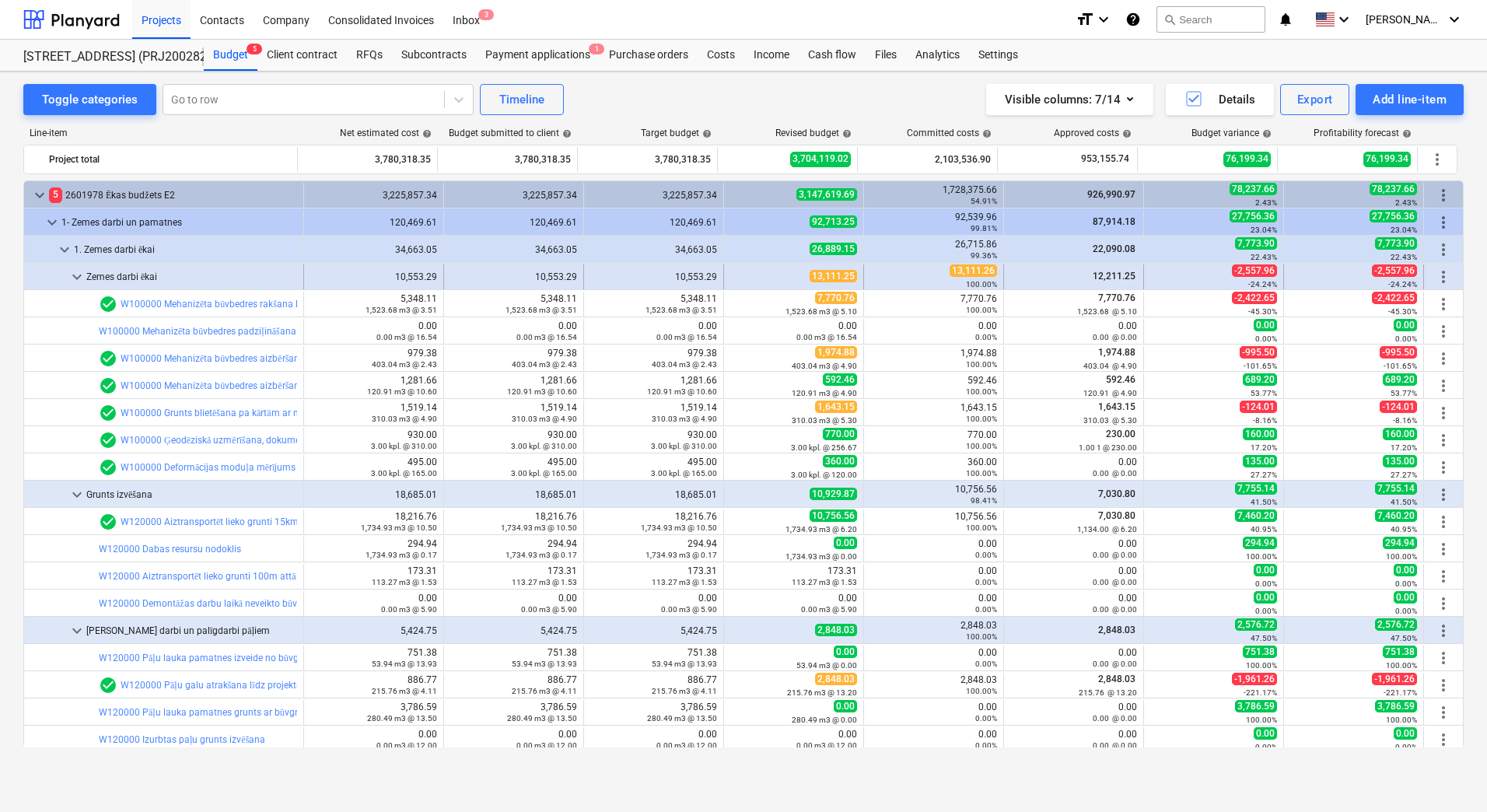
click at [75, 278] on span "keyboard_arrow_down" at bounding box center [77, 276] width 18 height 18
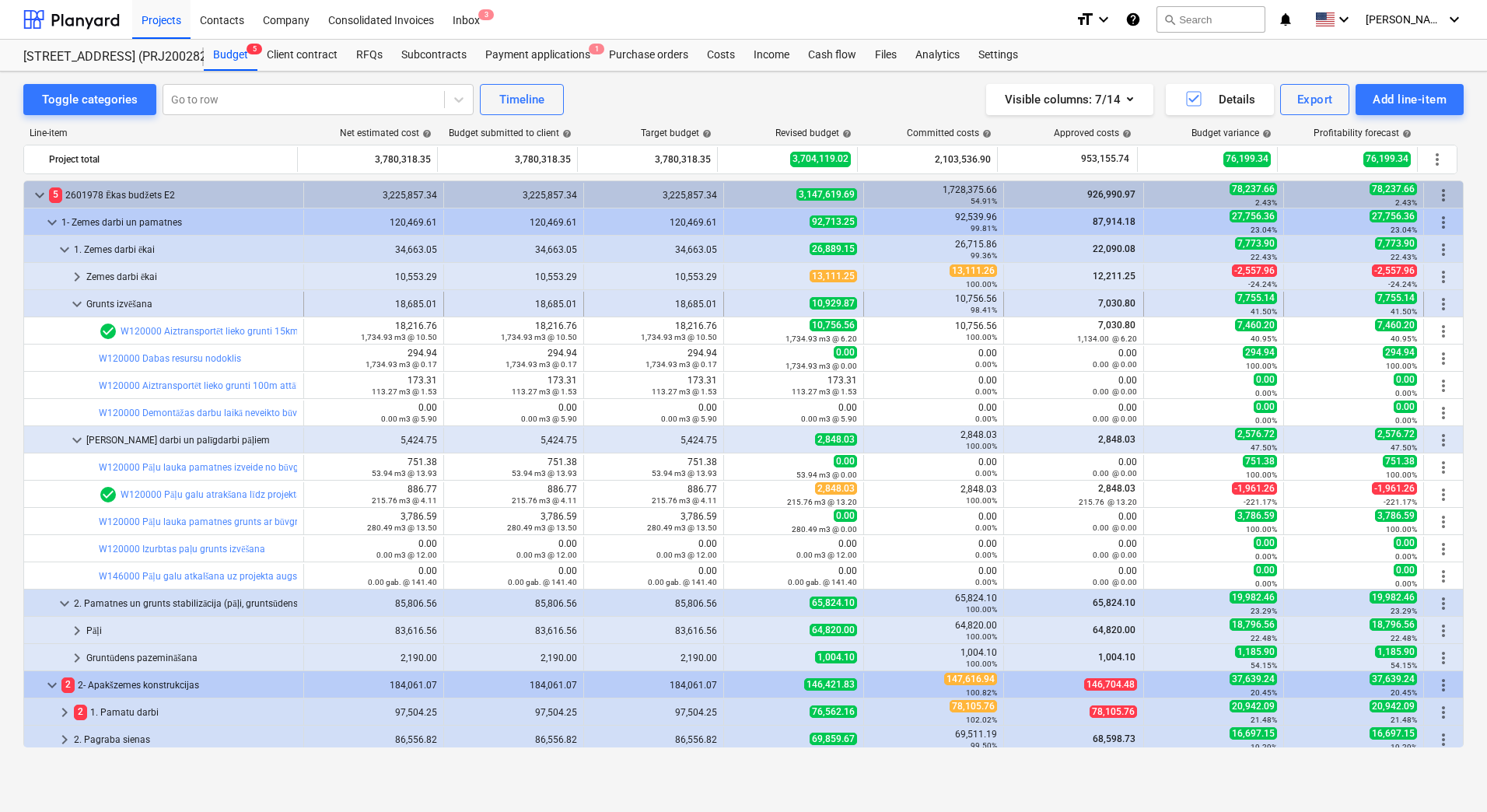
click at [79, 306] on span "keyboard_arrow_down" at bounding box center [77, 304] width 18 height 18
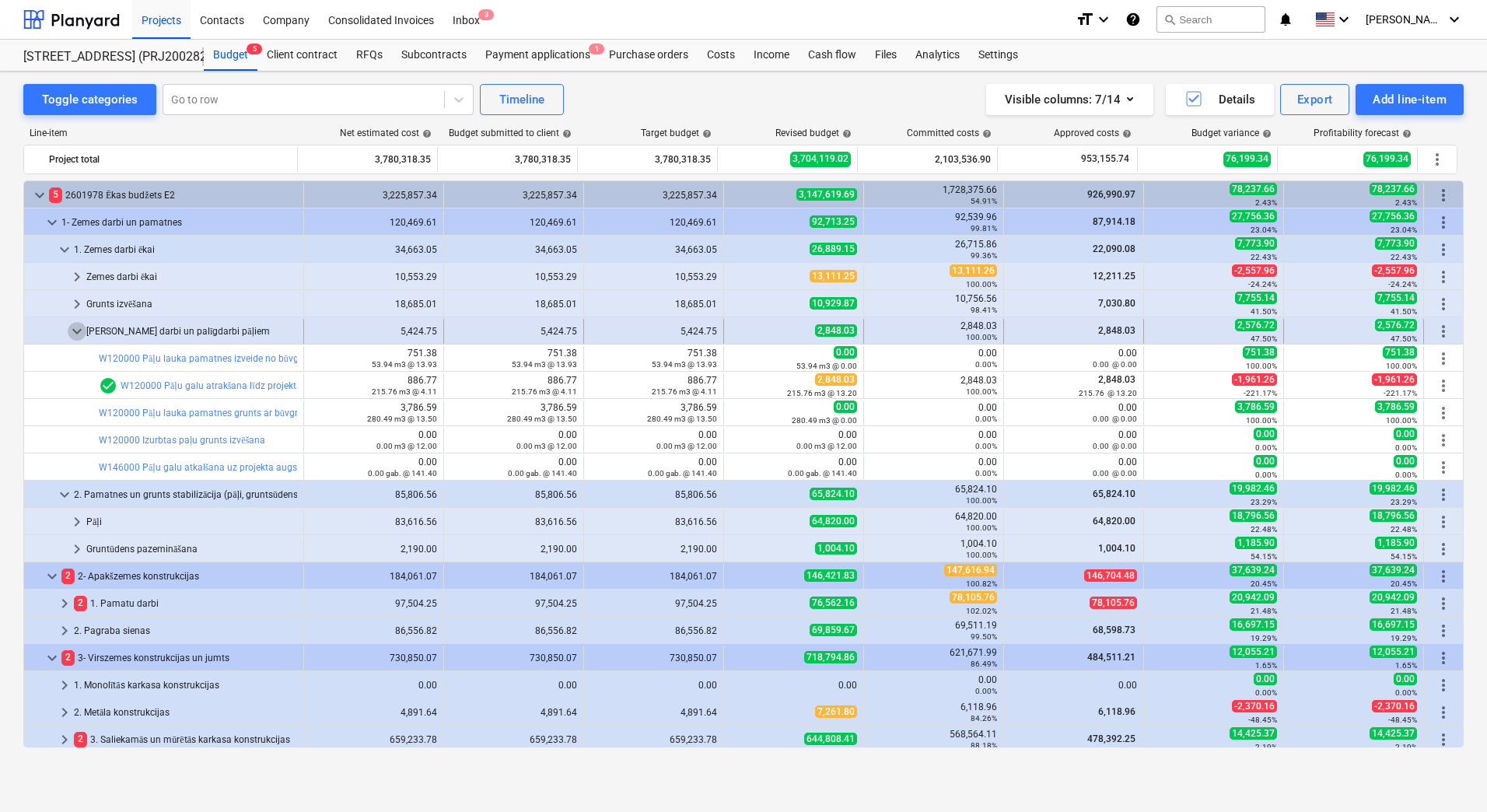
click at [81, 338] on span "keyboard_arrow_down" at bounding box center [77, 331] width 18 height 18
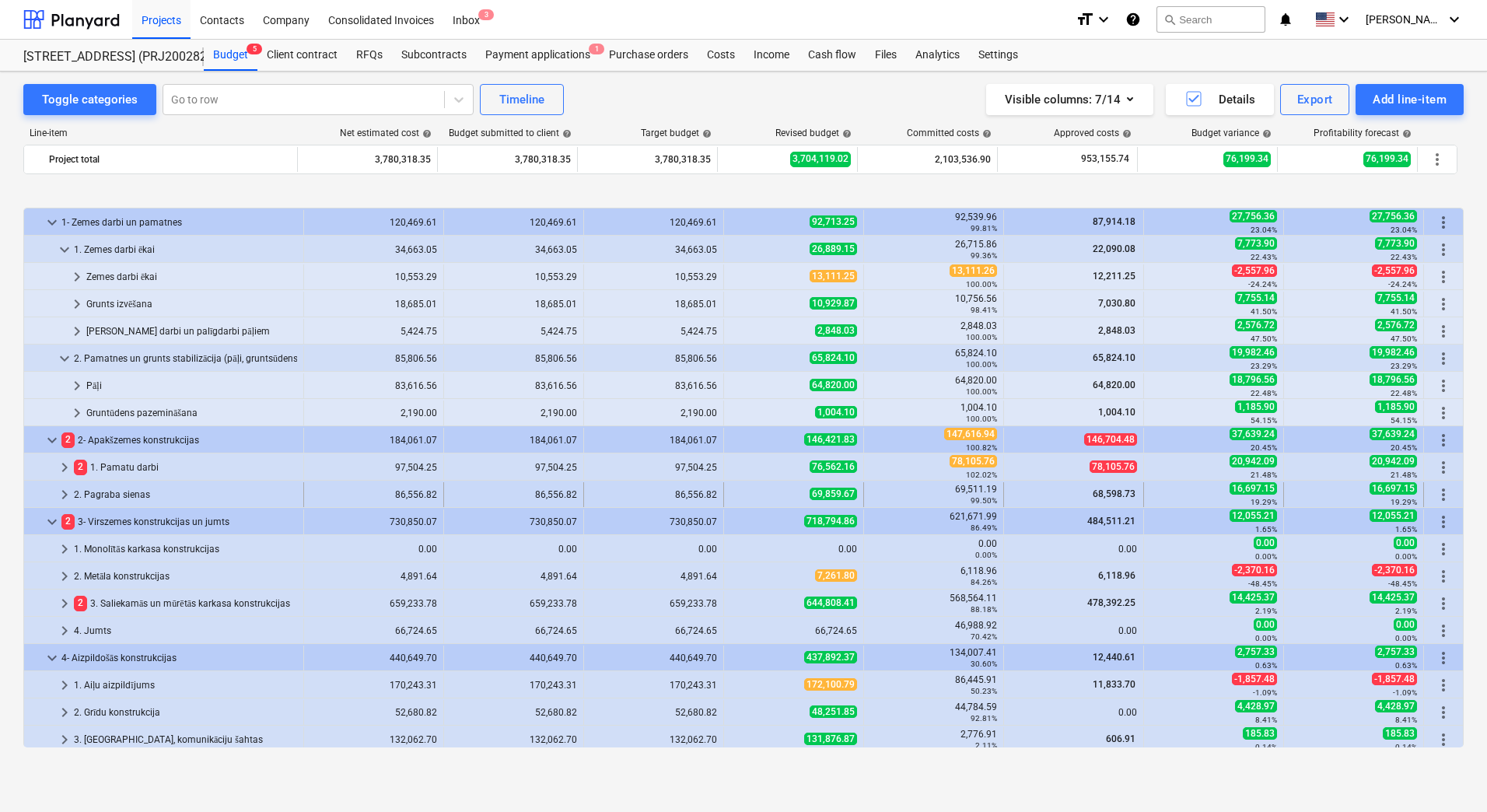
scroll to position [78, 0]
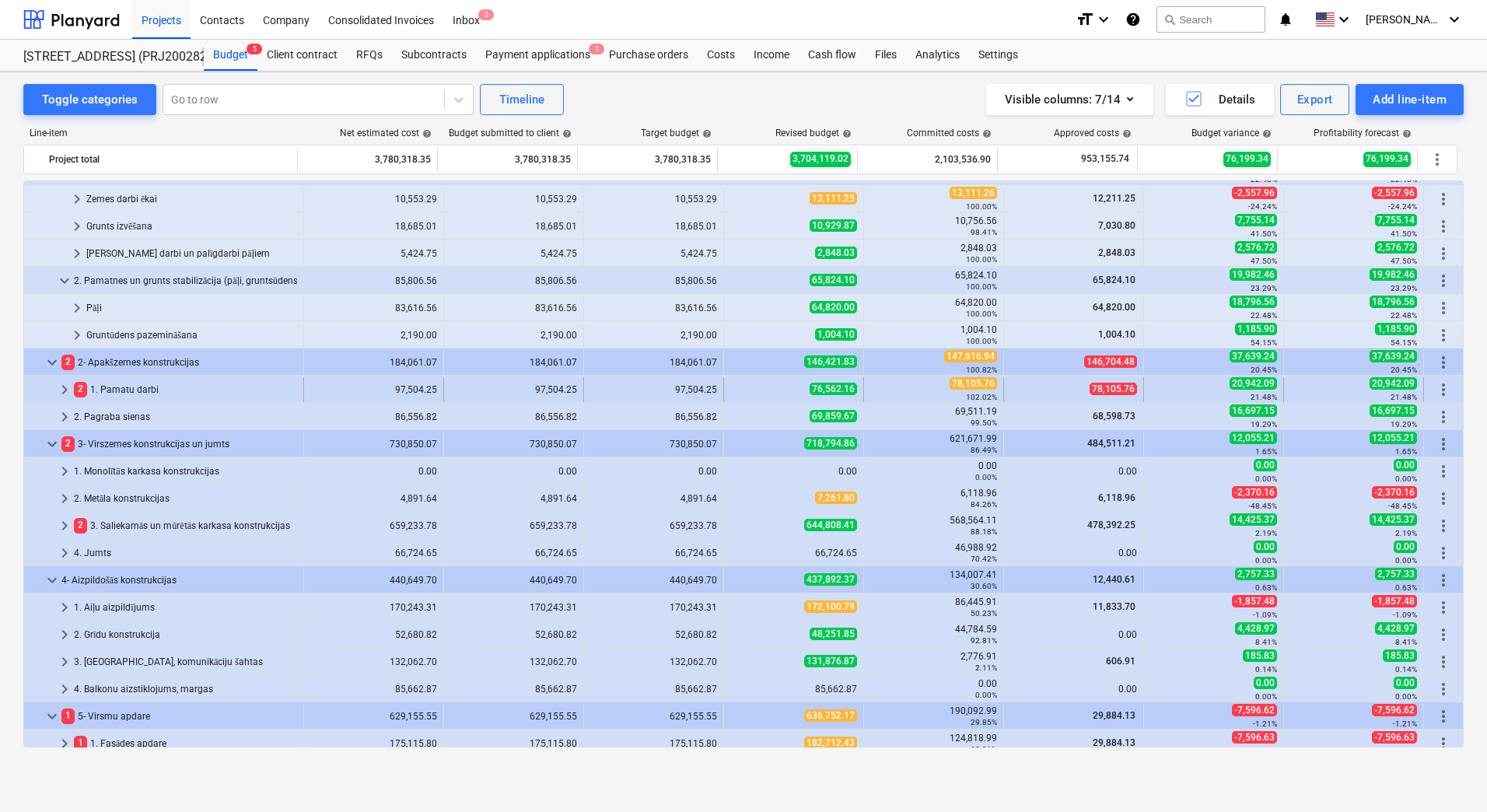
click at [838, 390] on span "76,562.16" at bounding box center [833, 388] width 47 height 13
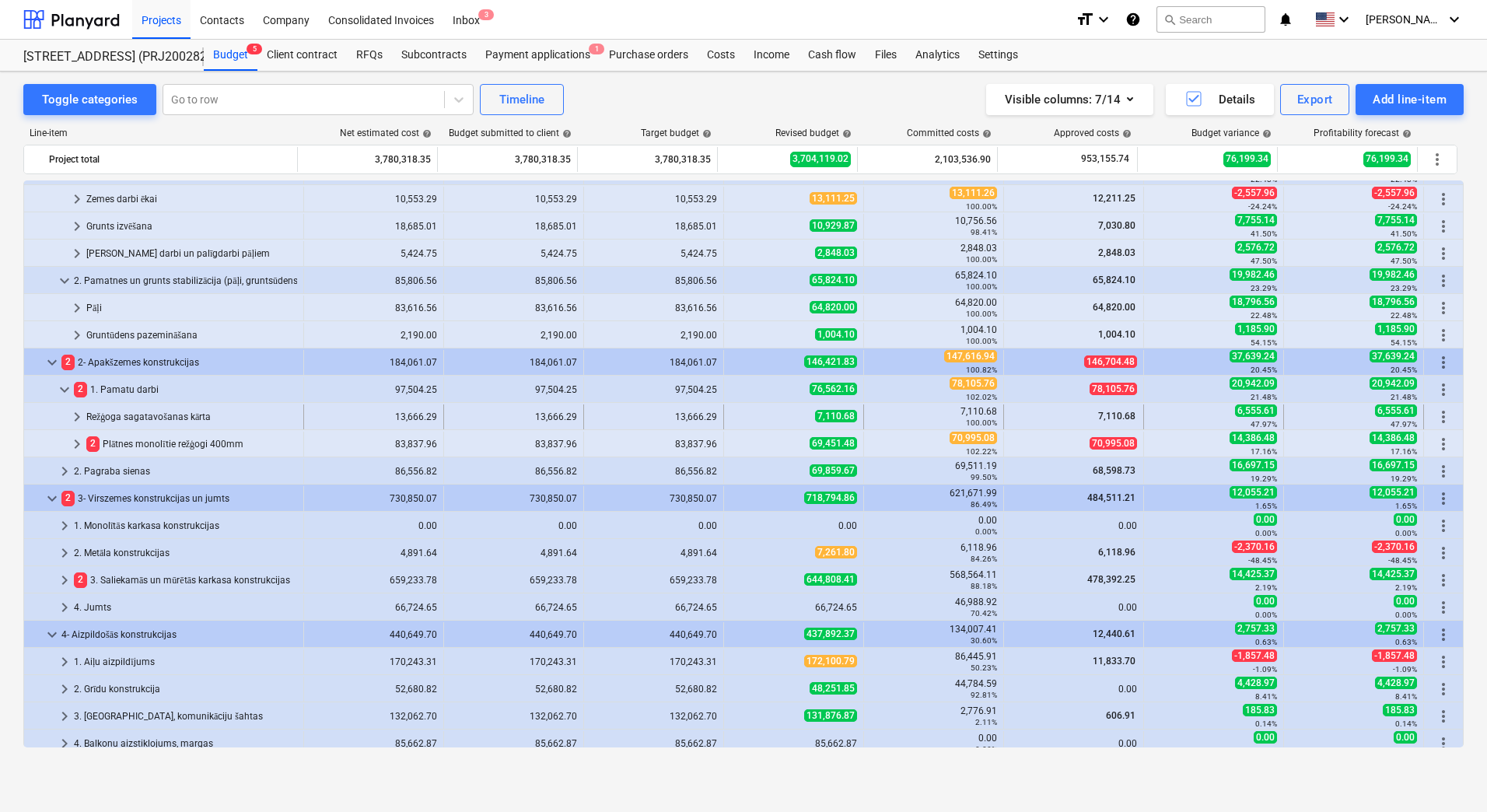
click at [809, 423] on div "7,110.68" at bounding box center [793, 416] width 127 height 13
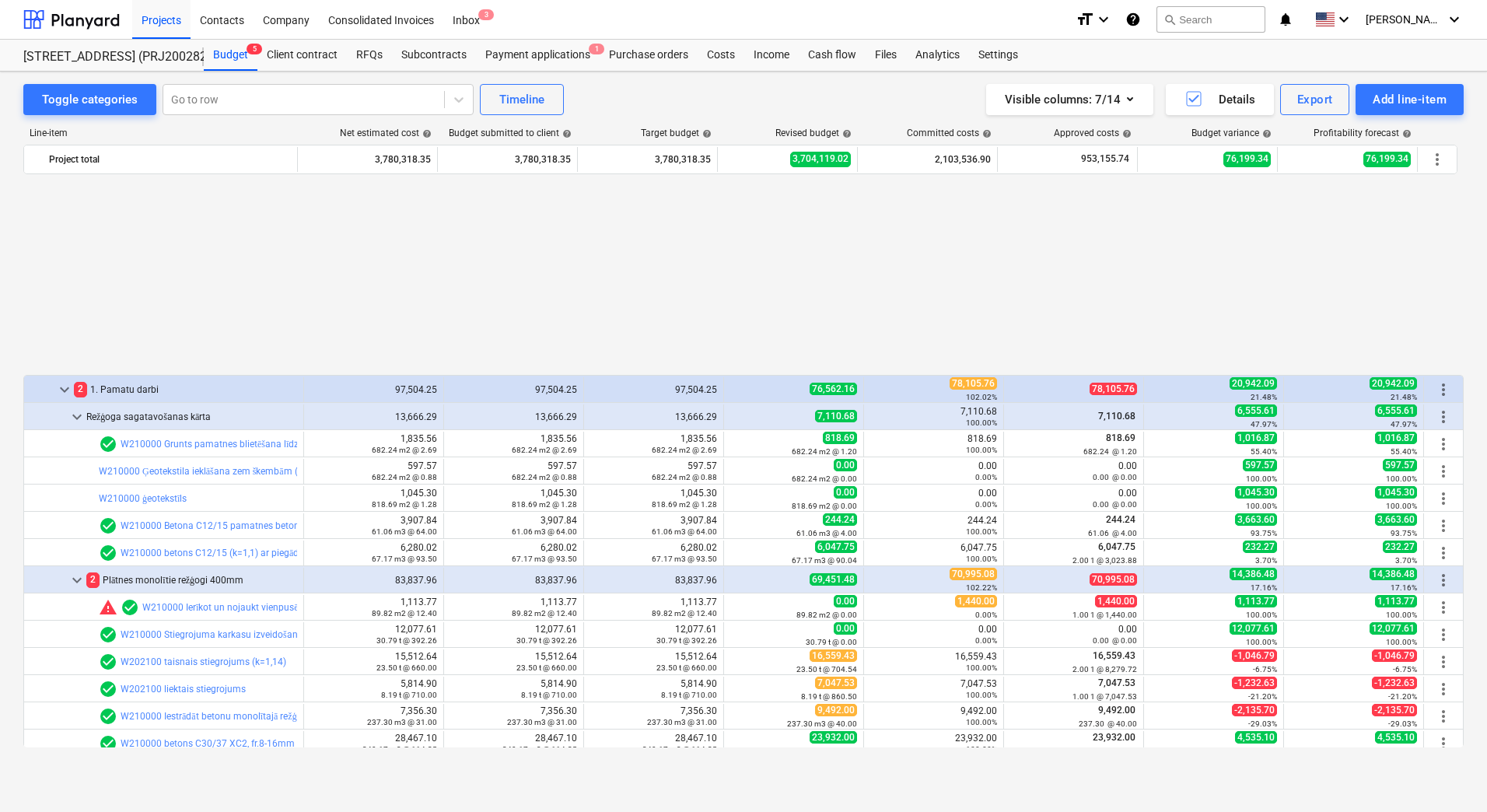
scroll to position [311, 0]
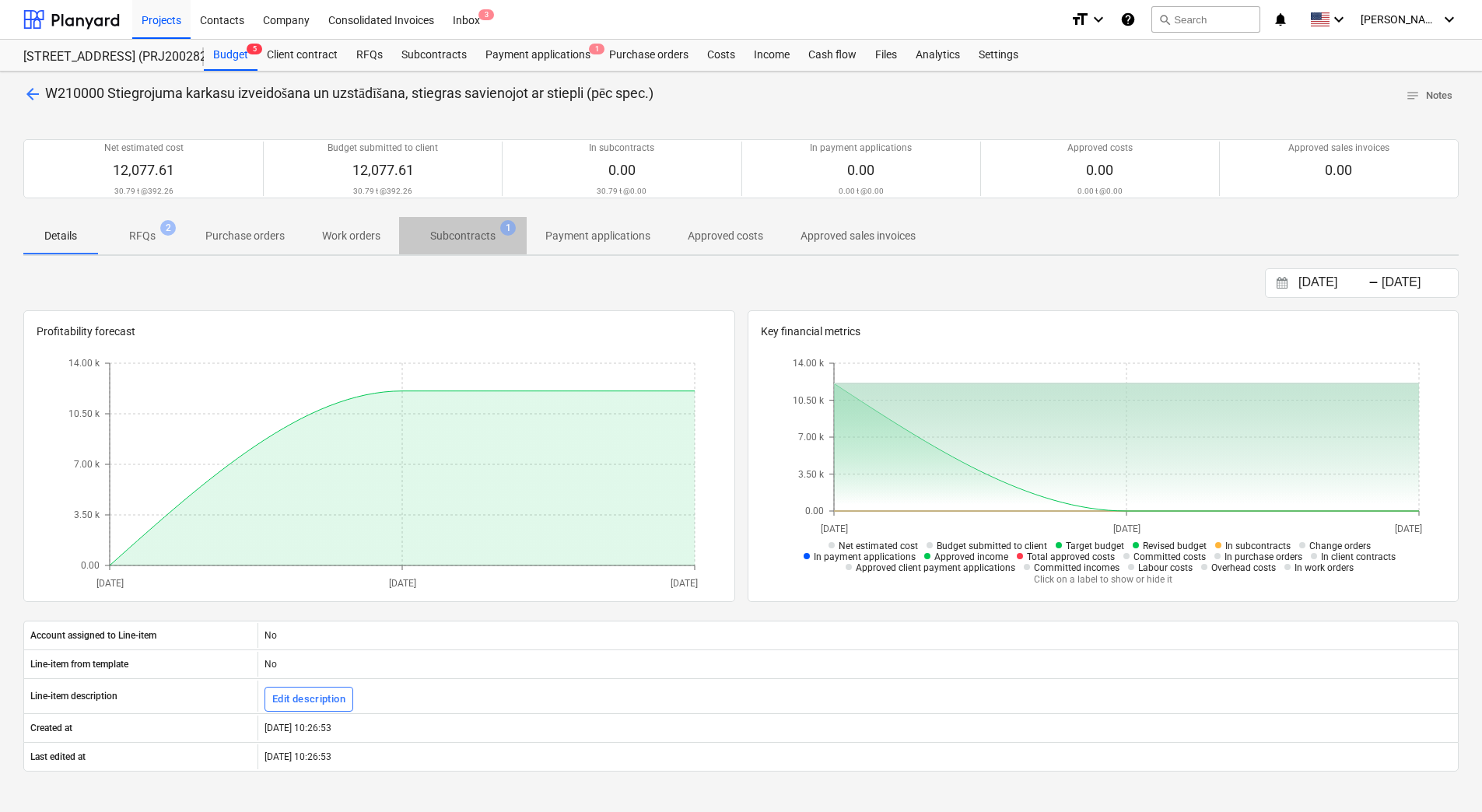
click at [462, 236] on p "Subcontracts" at bounding box center [463, 235] width 66 height 16
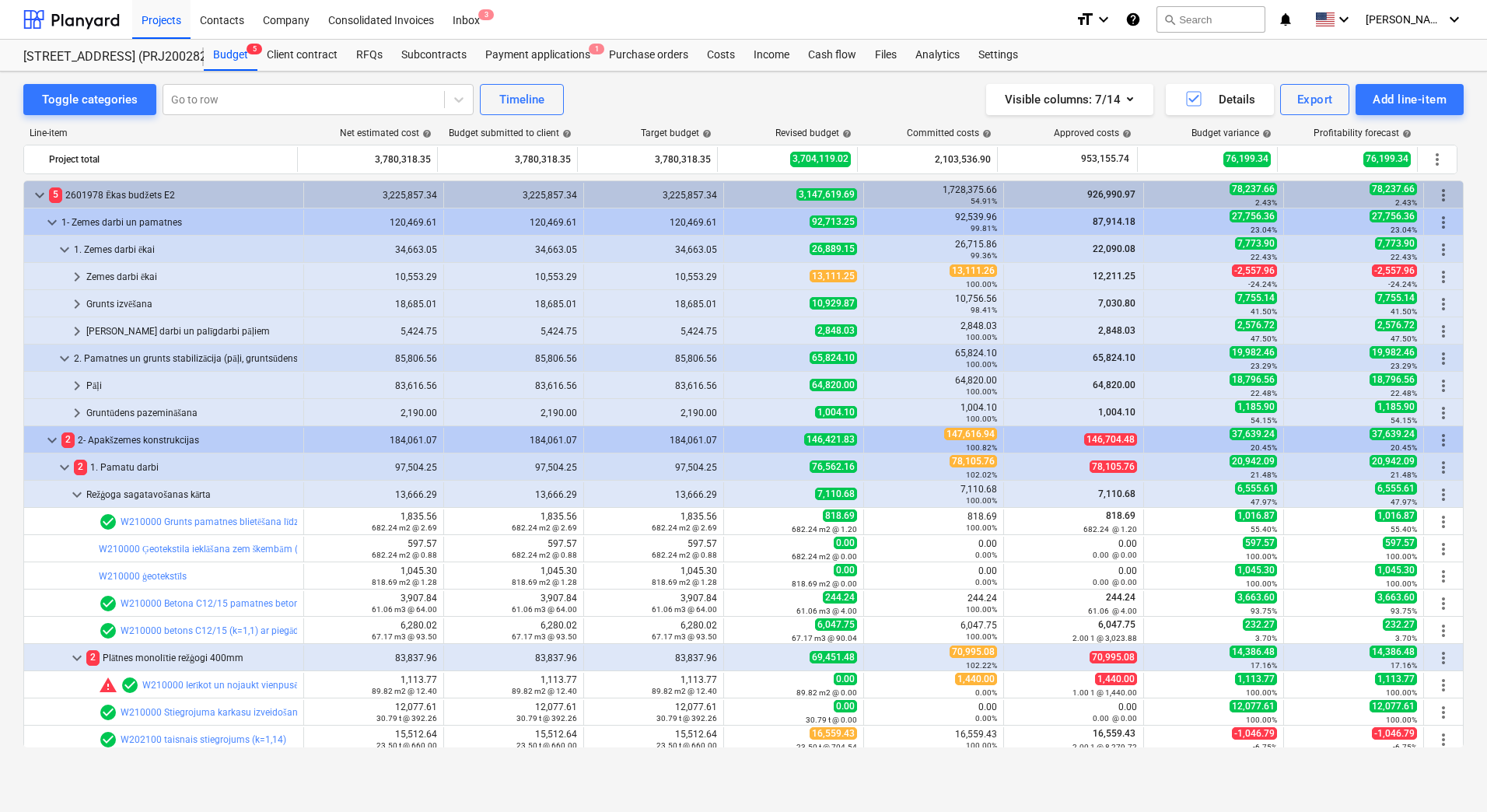
scroll to position [311, 0]
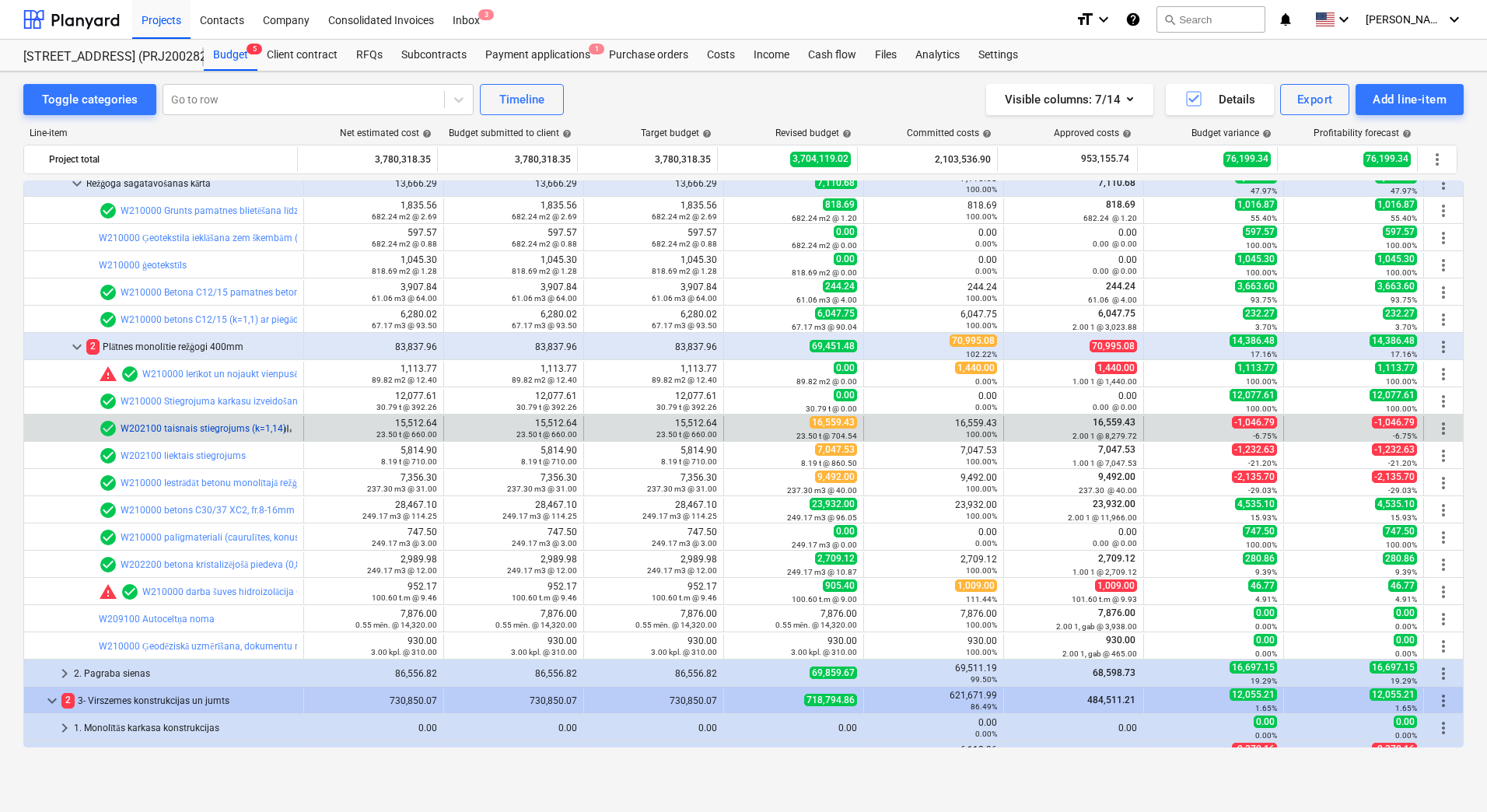
click at [213, 426] on link "W202100 taisnais stiegrojums (k=1,14)" at bounding box center [202, 428] width 166 height 11
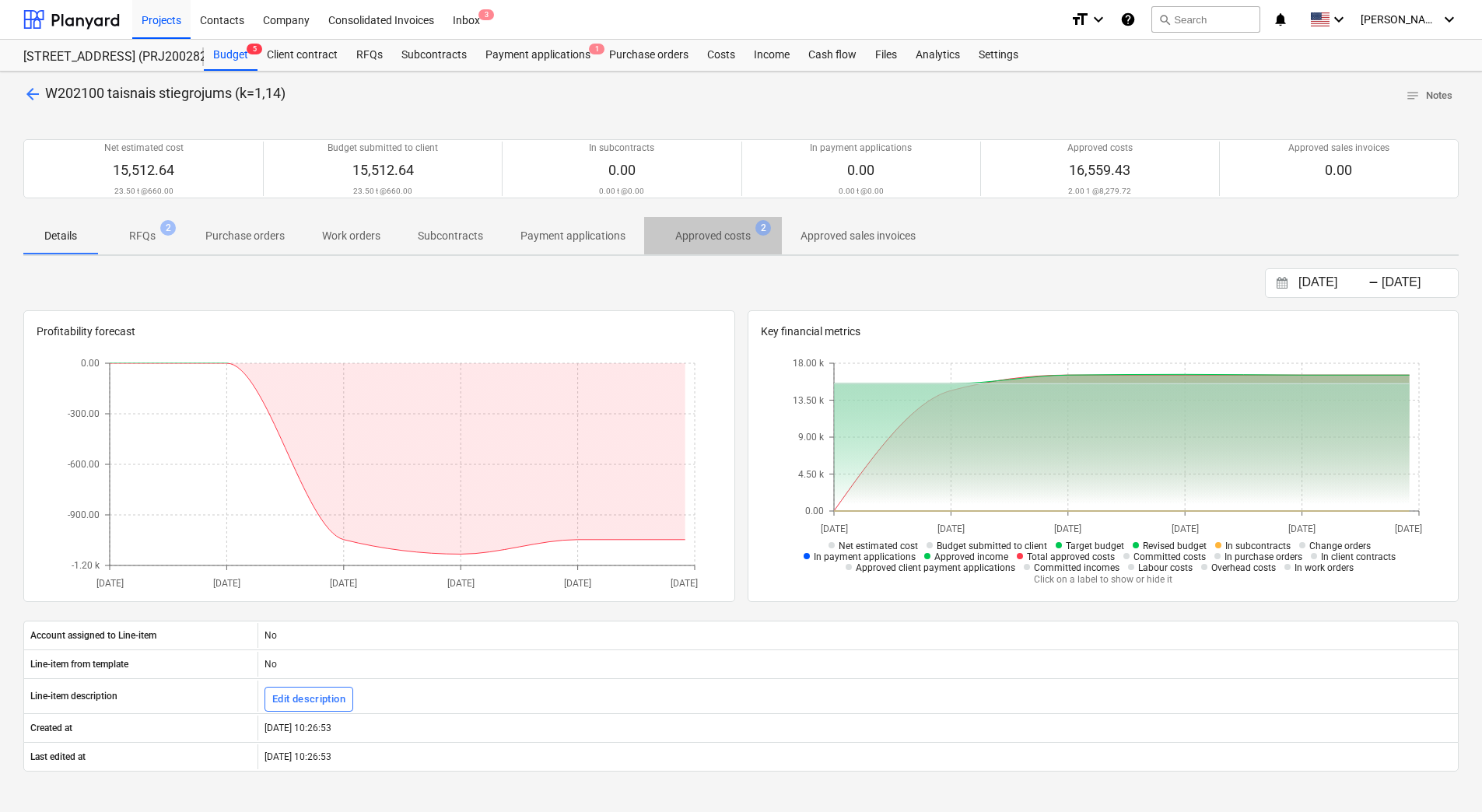
click at [700, 232] on p "Approved costs" at bounding box center [713, 235] width 76 height 16
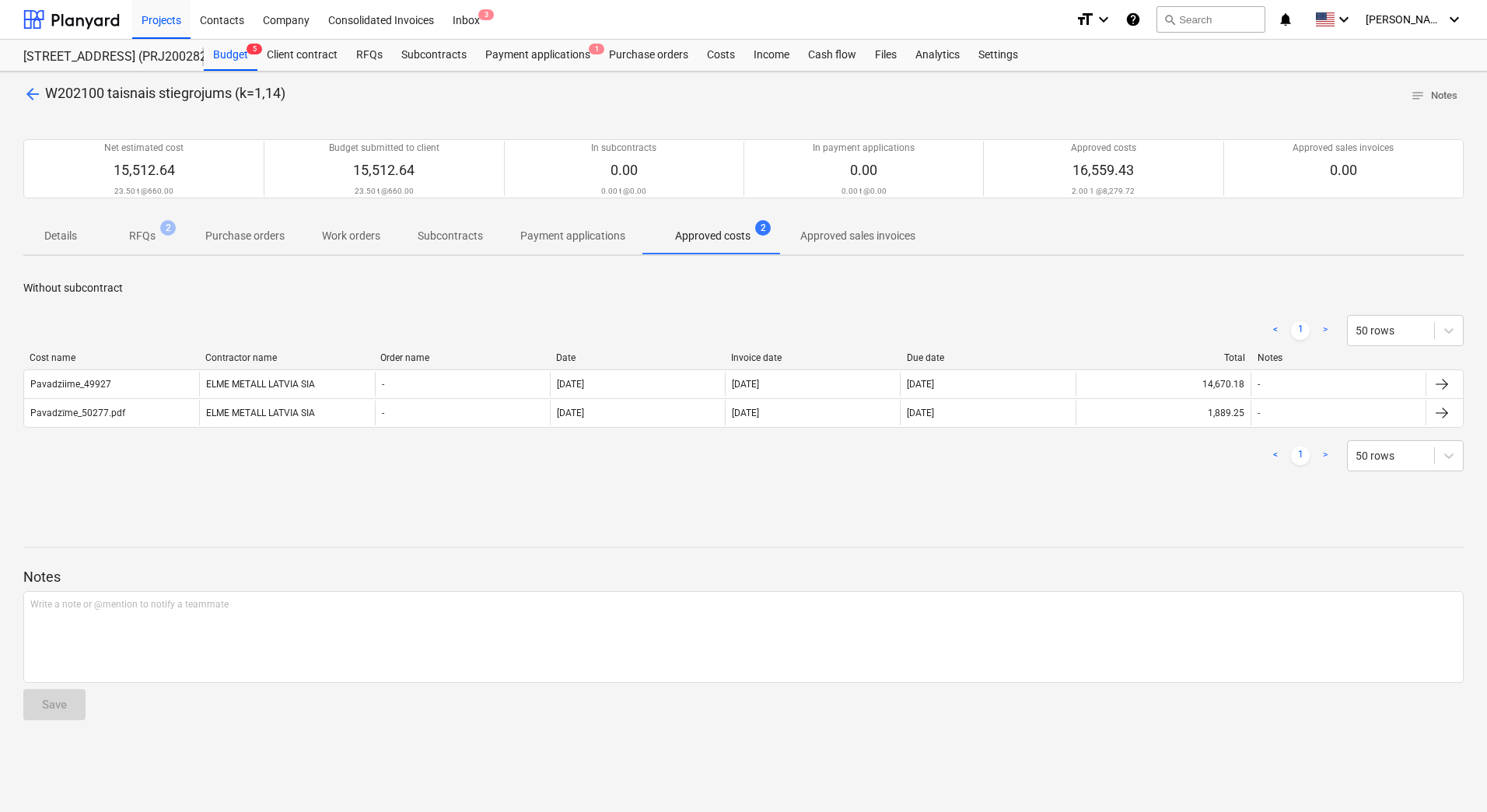
click at [181, 470] on div "< 1 > 50 rows" at bounding box center [744, 455] width 1441 height 31
drag, startPoint x: 171, startPoint y: 285, endPoint x: 12, endPoint y: 286, distance: 159.0
click at [12, 286] on div "arrow_back W202100 taisnais stiegrojums (k=1,14) notes Notes Net estimated cost…" at bounding box center [744, 441] width 1487 height 740
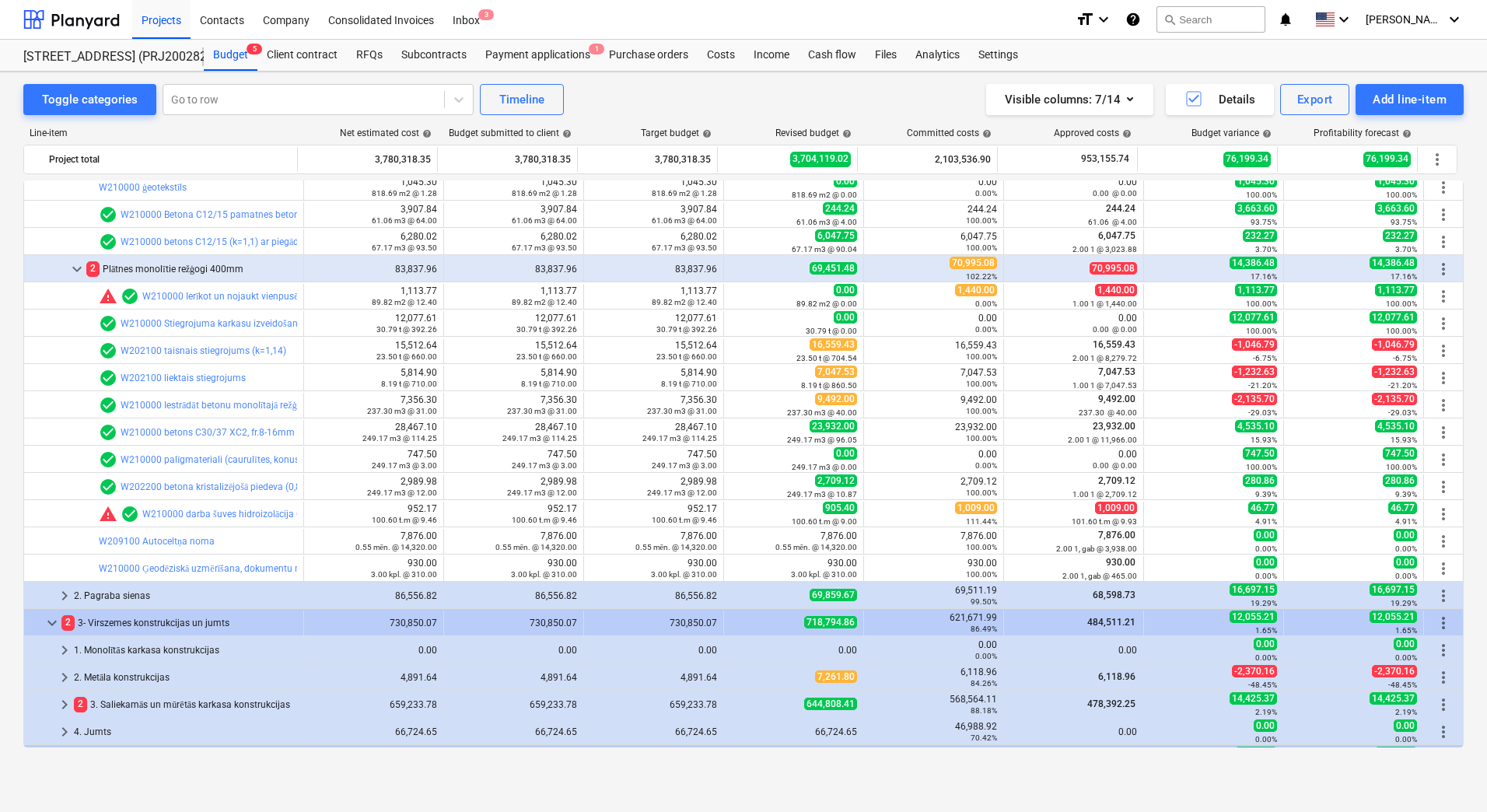
scroll to position [466, 0]
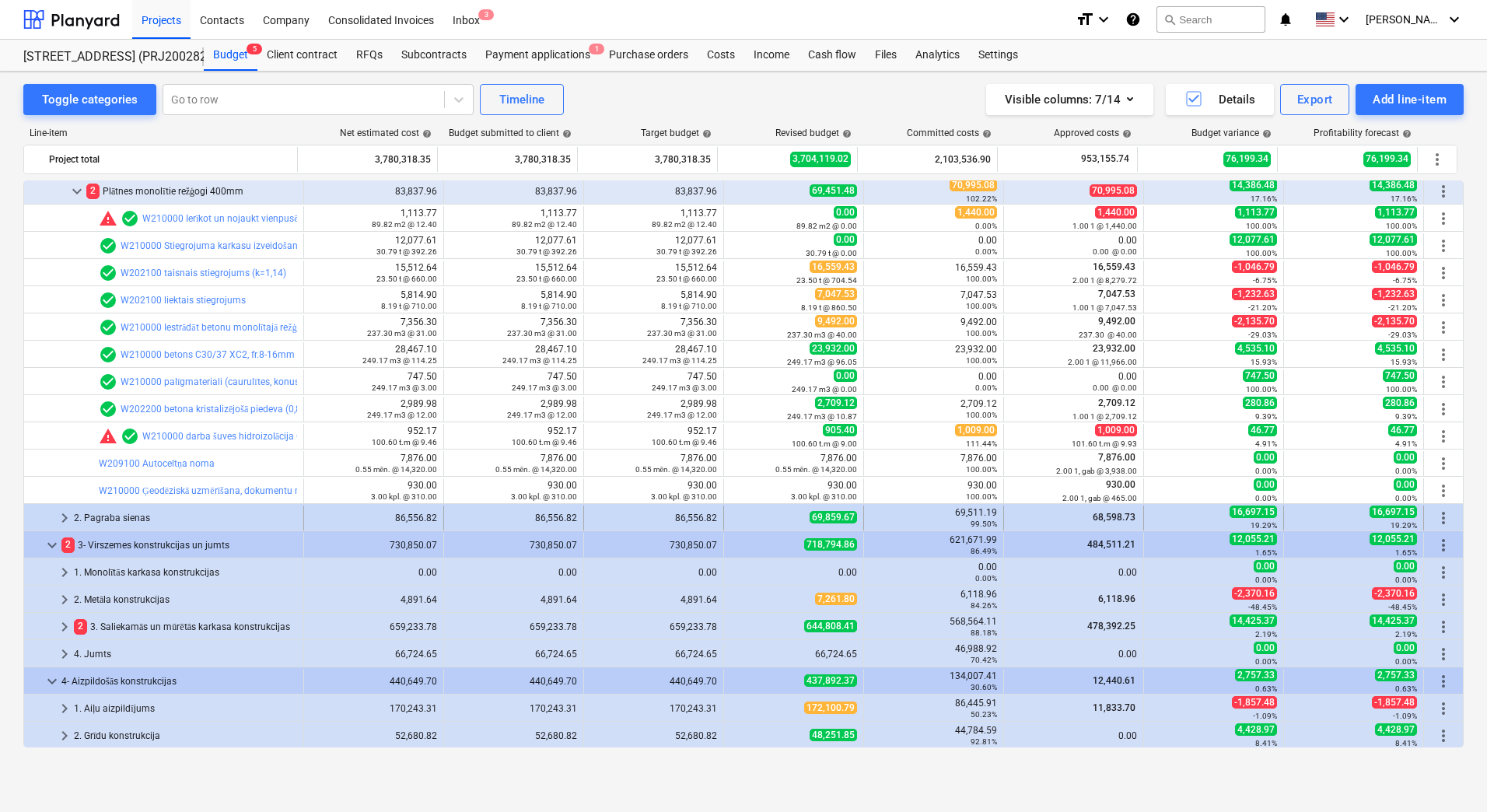
click at [63, 520] on span "keyboard_arrow_right" at bounding box center [65, 517] width 18 height 18
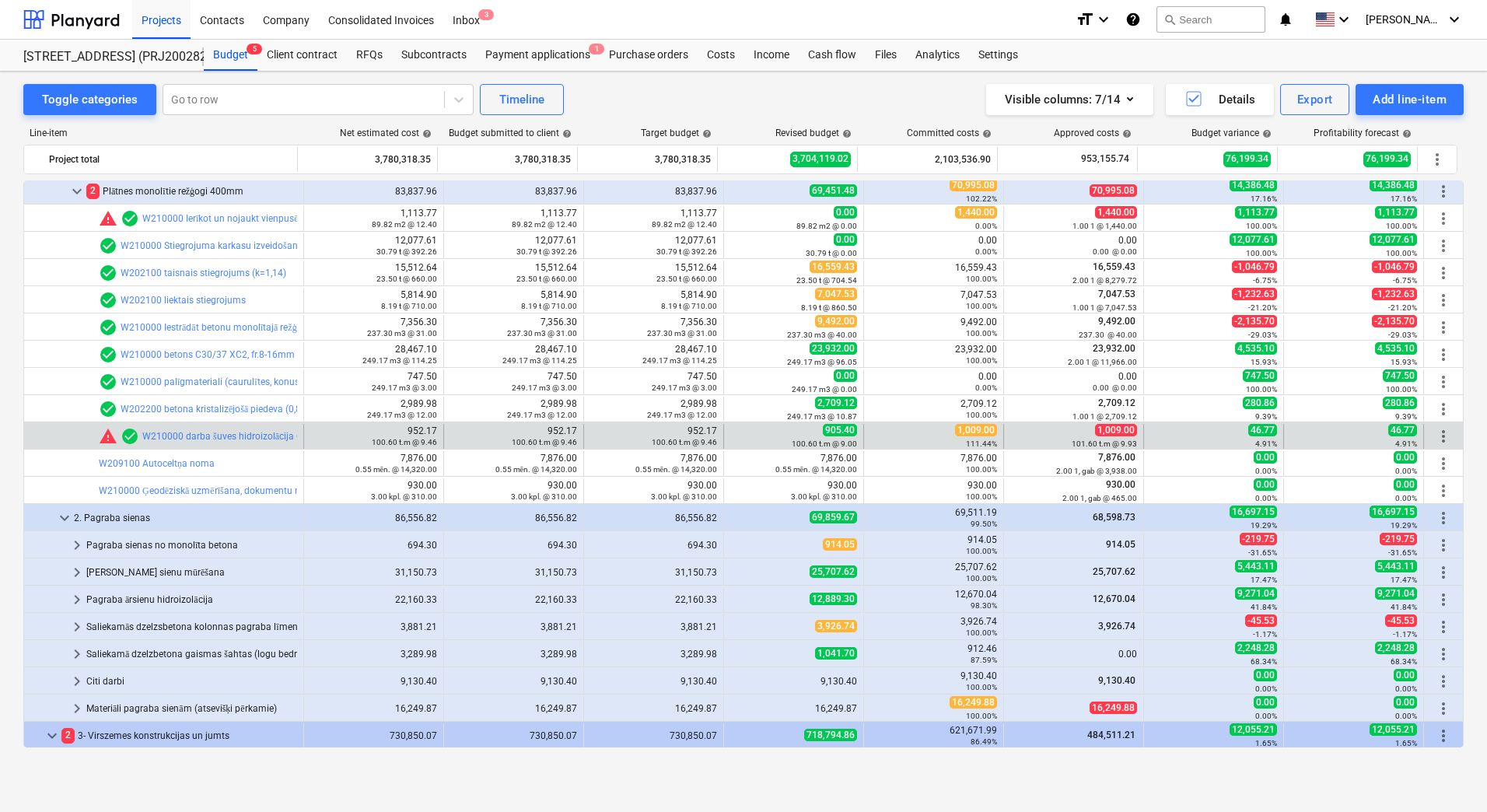
scroll to position [544, 0]
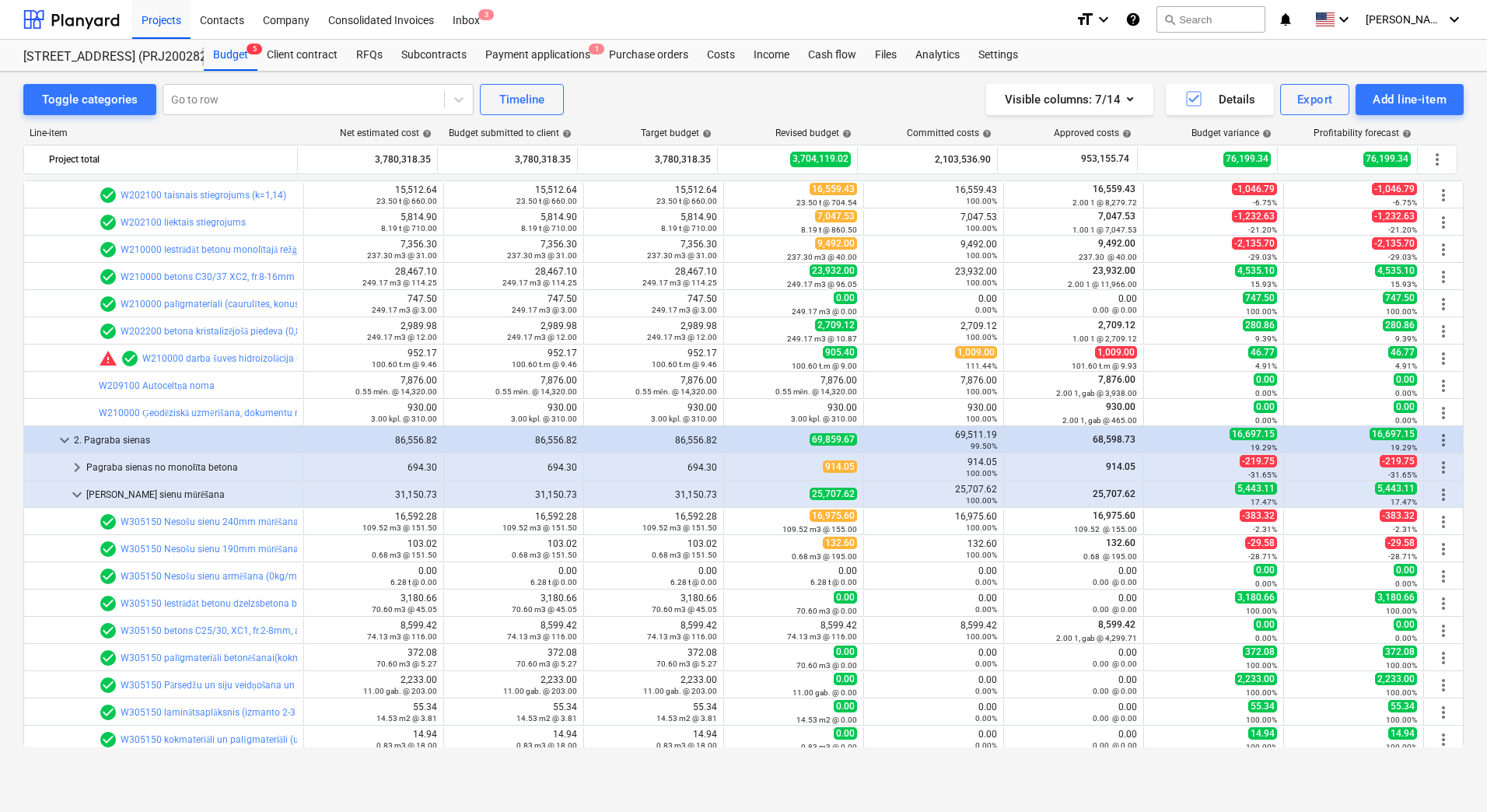
click at [4, 377] on div "Toggle categories Go to row Timeline Visible columns : 7/14 Details Export Add …" at bounding box center [744, 425] width 1487 height 707
click at [1, 371] on div "Toggle categories Go to row Timeline Visible columns : 7/14 Details Export Add …" at bounding box center [744, 425] width 1487 height 707
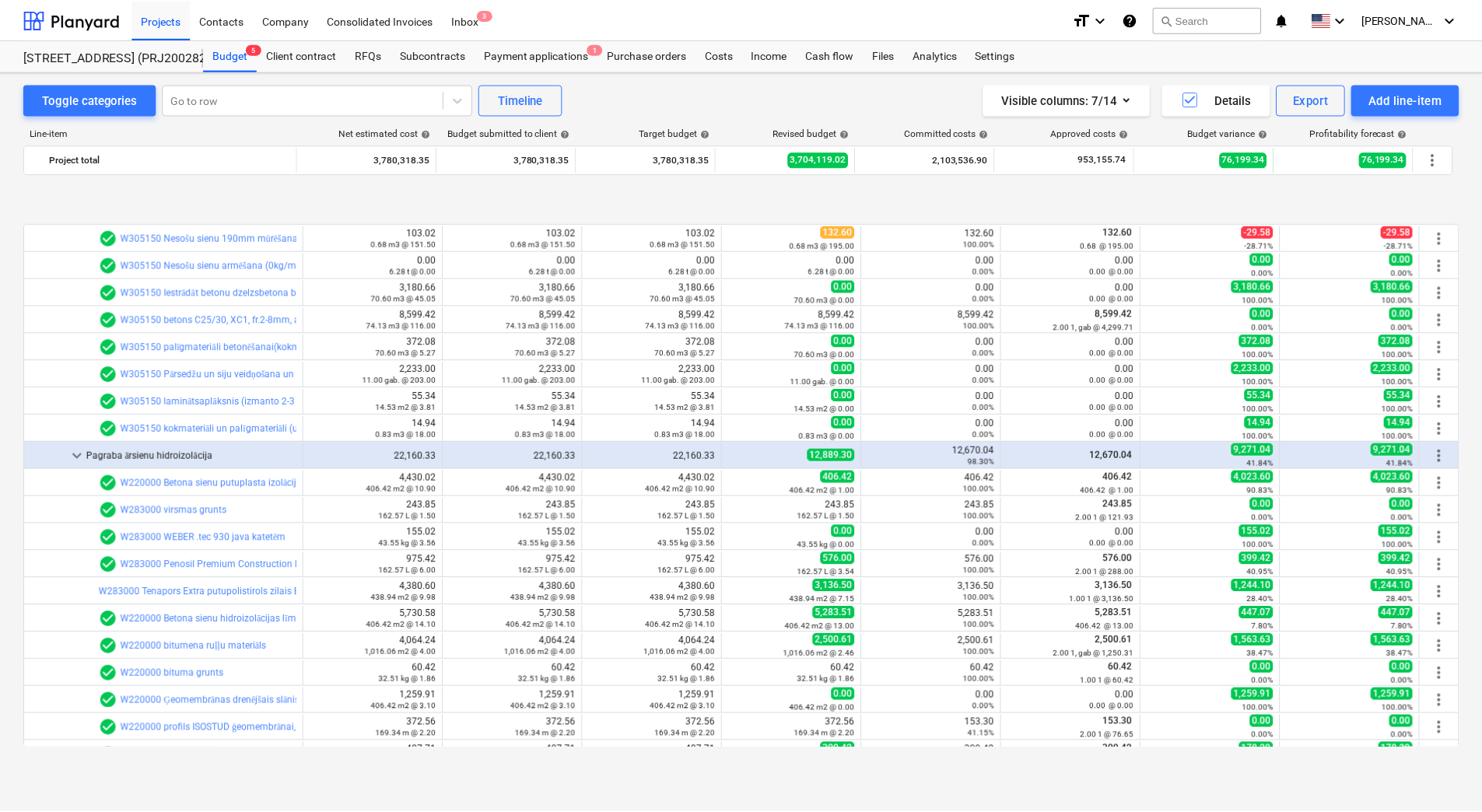
scroll to position [1011, 0]
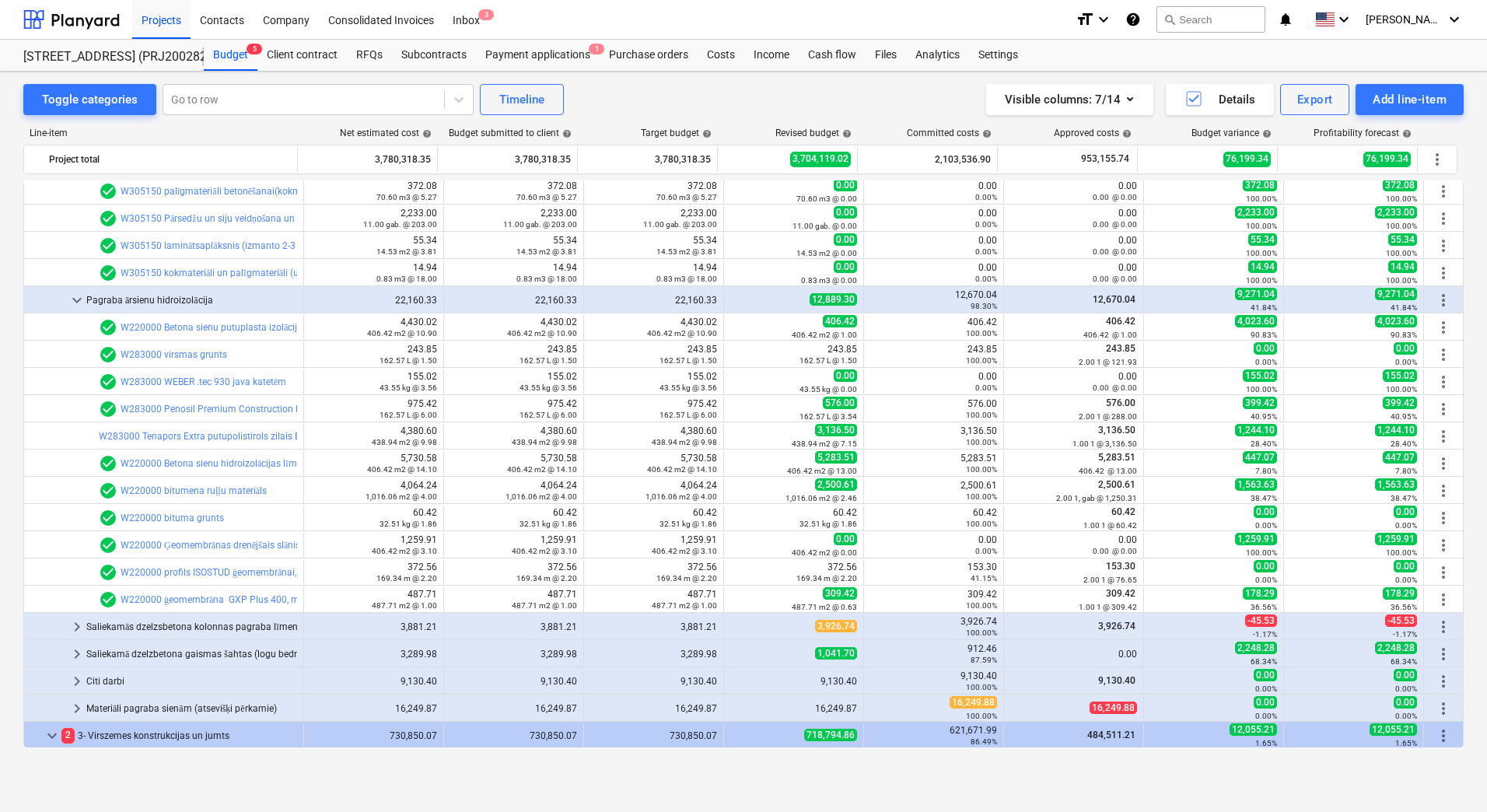
click at [780, 102] on div "Visible columns : 7/14 Details Export Add line-item" at bounding box center [1121, 99] width 686 height 31
click at [13, 303] on div "Toggle categories Go to row Timeline Visible columns : 7/14 Details Export Add …" at bounding box center [744, 425] width 1487 height 707
click at [9, 422] on div "Toggle categories Go to row Timeline Visible columns : 7/14 Details Export Add …" at bounding box center [744, 425] width 1487 height 707
click at [3, 513] on div "Toggle categories Go to row Timeline Visible columns : 7/14 Details Export Add …" at bounding box center [744, 425] width 1487 height 707
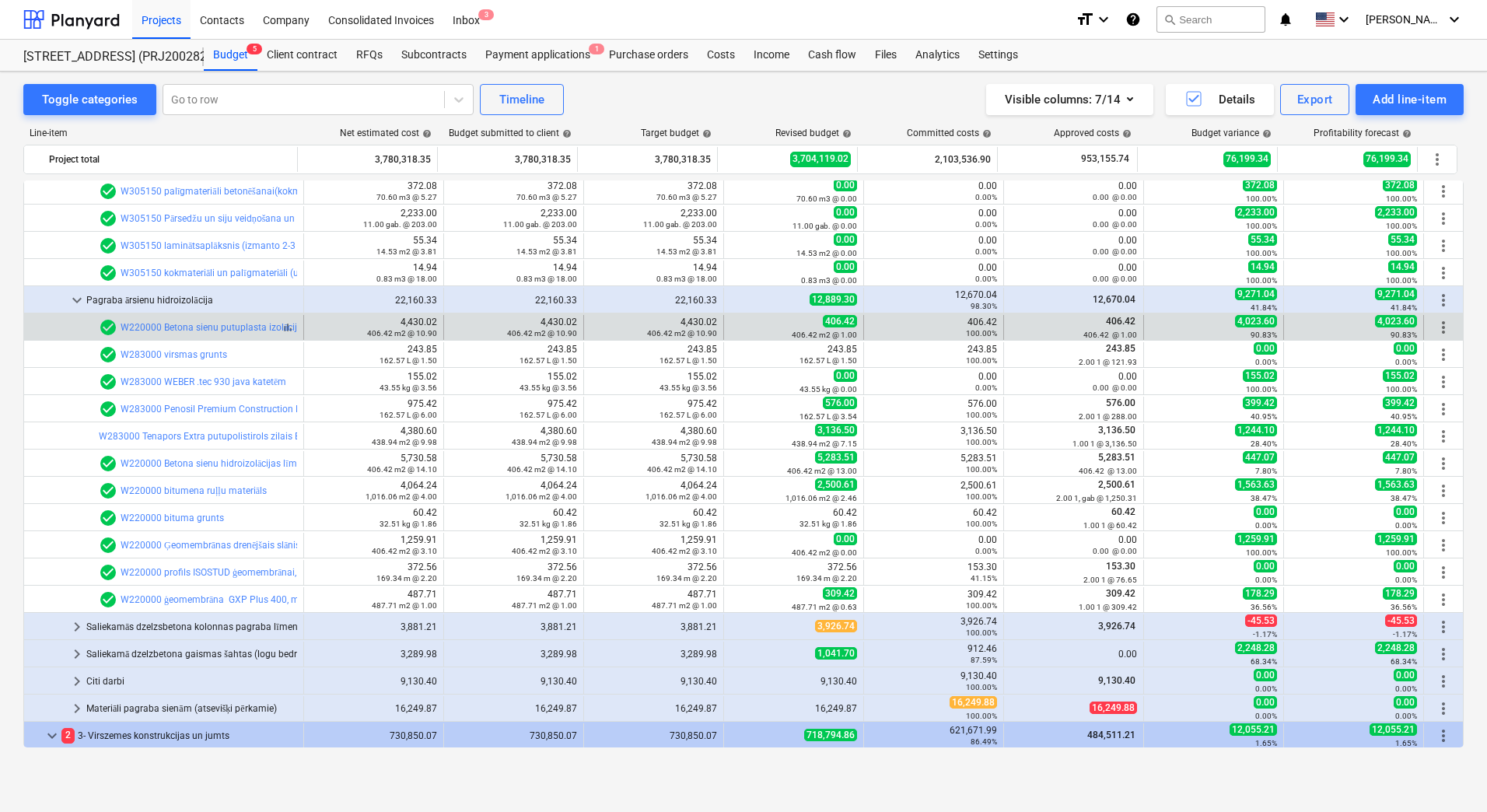
click at [201, 319] on div "check_circle W220000 Betona sienu putuplasta izolācijas līmēšana, ieskaitot vir…" at bounding box center [354, 327] width 510 height 18
click at [199, 325] on link "W220000 Betona sienu putuplasta izolācijas līmēšana, ieskaitot virsmas slīpēšan…" at bounding box center [364, 327] width 488 height 11
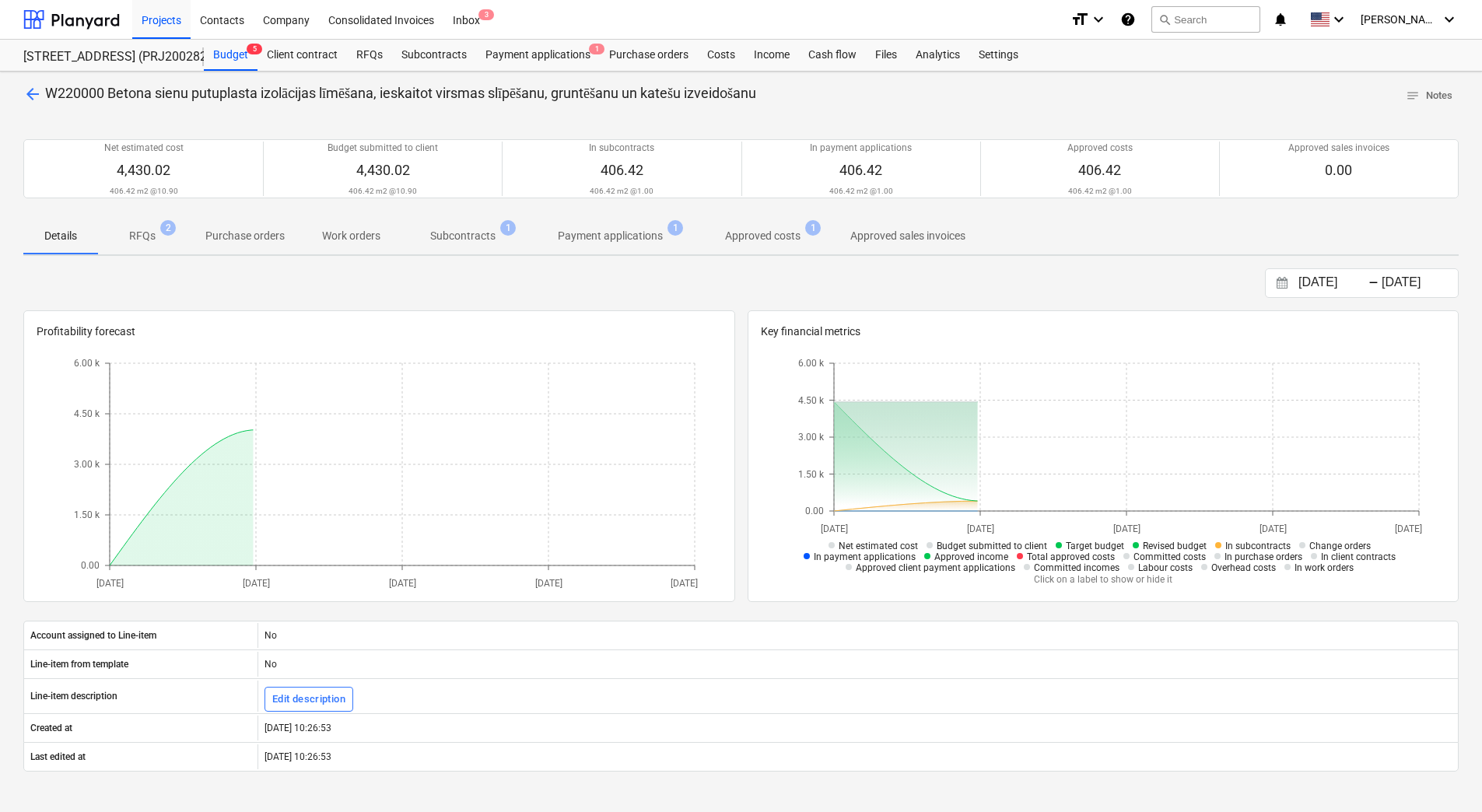
click at [470, 233] on p "Subcontracts" at bounding box center [463, 235] width 66 height 16
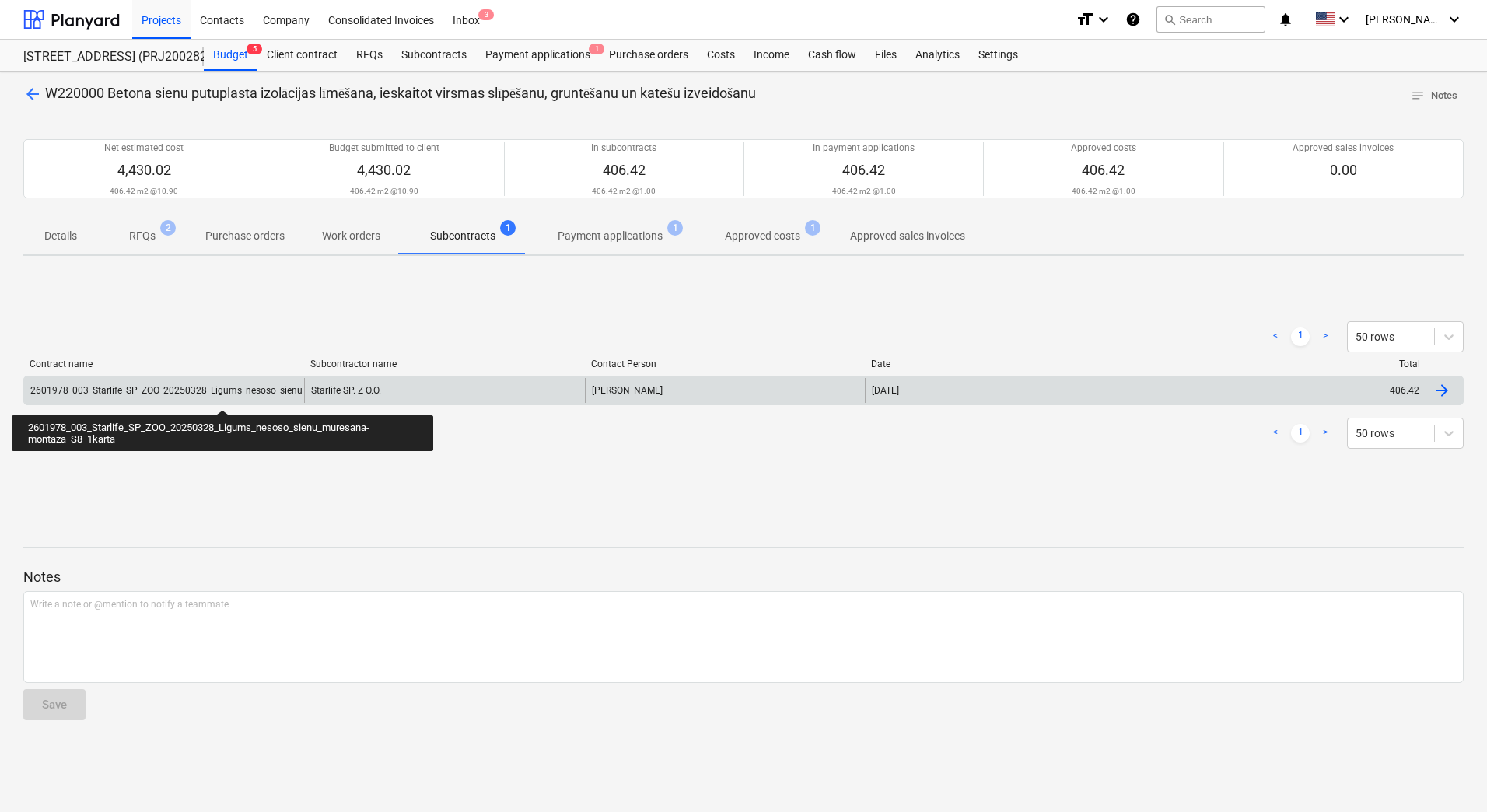
click at [223, 396] on div "2601978_003_Starlife_SP_ZOO_20250328_Ligums_nesoso_sienu_muresana-montaza_S8_1k…" at bounding box center [233, 390] width 405 height 11
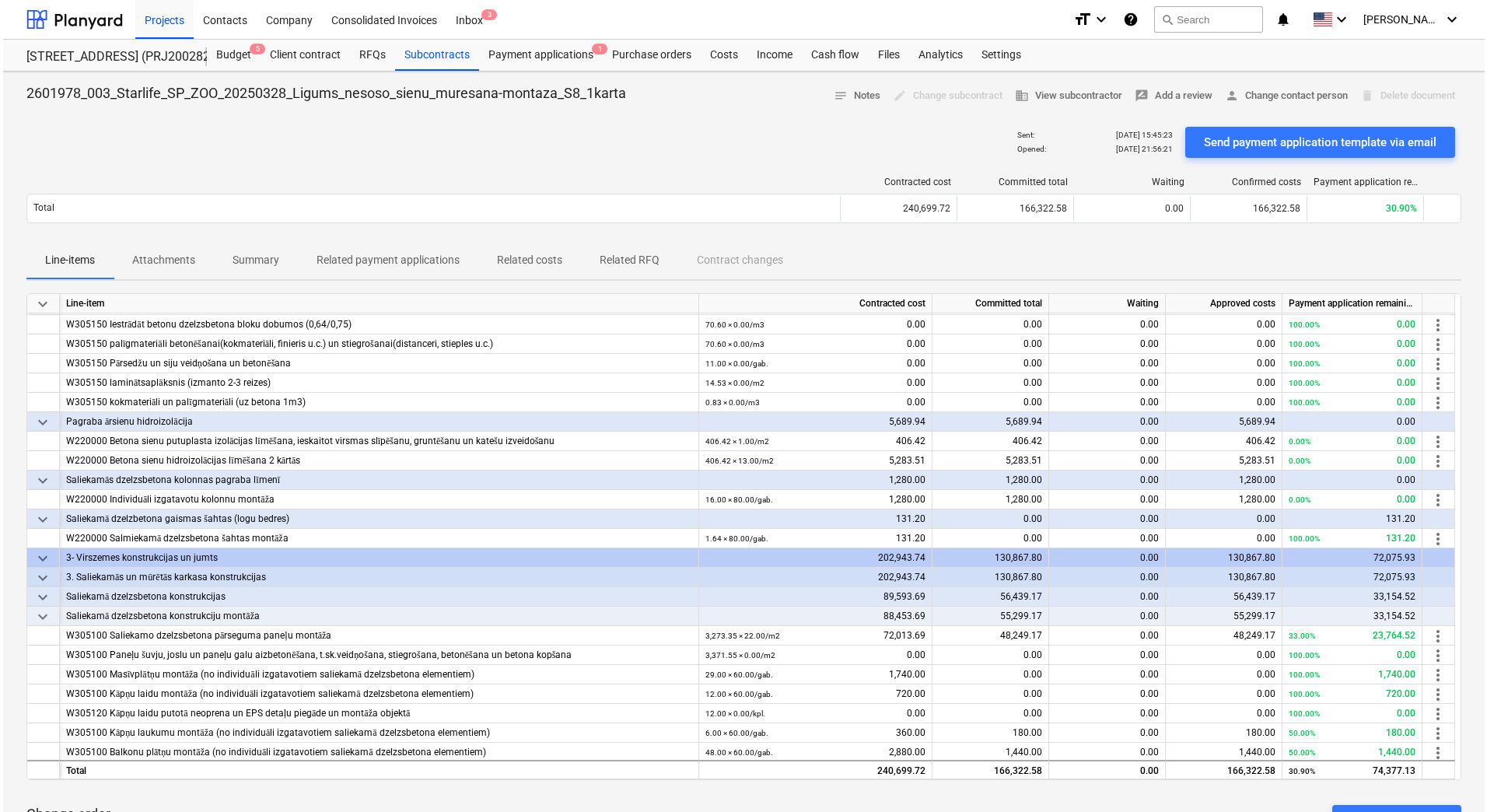
scroll to position [389, 0]
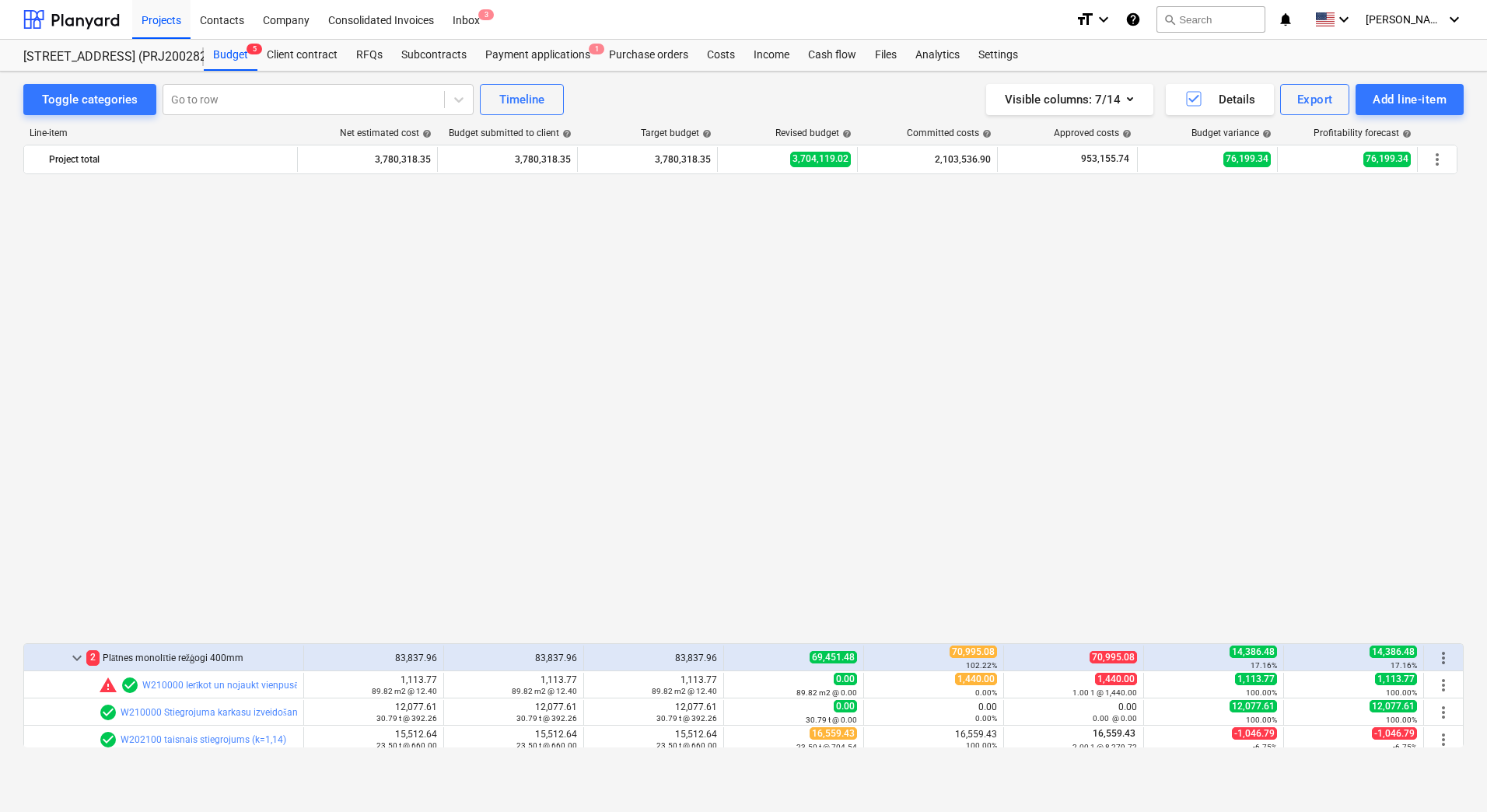
scroll to position [1011, 0]
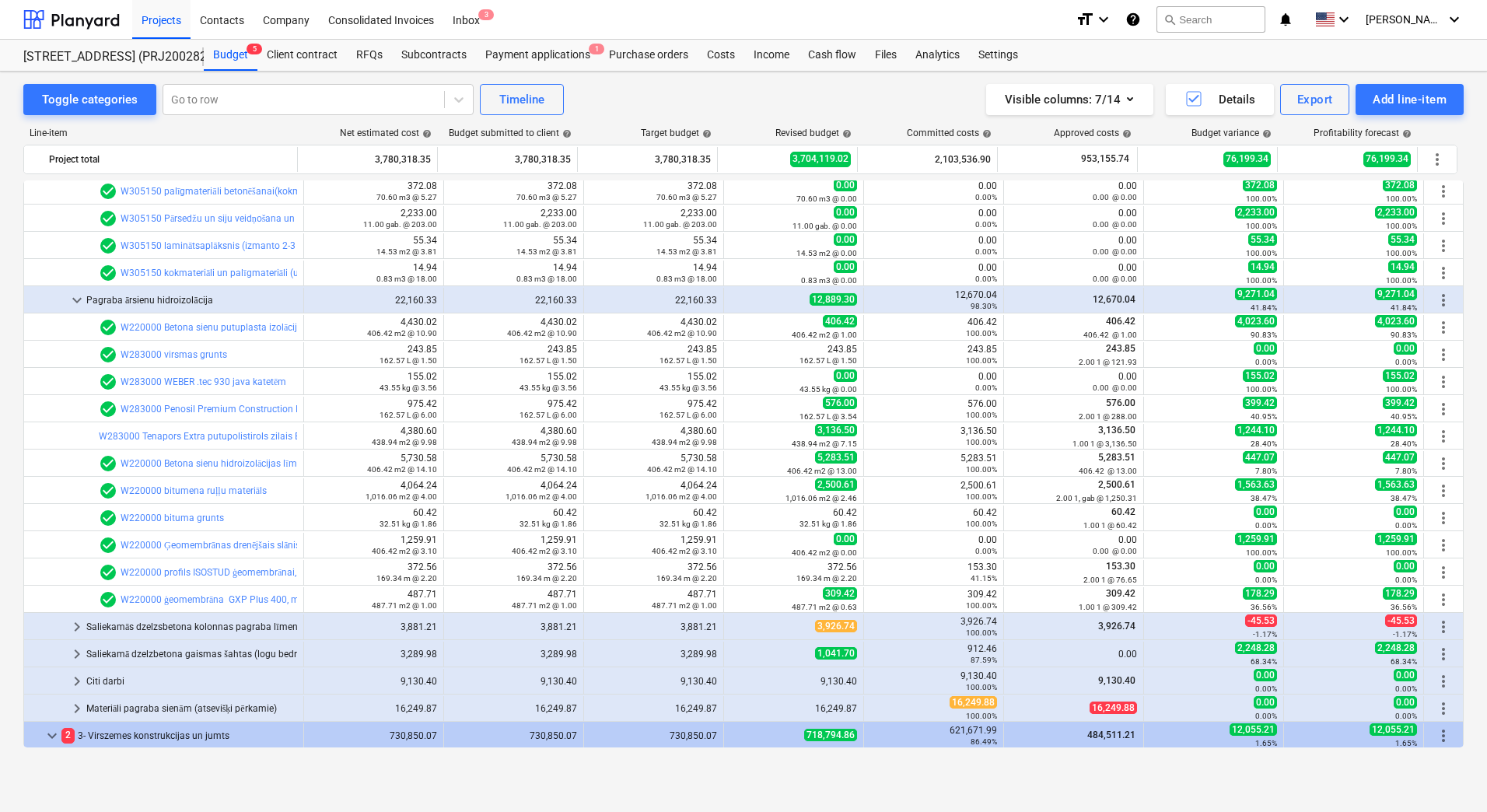
click at [1211, 63] on div "Budget 5 Client contract RFQs Subcontracts Payment applications 1 Purchase orde…" at bounding box center [834, 55] width 1260 height 31
click at [16, 410] on div "Toggle categories Go to row Timeline Visible columns : 7/14 Details Export Add …" at bounding box center [744, 425] width 1487 height 707
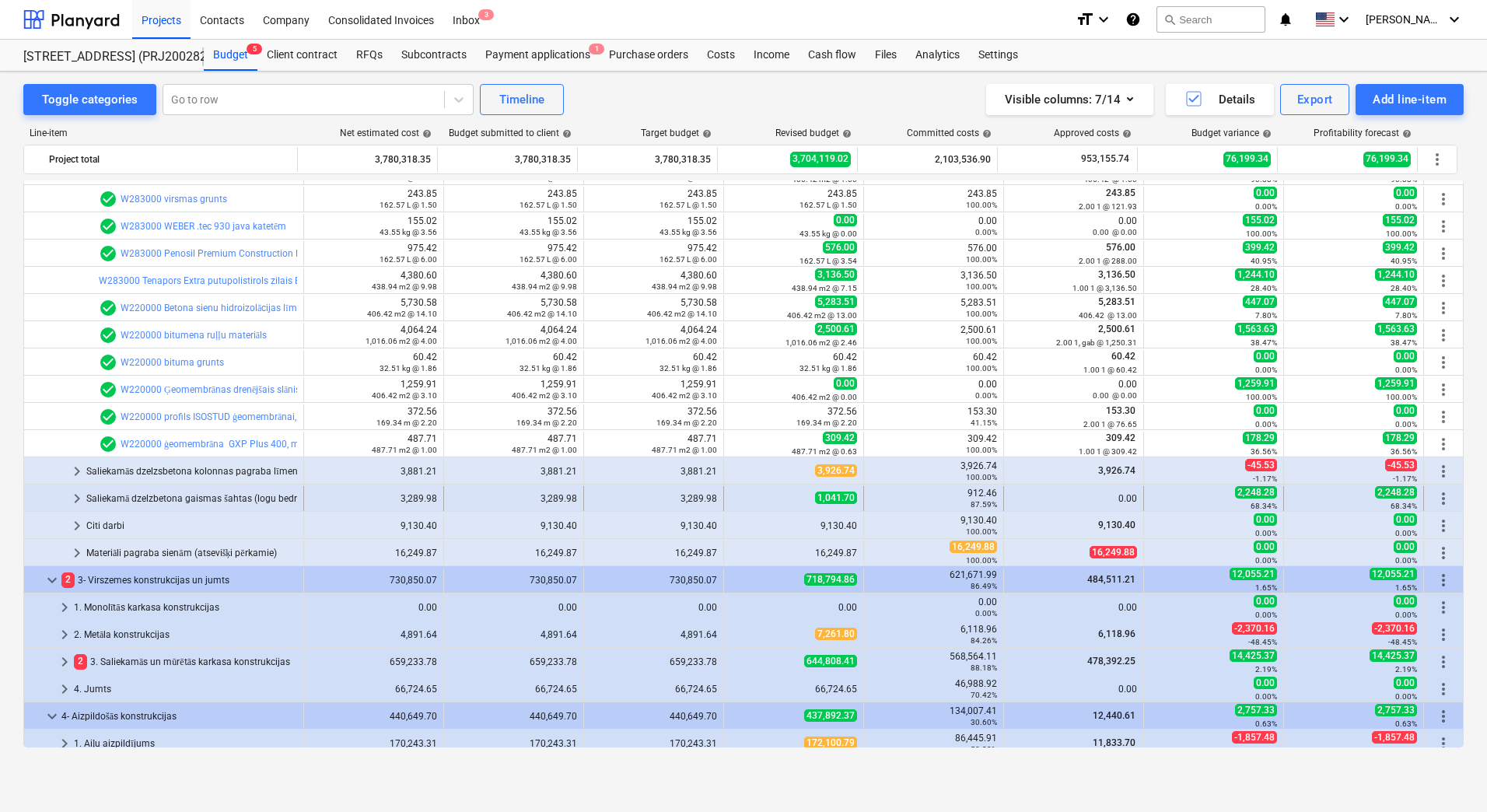
click at [82, 498] on span "keyboard_arrow_right" at bounding box center [77, 498] width 18 height 18
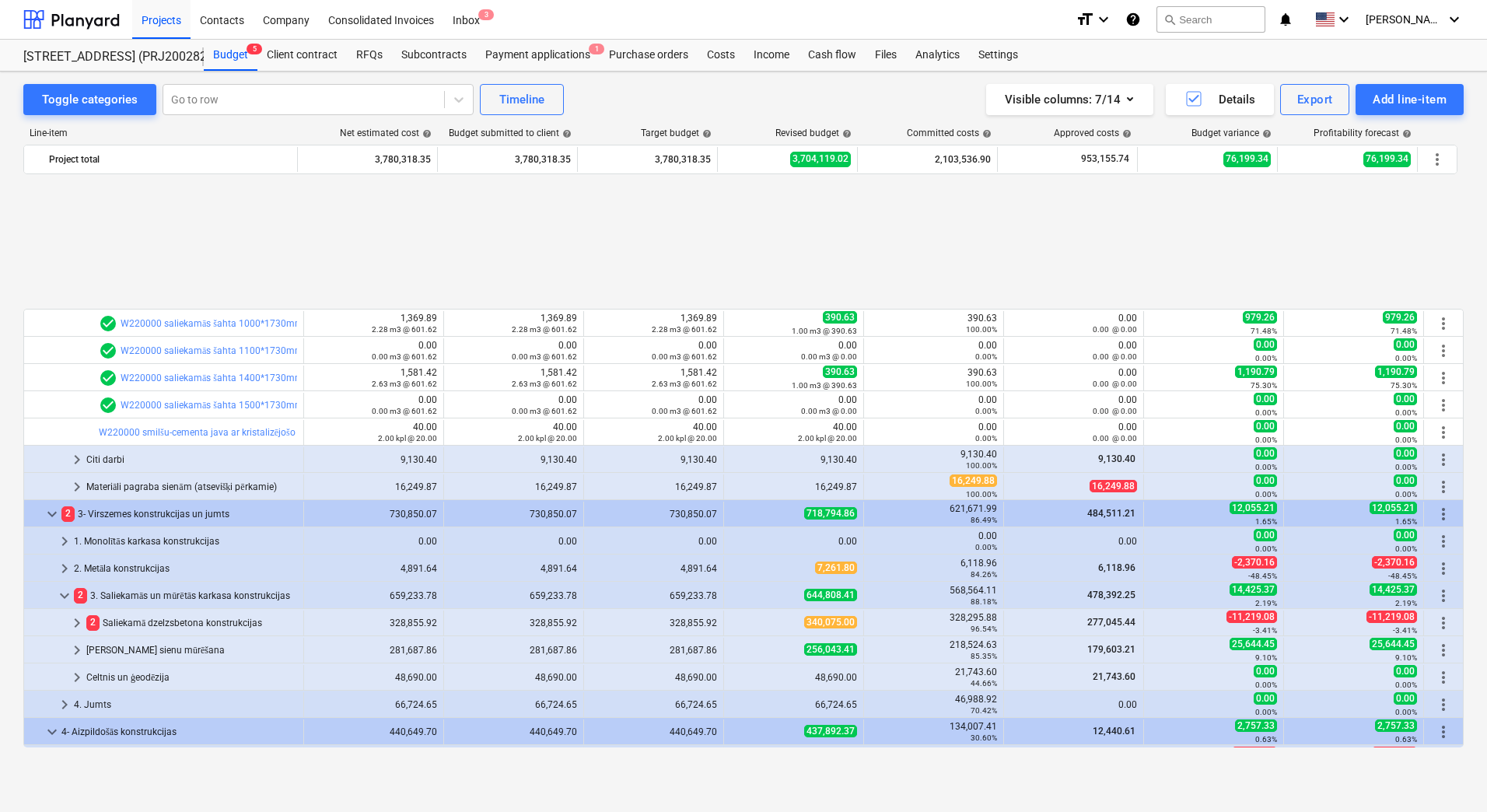
scroll to position [1632, 0]
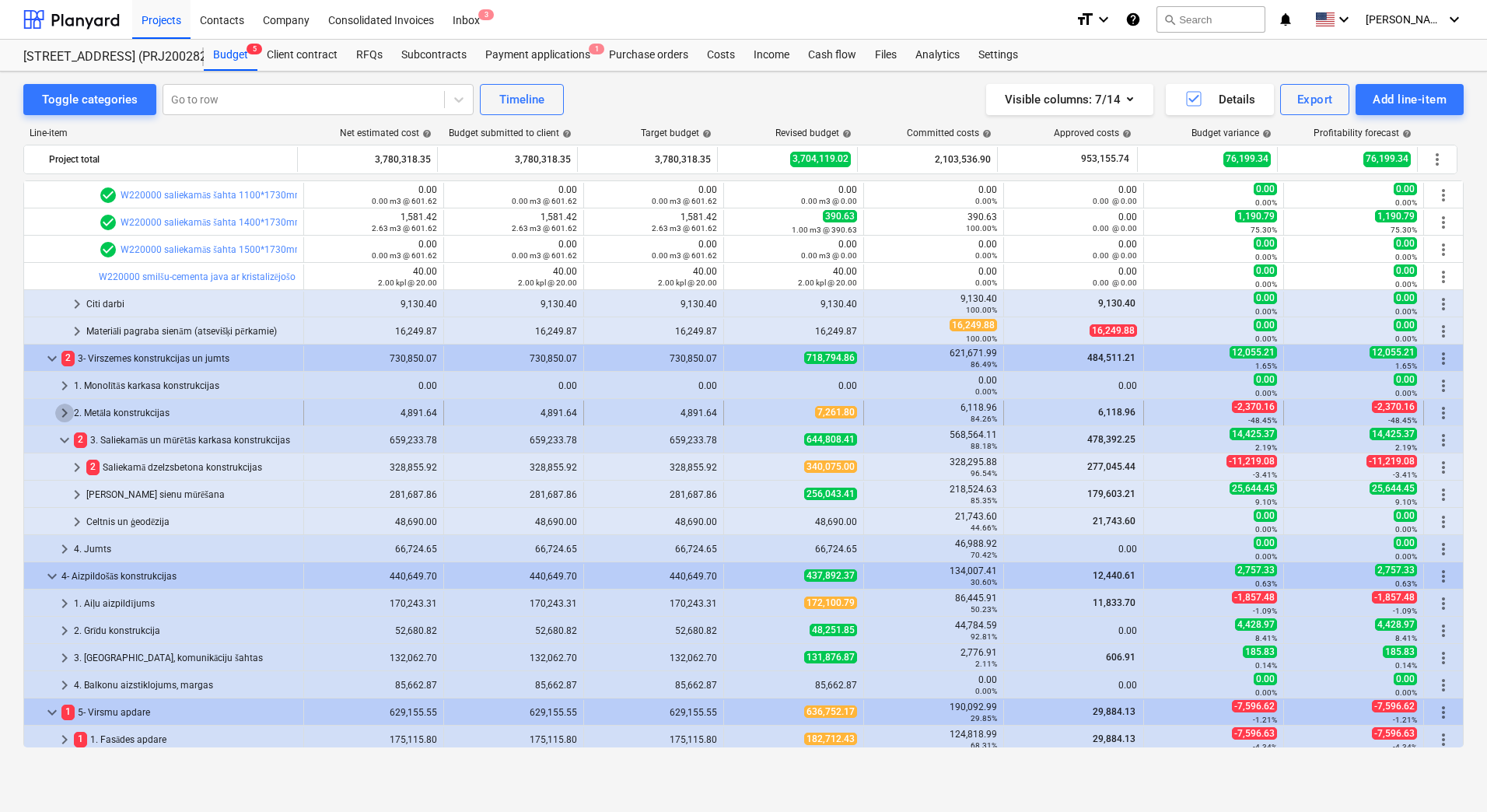
click at [66, 414] on span "keyboard_arrow_right" at bounding box center [65, 412] width 18 height 18
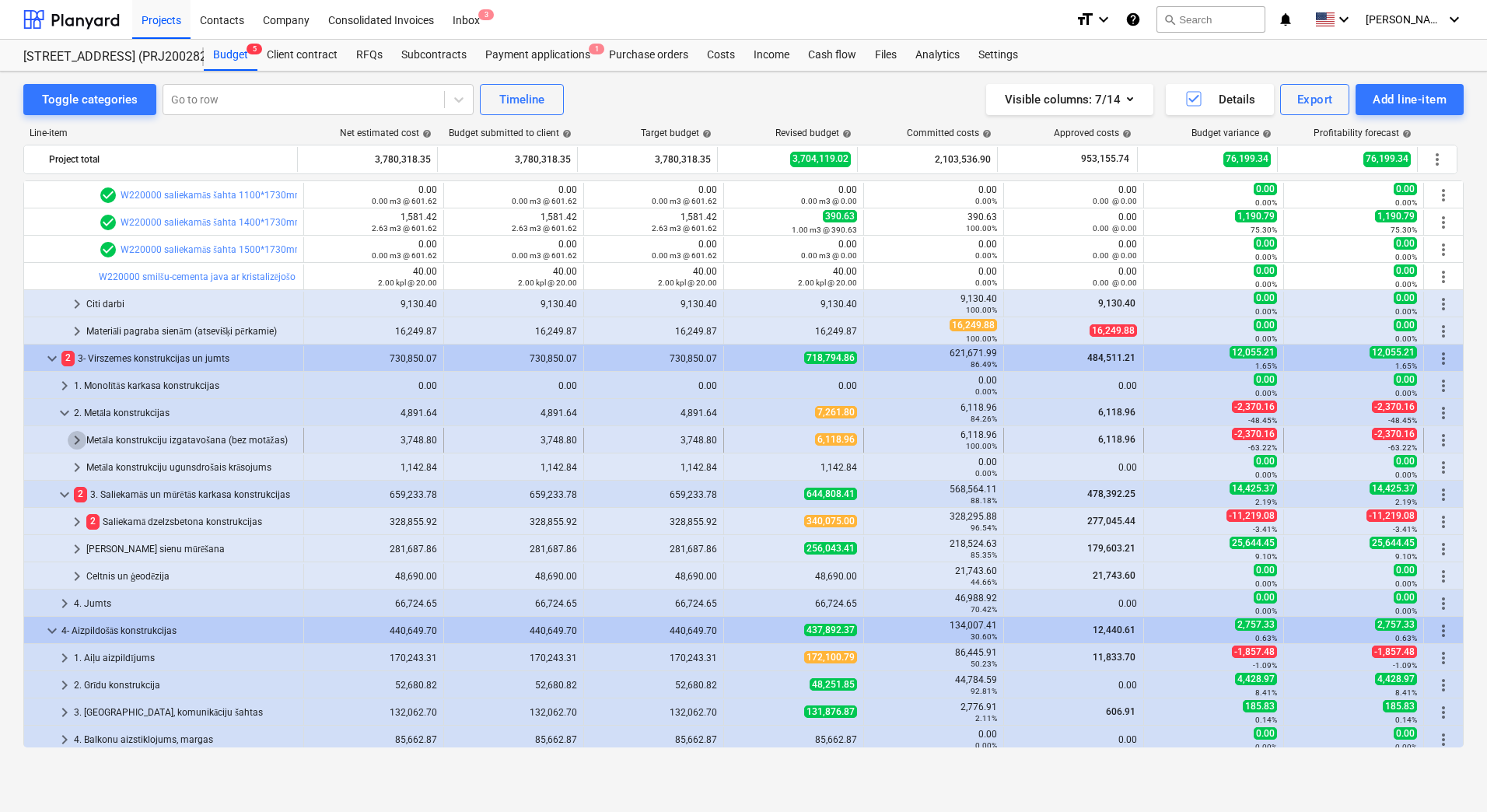
click at [72, 437] on span "keyboard_arrow_right" at bounding box center [77, 440] width 18 height 18
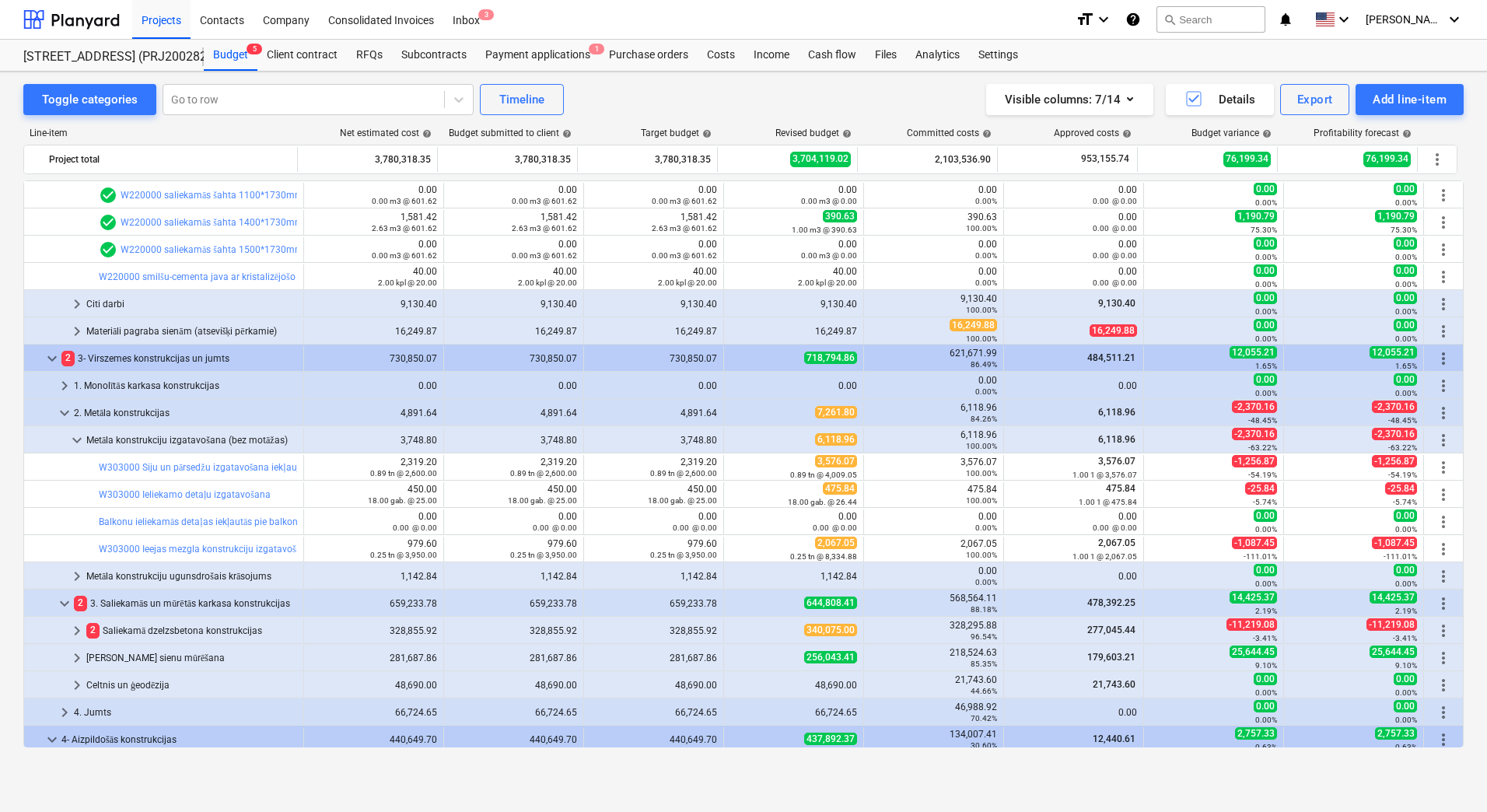
click at [210, 463] on link "W303000 Siju un pārsedžu izgatavošana iekļaujot cinkošanu un krāsošanu atbilsto…" at bounding box center [302, 467] width 407 height 11
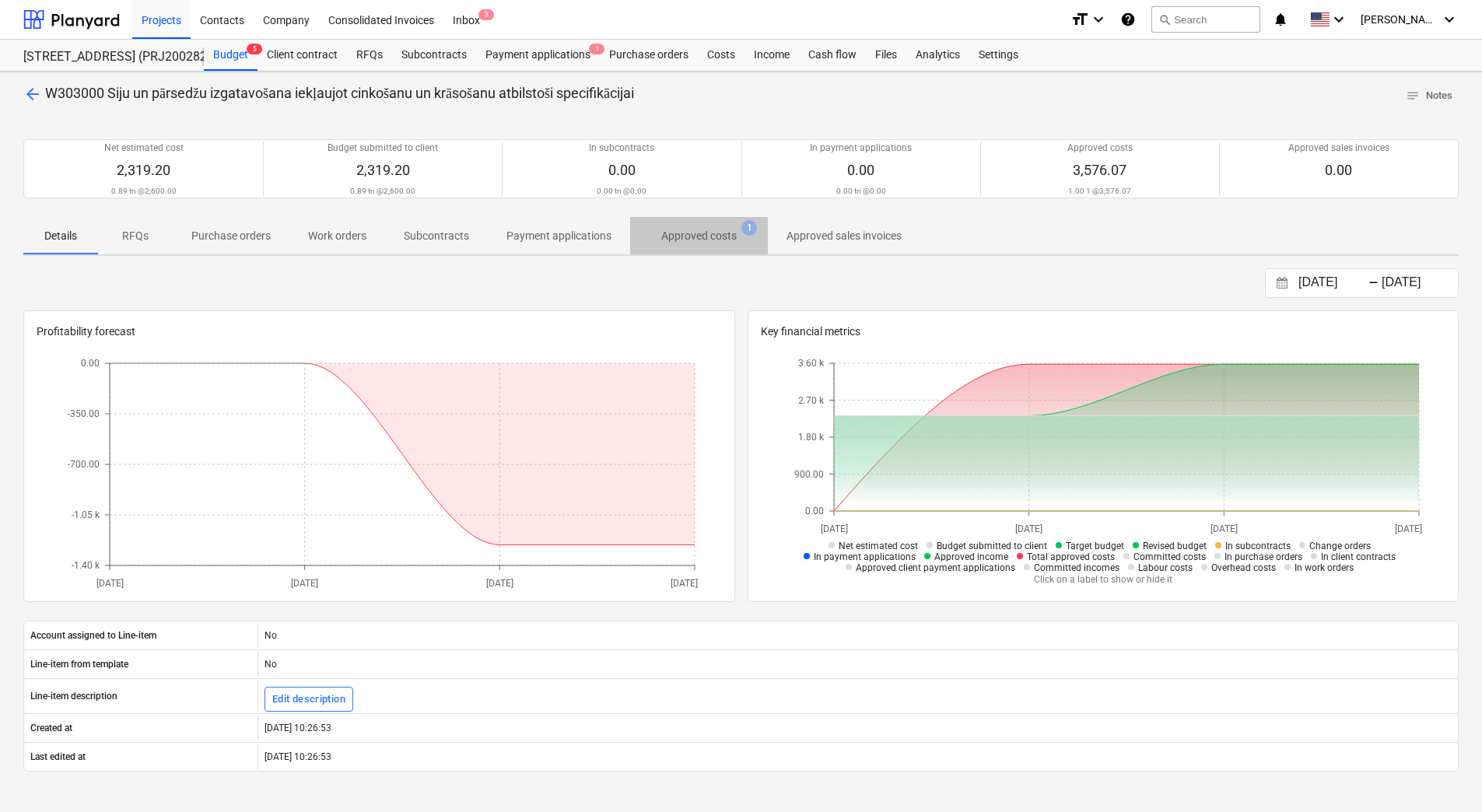
click at [701, 233] on p "Approved costs" at bounding box center [699, 235] width 76 height 16
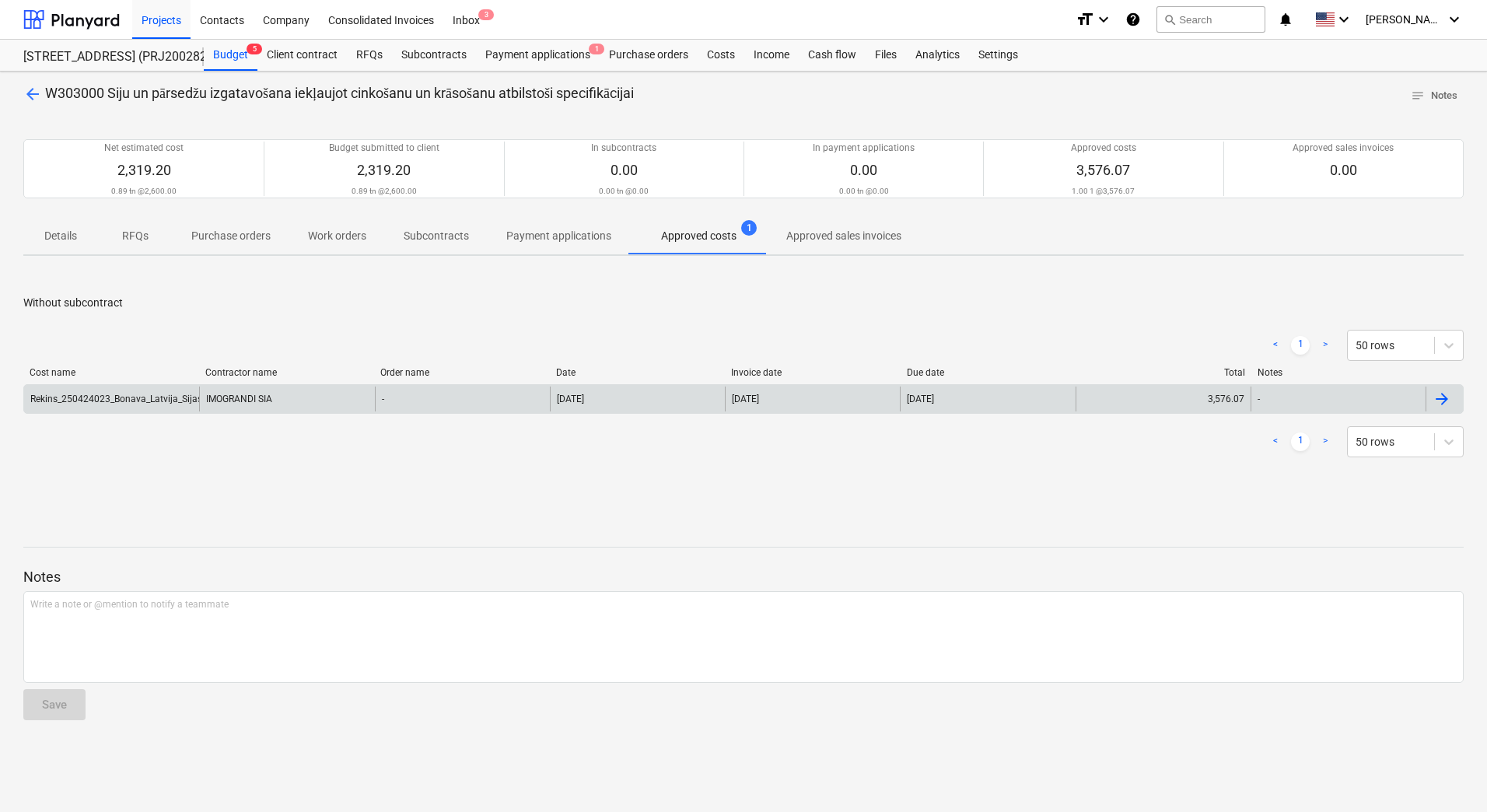
click at [112, 392] on div "Rekins_250424023_Bonava_Latvija_Sijas-1-puse IPE HEA280 L100x100_ID1_St8" at bounding box center [112, 399] width 175 height 25
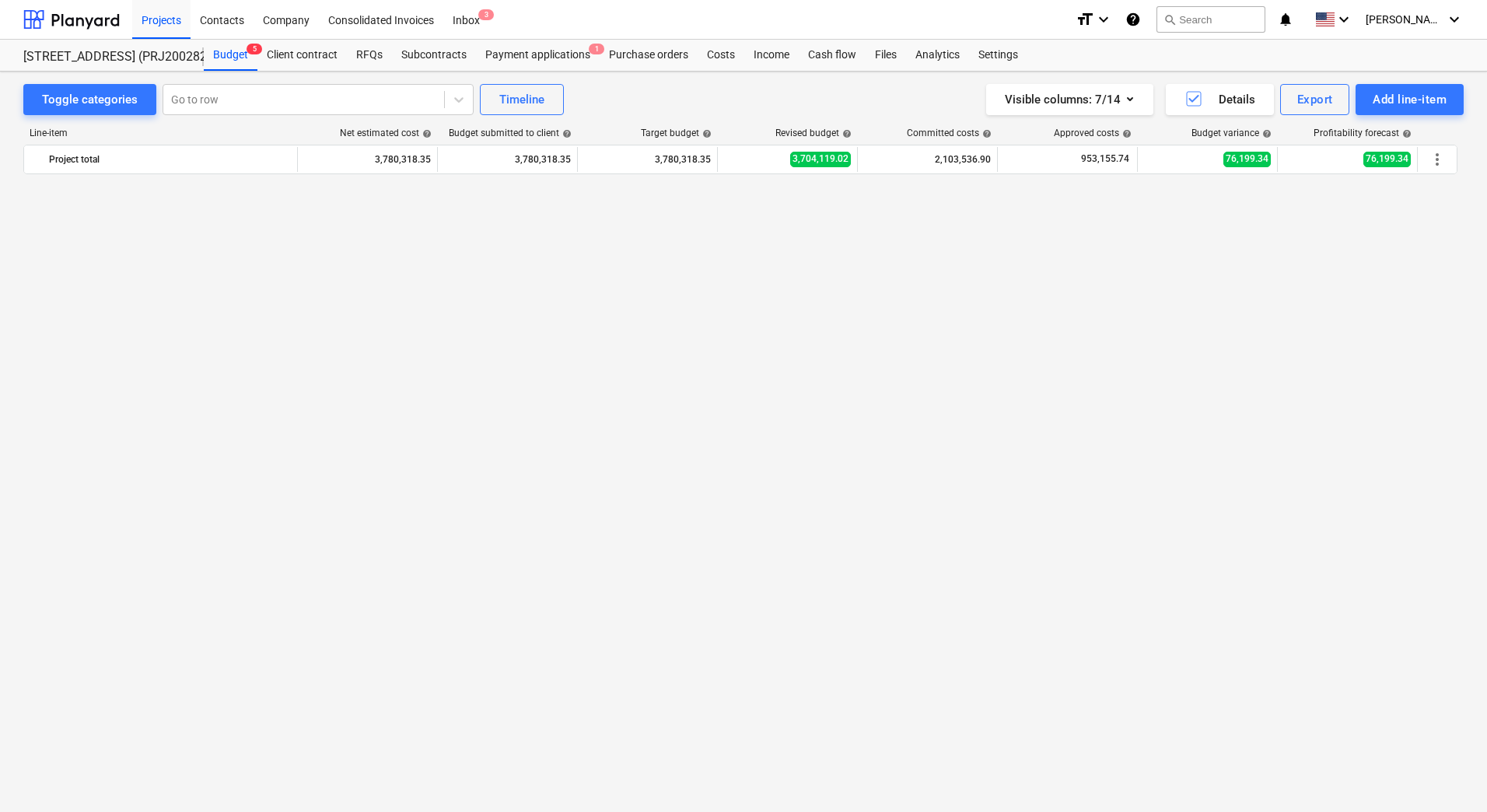
scroll to position [1632, 0]
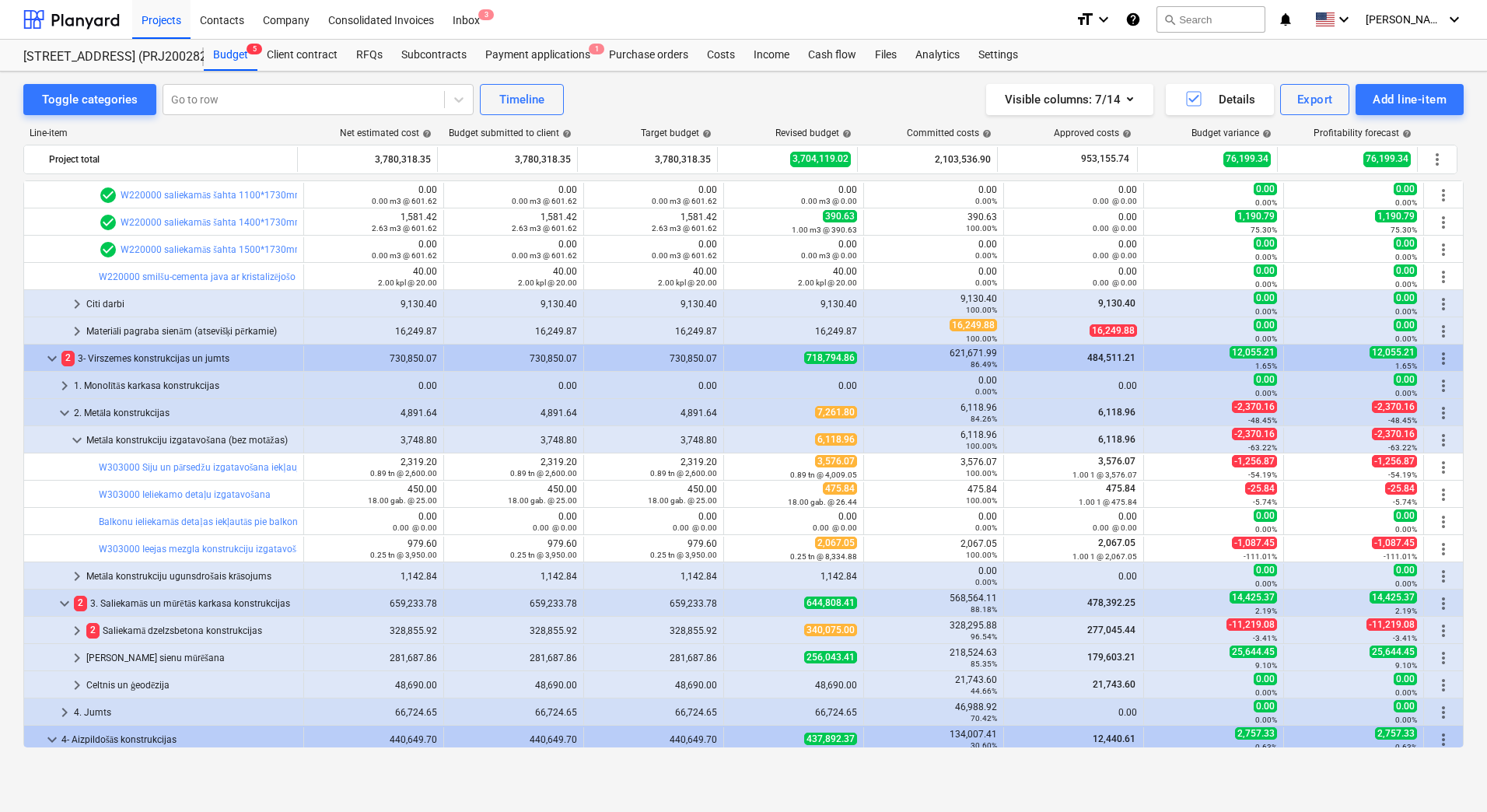
click at [13, 314] on div "Toggle categories Go to row Timeline Visible columns : 7/14 Details Export Add …" at bounding box center [744, 425] width 1487 height 707
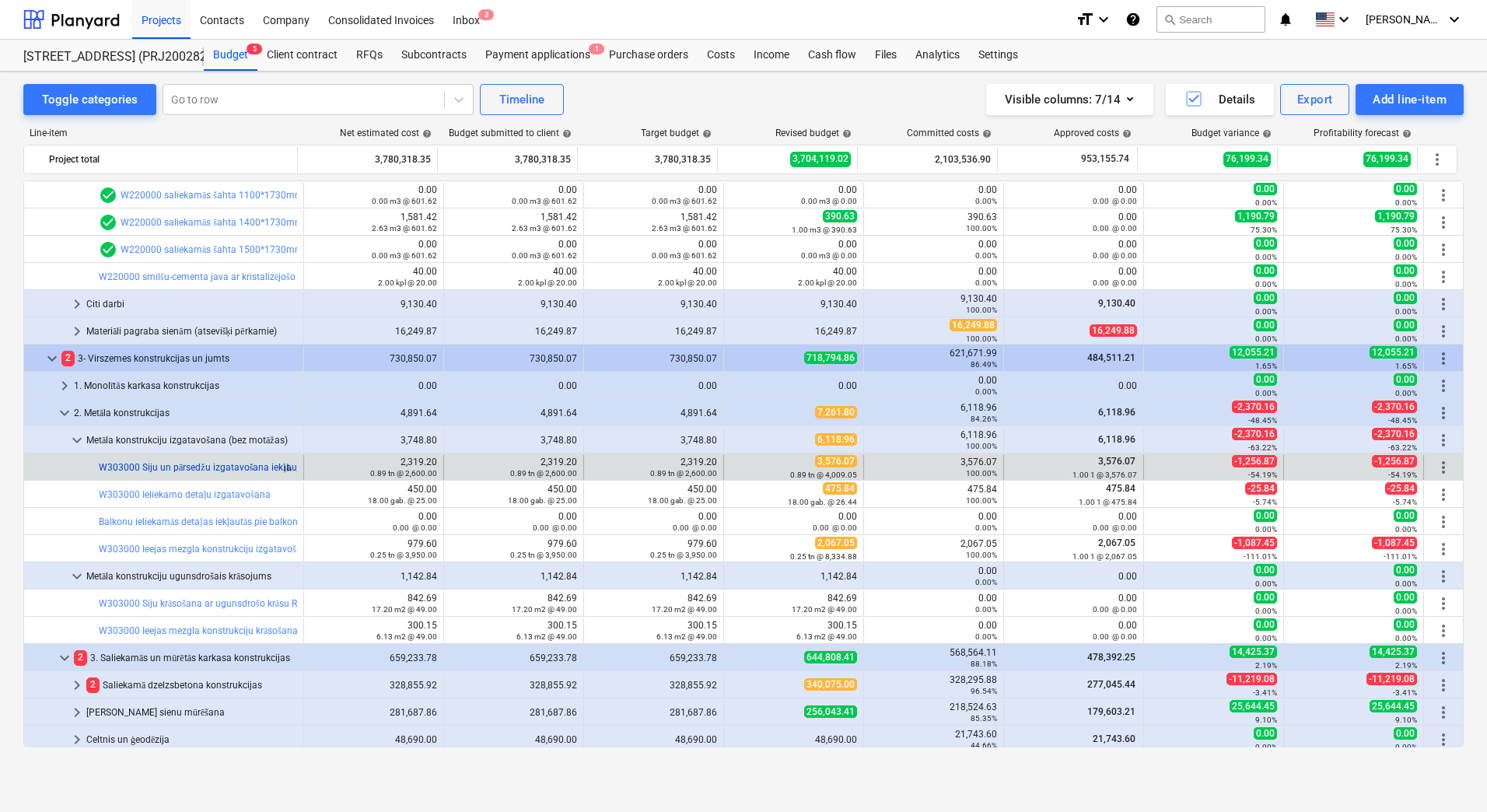
click at [155, 466] on link "W303000 Siju un pārsedžu izgatavošana iekļaujot cinkošanu un krāsošanu atbilsto…" at bounding box center [302, 467] width 407 height 11
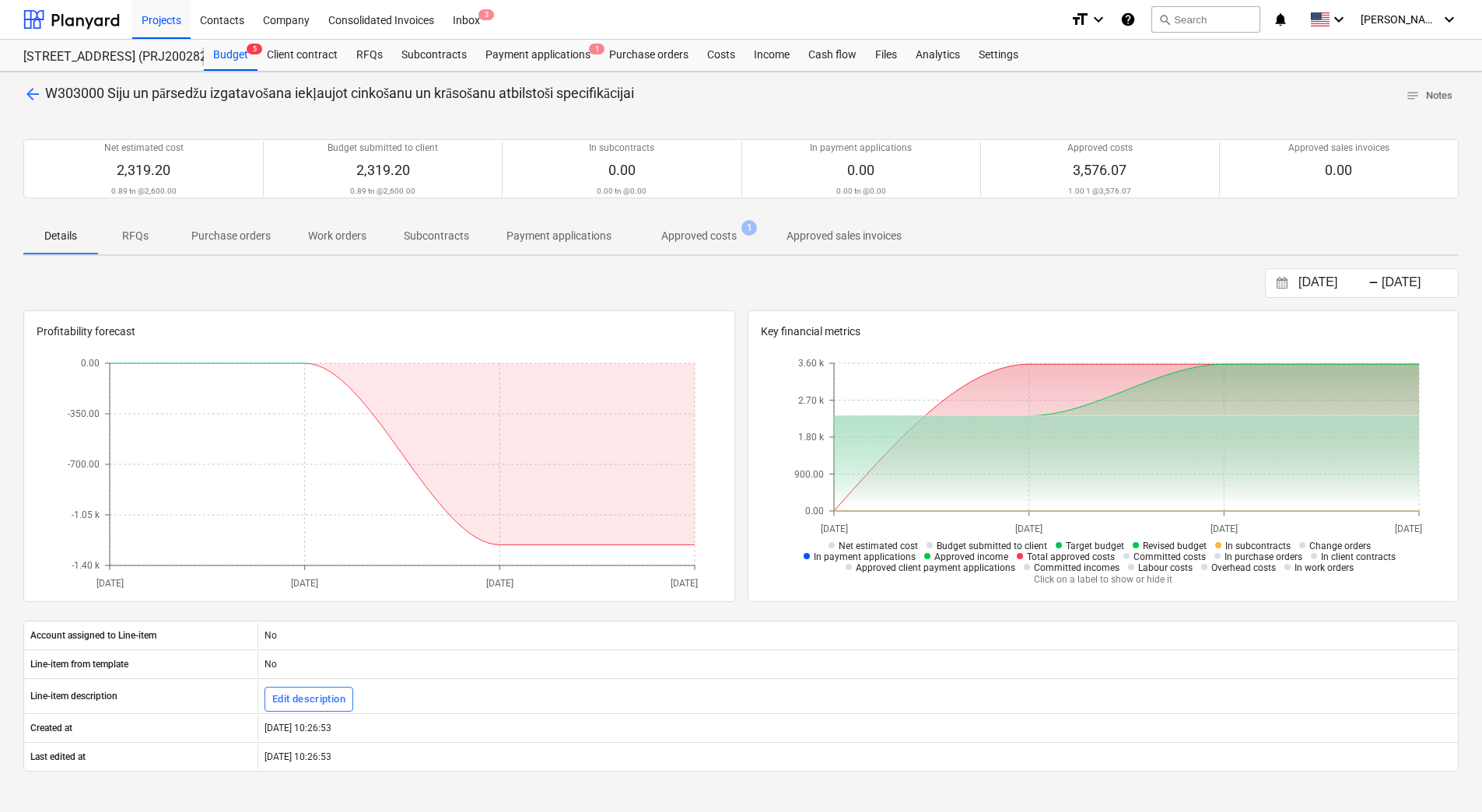
click at [680, 240] on p "Approved costs" at bounding box center [699, 235] width 76 height 16
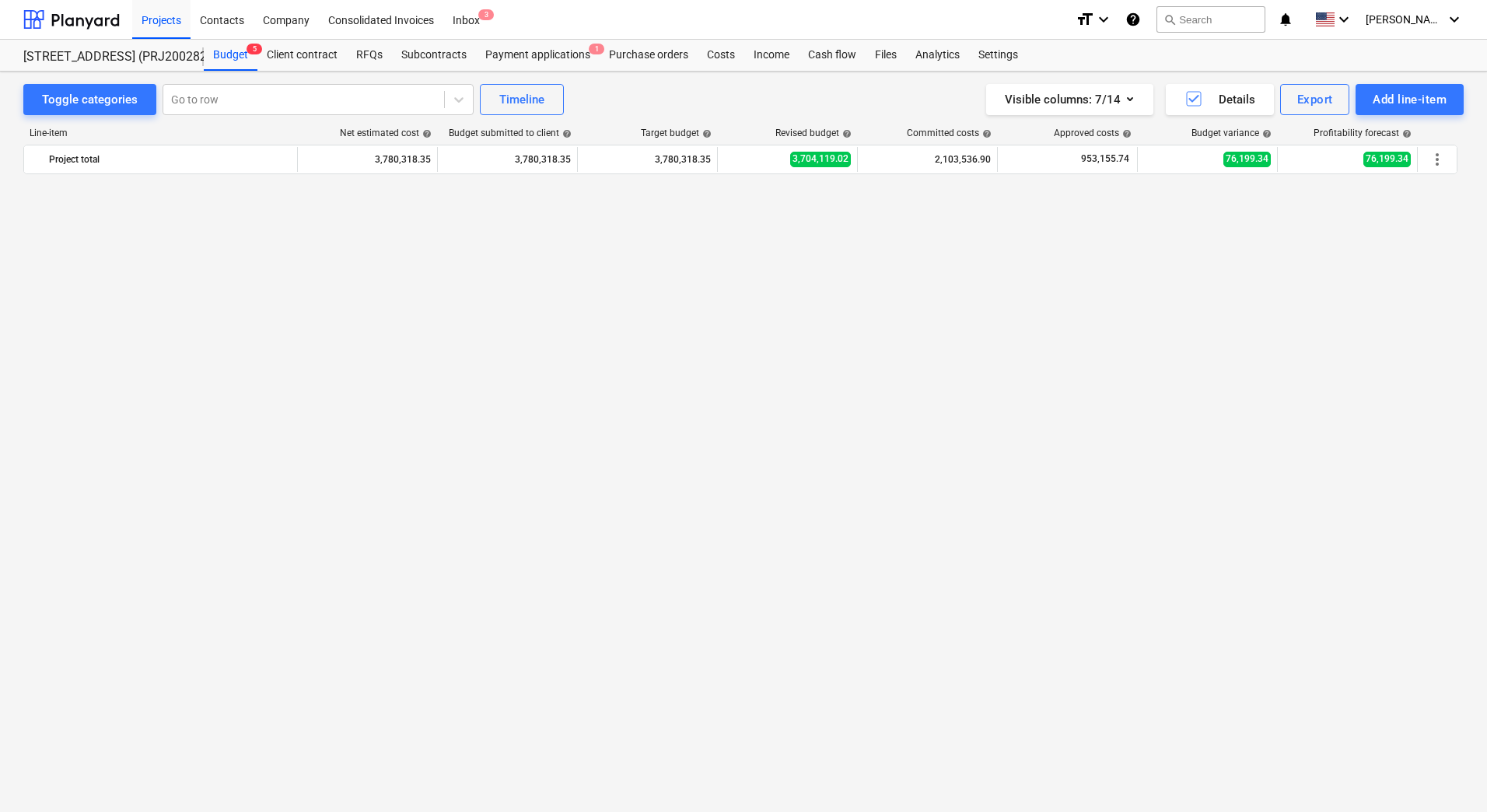
scroll to position [1632, 0]
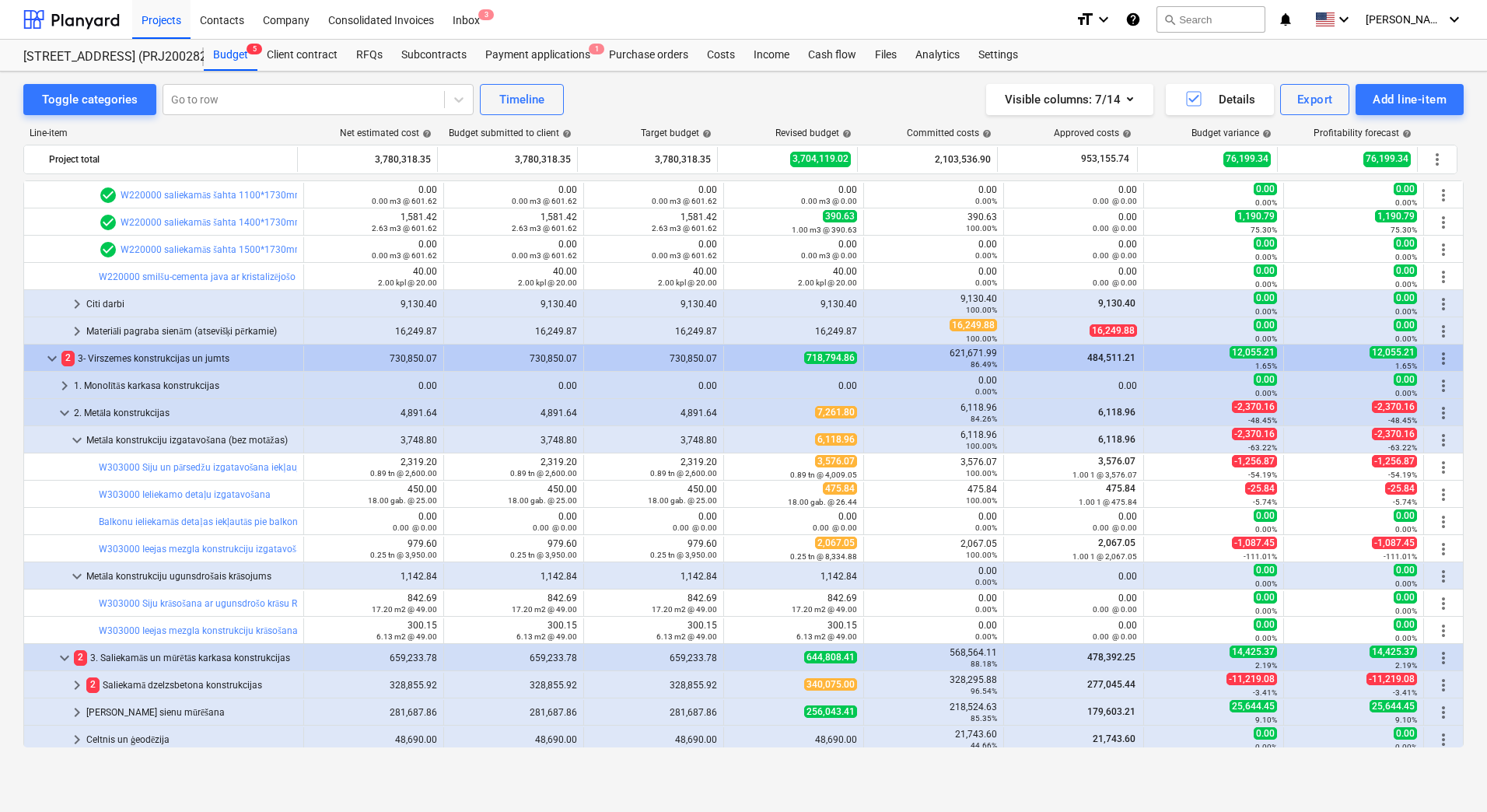
click at [8, 368] on div "Toggle categories Go to row Timeline Visible columns : 7/14 Details Export Add …" at bounding box center [744, 425] width 1487 height 707
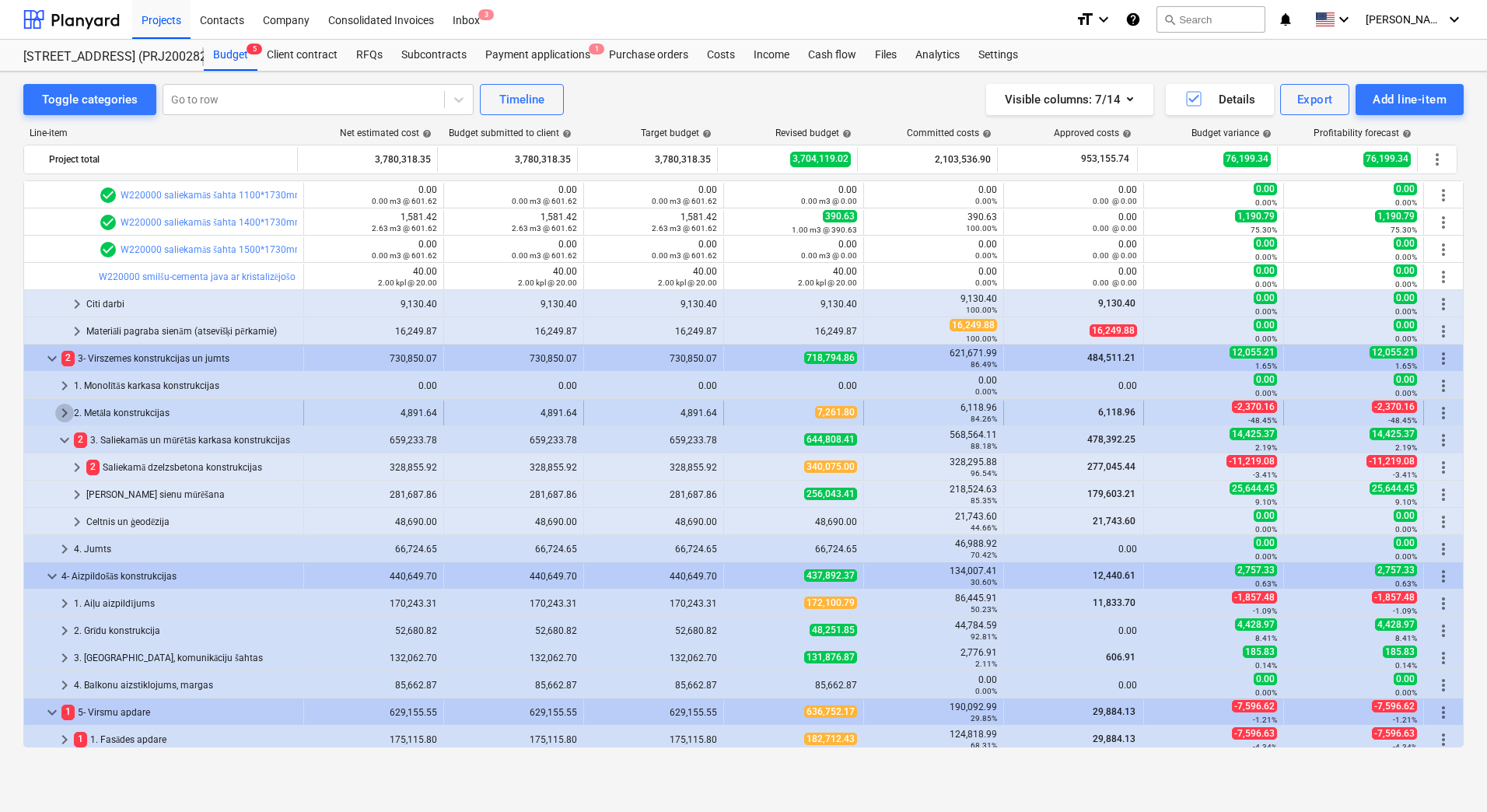
click at [60, 415] on span "keyboard_arrow_right" at bounding box center [65, 412] width 18 height 18
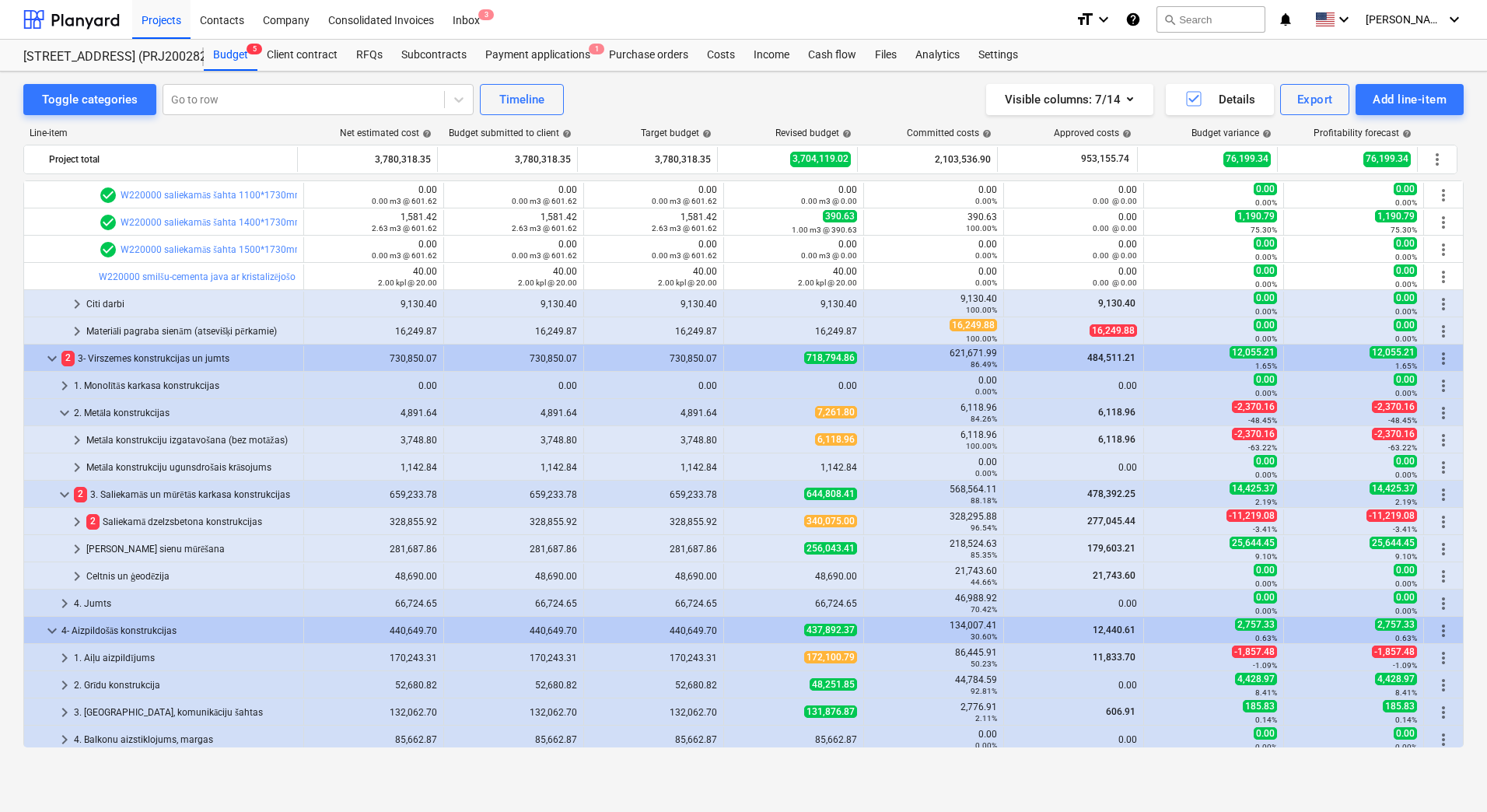
click at [60, 415] on span "keyboard_arrow_down" at bounding box center [65, 412] width 18 height 18
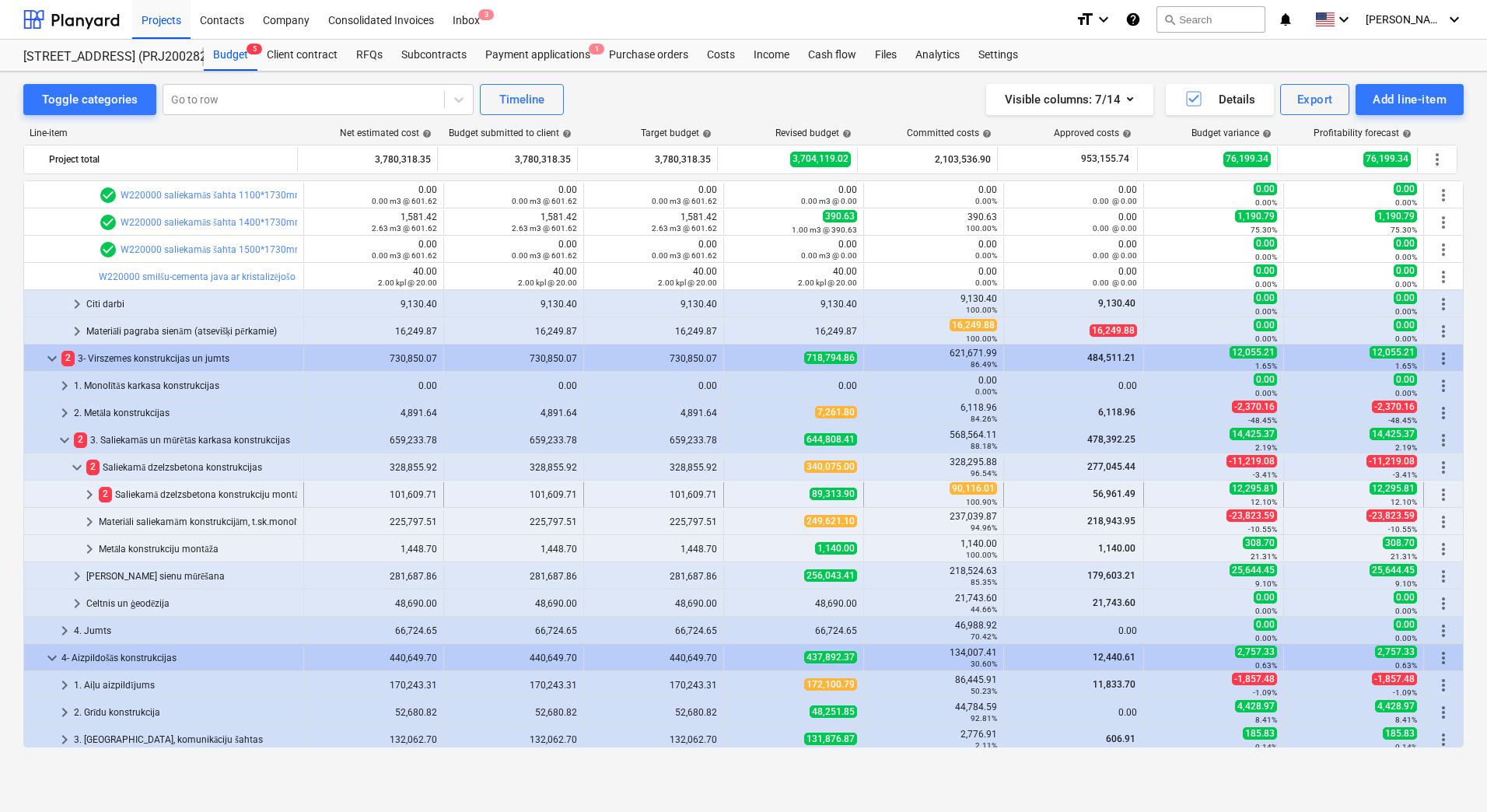
click at [90, 498] on span "keyboard_arrow_right" at bounding box center [89, 495] width 18 height 18
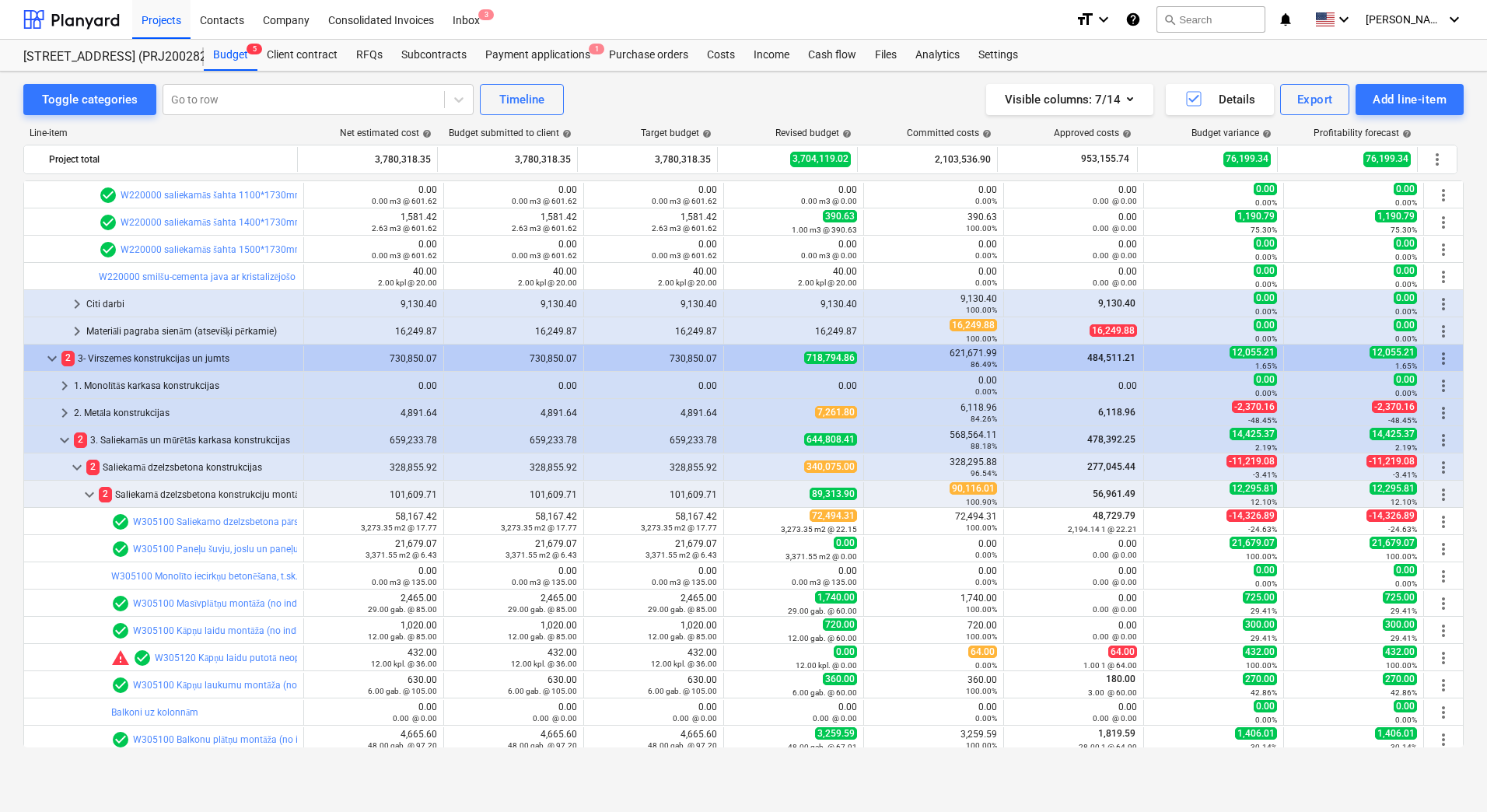
click at [15, 511] on div "Toggle categories Go to row Timeline Visible columns : 7/14 Details Export Add …" at bounding box center [744, 425] width 1487 height 707
click at [15, 512] on div "Toggle categories Go to row Timeline Visible columns : 7/14 Details Export Add …" at bounding box center [744, 425] width 1487 height 707
drag, startPoint x: 606, startPoint y: 97, endPoint x: 596, endPoint y: 110, distance: 16.4
click at [606, 97] on div "Toggle categories Go to row Timeline Visible columns : 7/14 Details Export Add …" at bounding box center [744, 99] width 1441 height 31
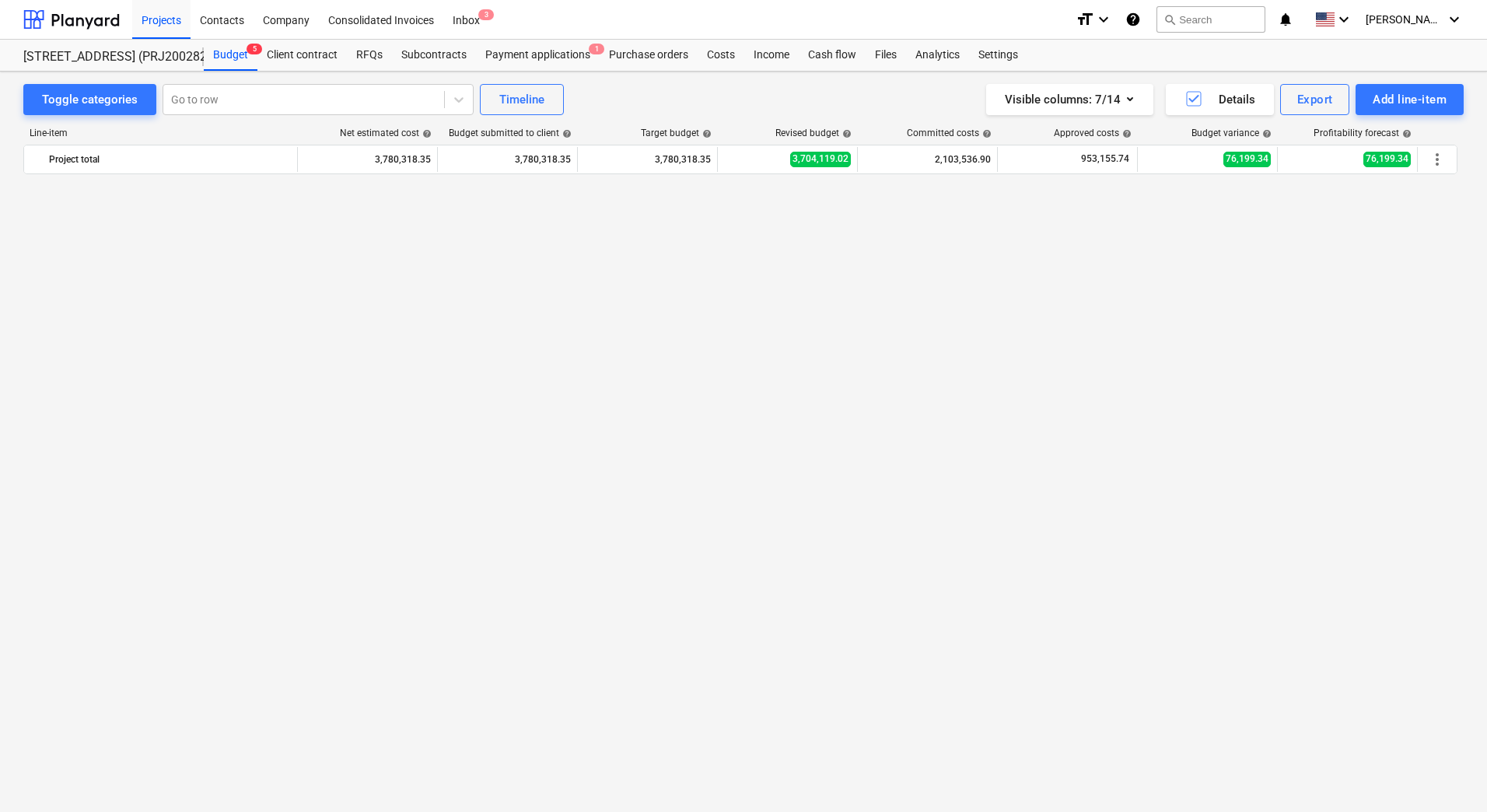
scroll to position [0, 0]
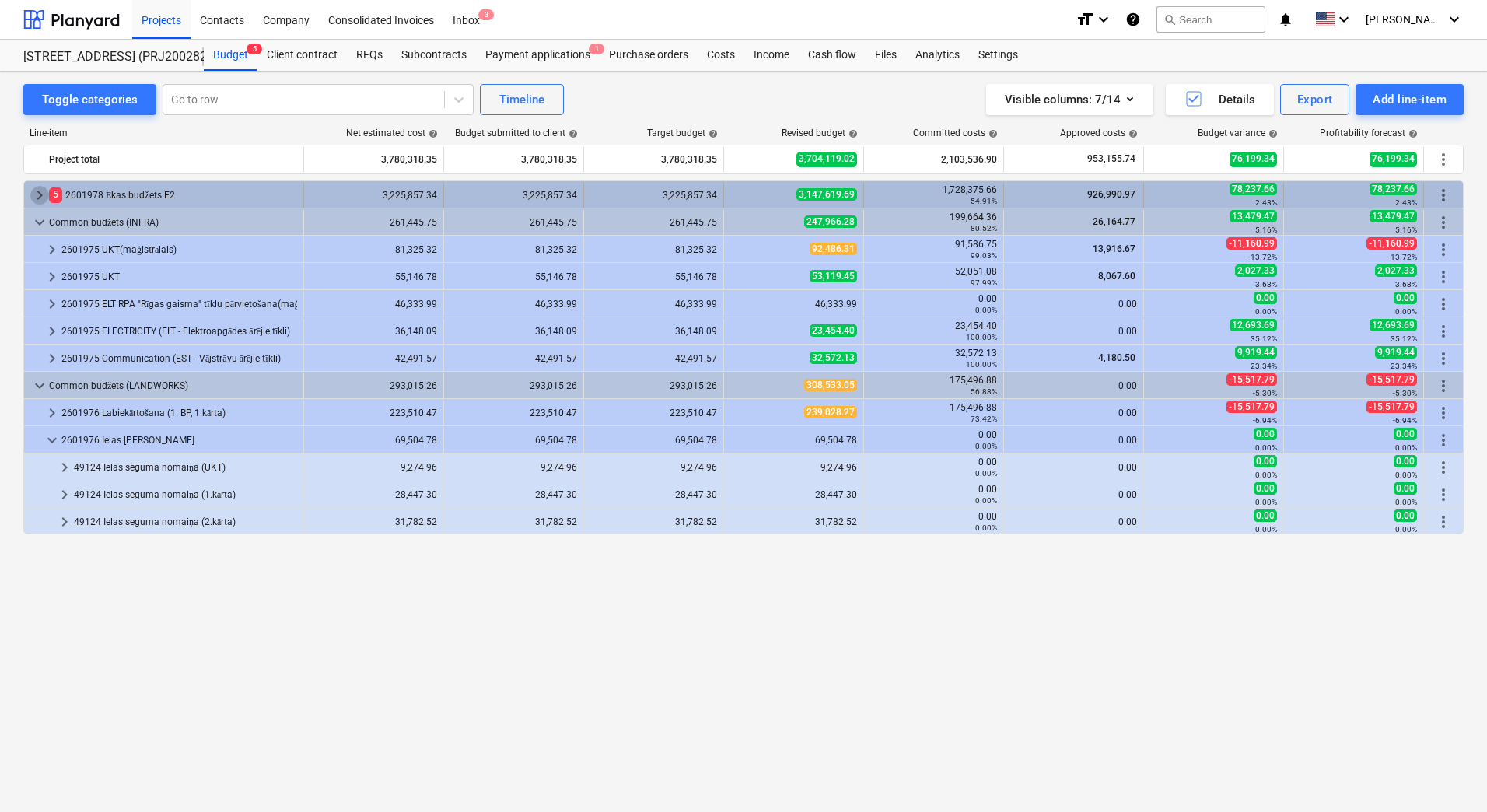
click at [42, 193] on span "keyboard_arrow_right" at bounding box center [39, 195] width 18 height 18
